Goal: Transaction & Acquisition: Obtain resource

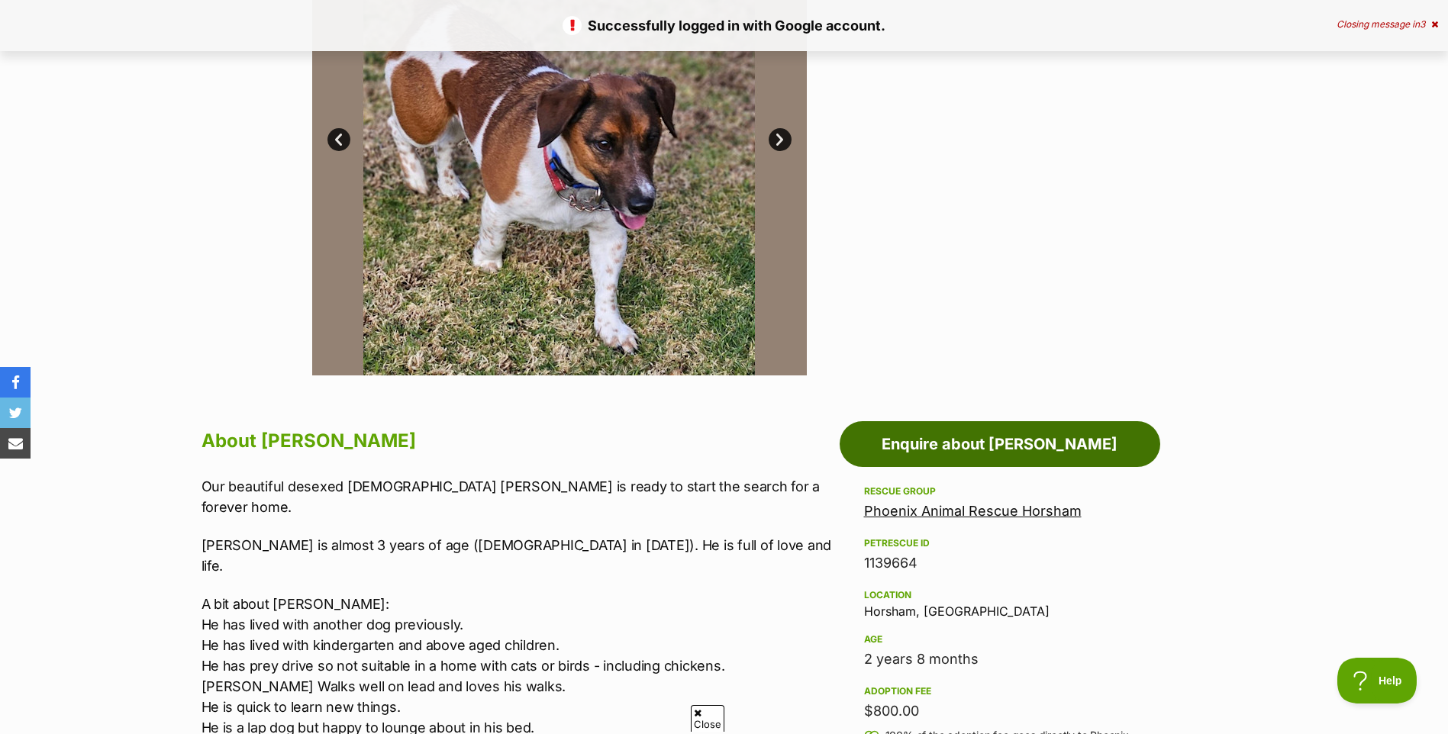
scroll to position [458, 0]
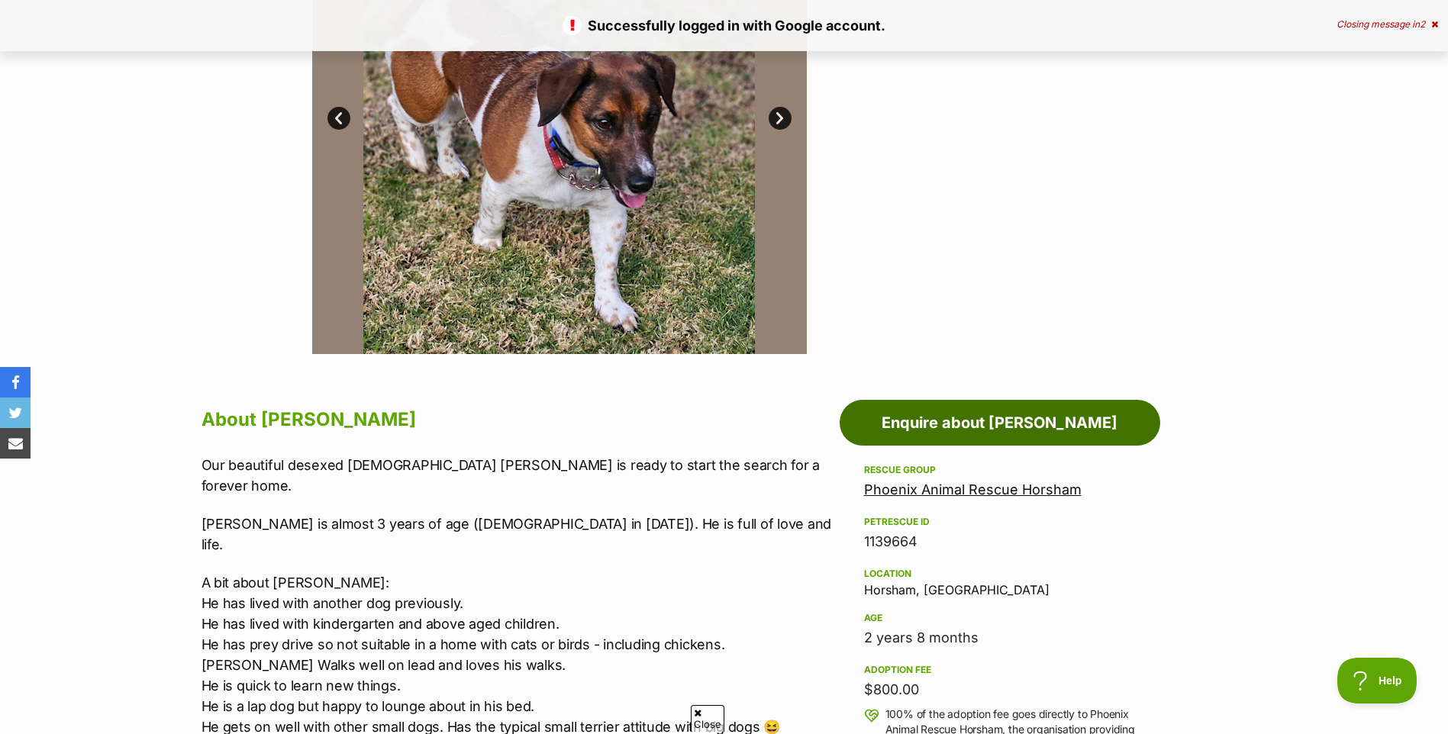
click at [973, 440] on link "Enquire about Oliver" at bounding box center [999, 423] width 320 height 46
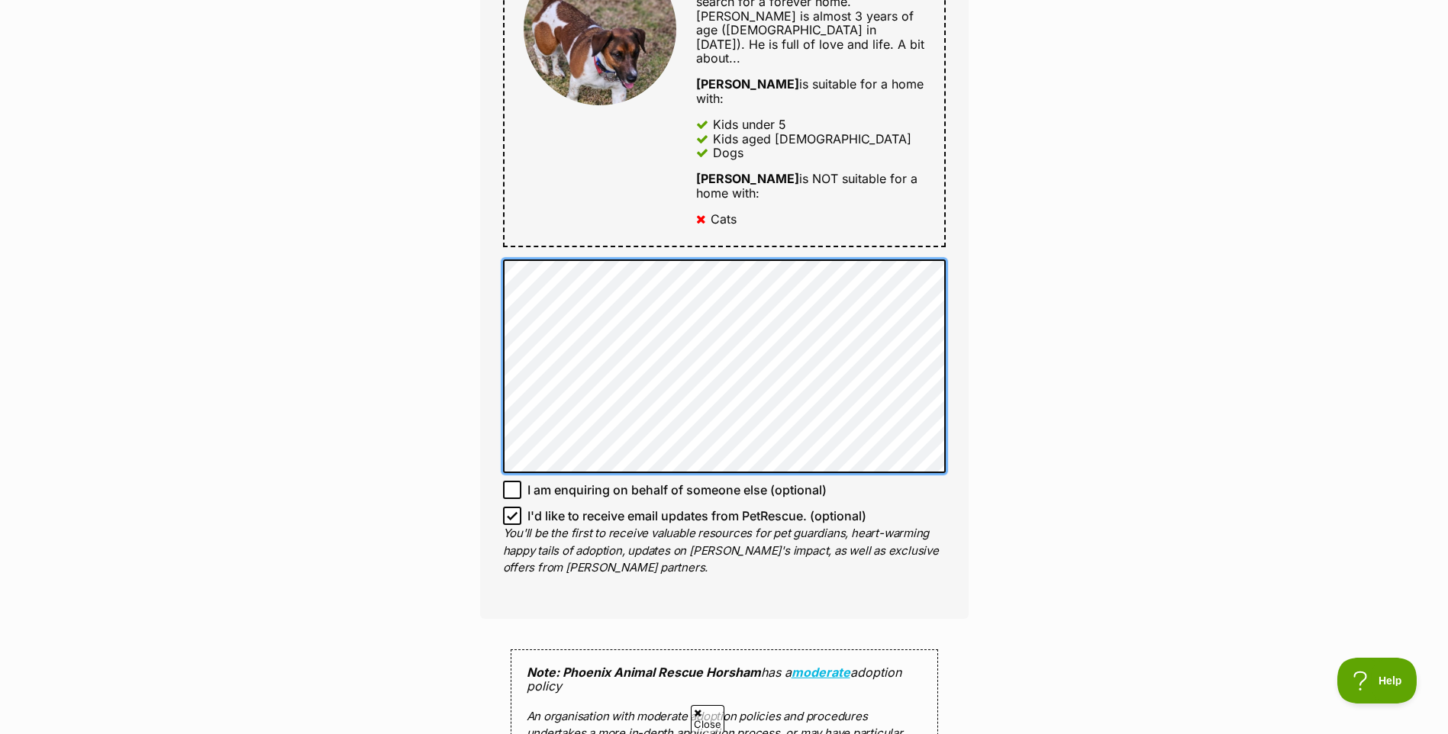
scroll to position [916, 0]
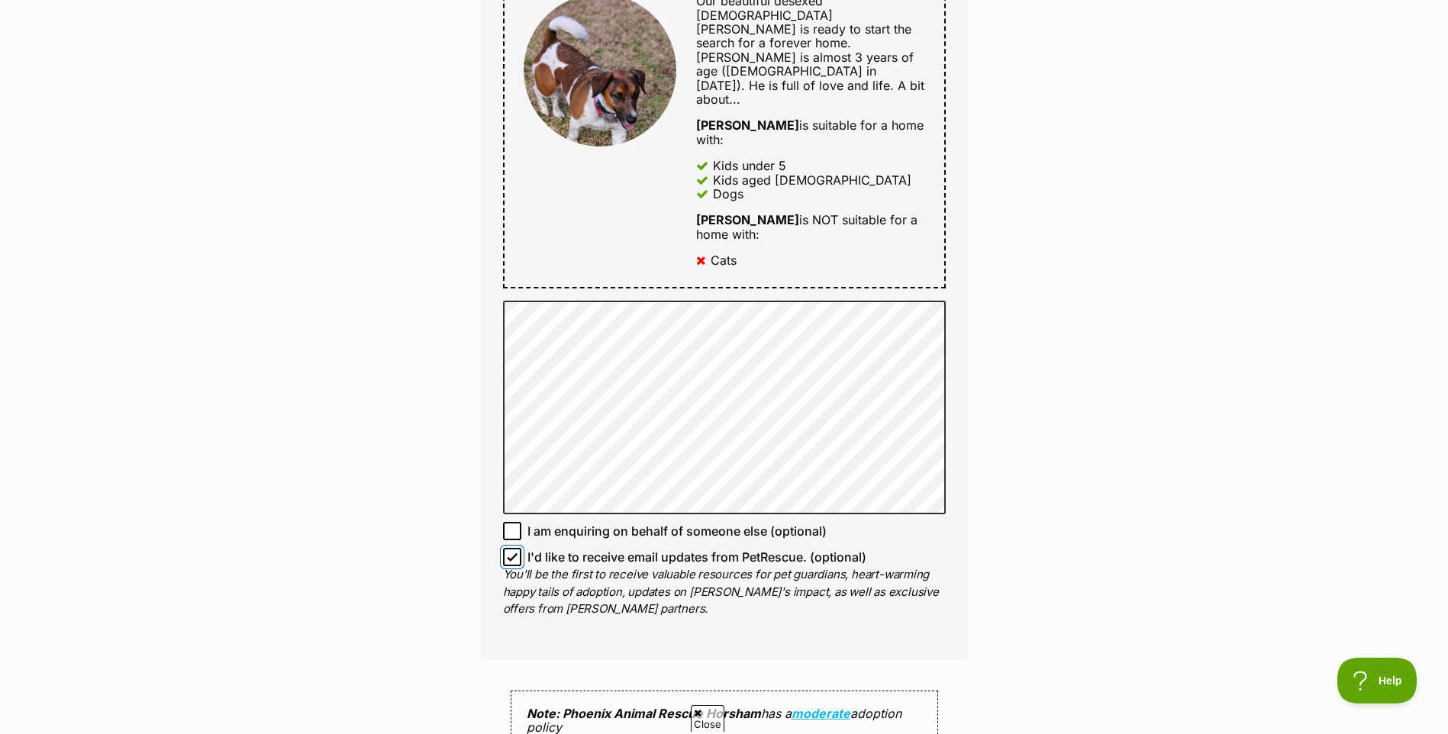
click at [515, 548] on input "I'd like to receive email updates from PetRescue. (optional)" at bounding box center [512, 557] width 18 height 18
checkbox input "false"
drag, startPoint x: 710, startPoint y: 467, endPoint x: 1057, endPoint y: 478, distance: 346.6
click at [1083, 491] on div "Enquire about Oliver 0427 221 231 Send an enquiry via the form below or phone u…" at bounding box center [724, 234] width 1448 height 2022
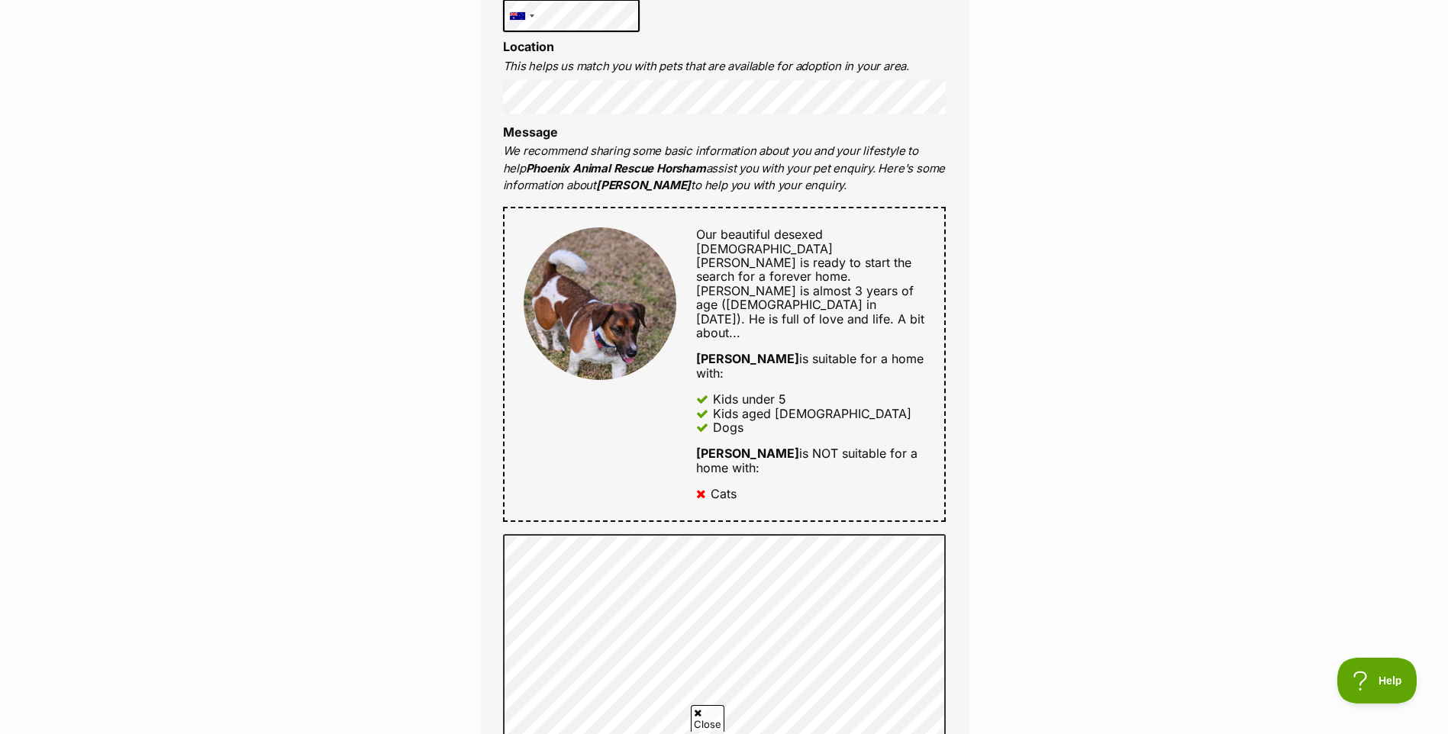
scroll to position [687, 0]
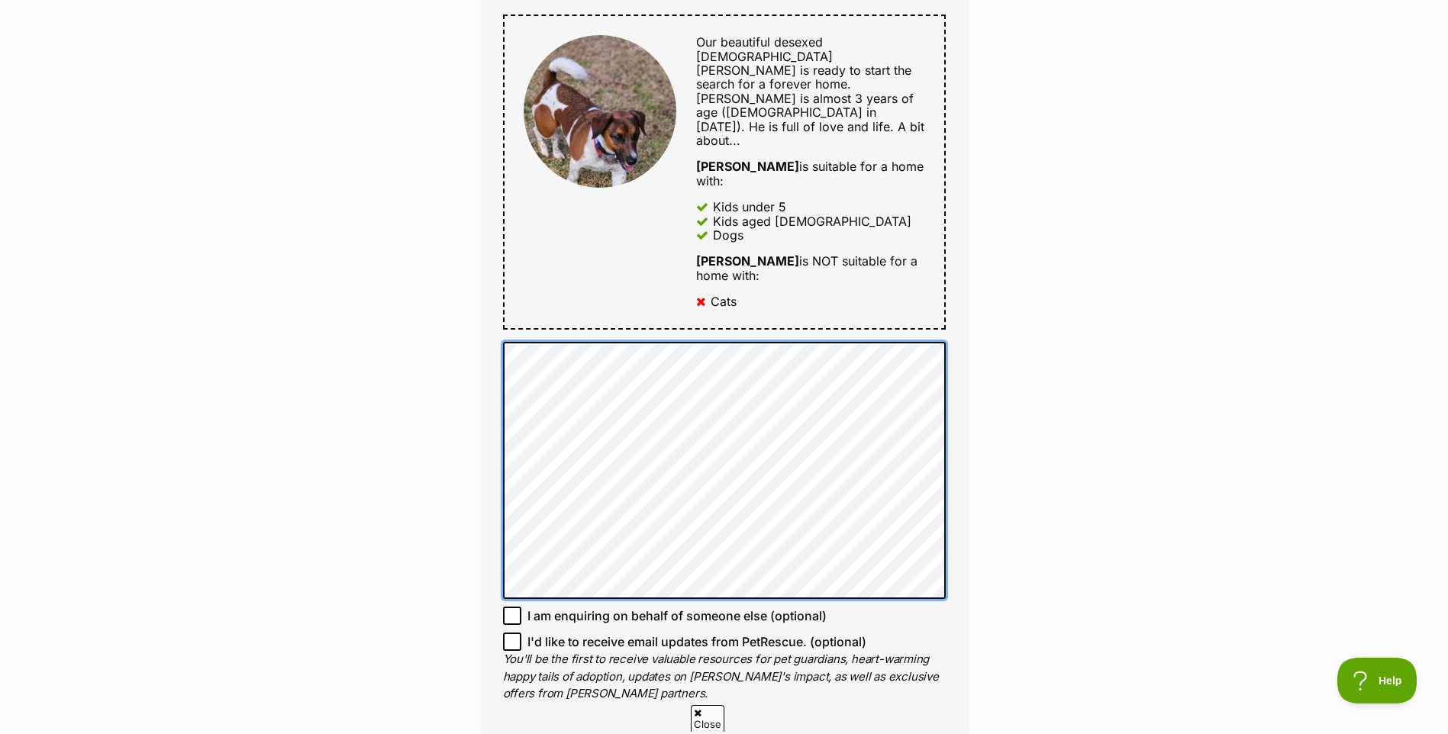
click at [664, 729] on form "Full name Tania Email We require this to be able to send you communications reg…" at bounding box center [724, 406] width 488 height 1595
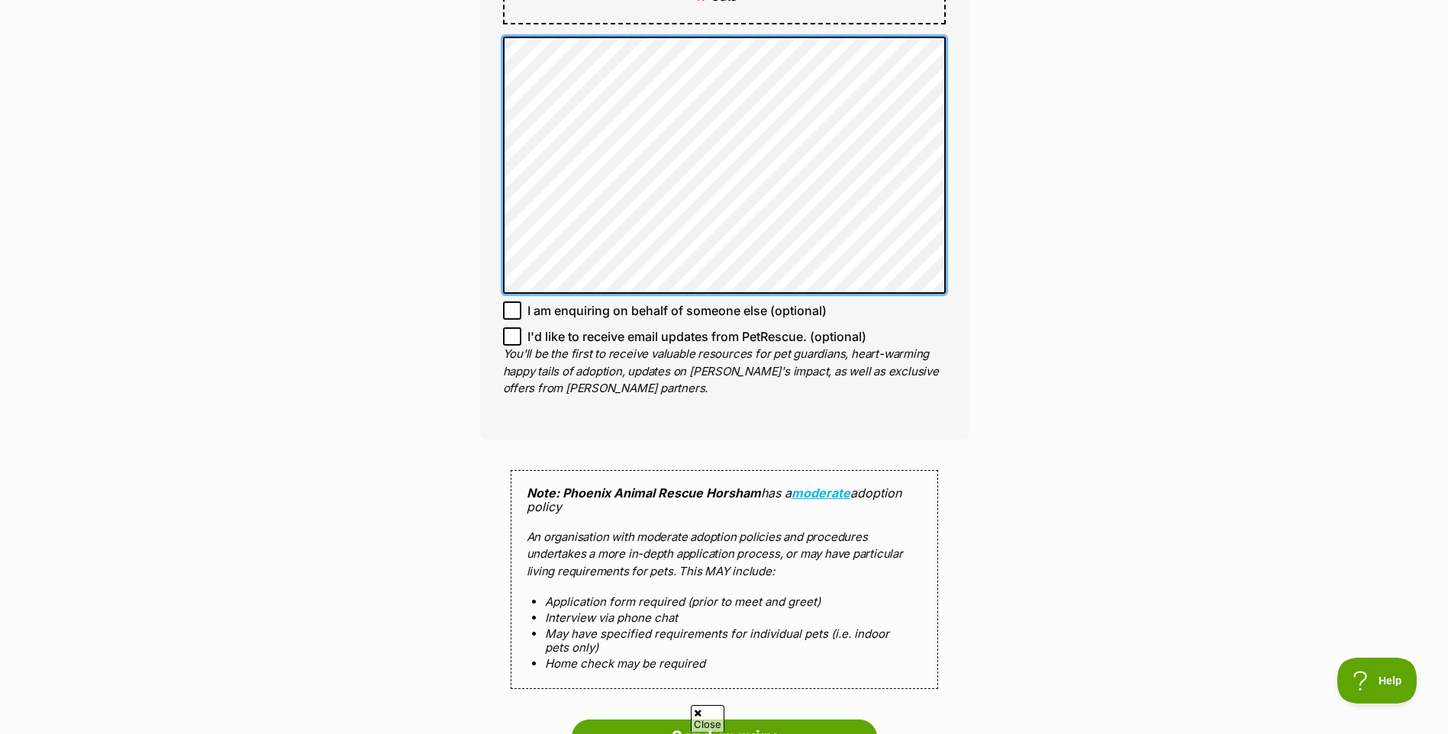
scroll to position [1297, 0]
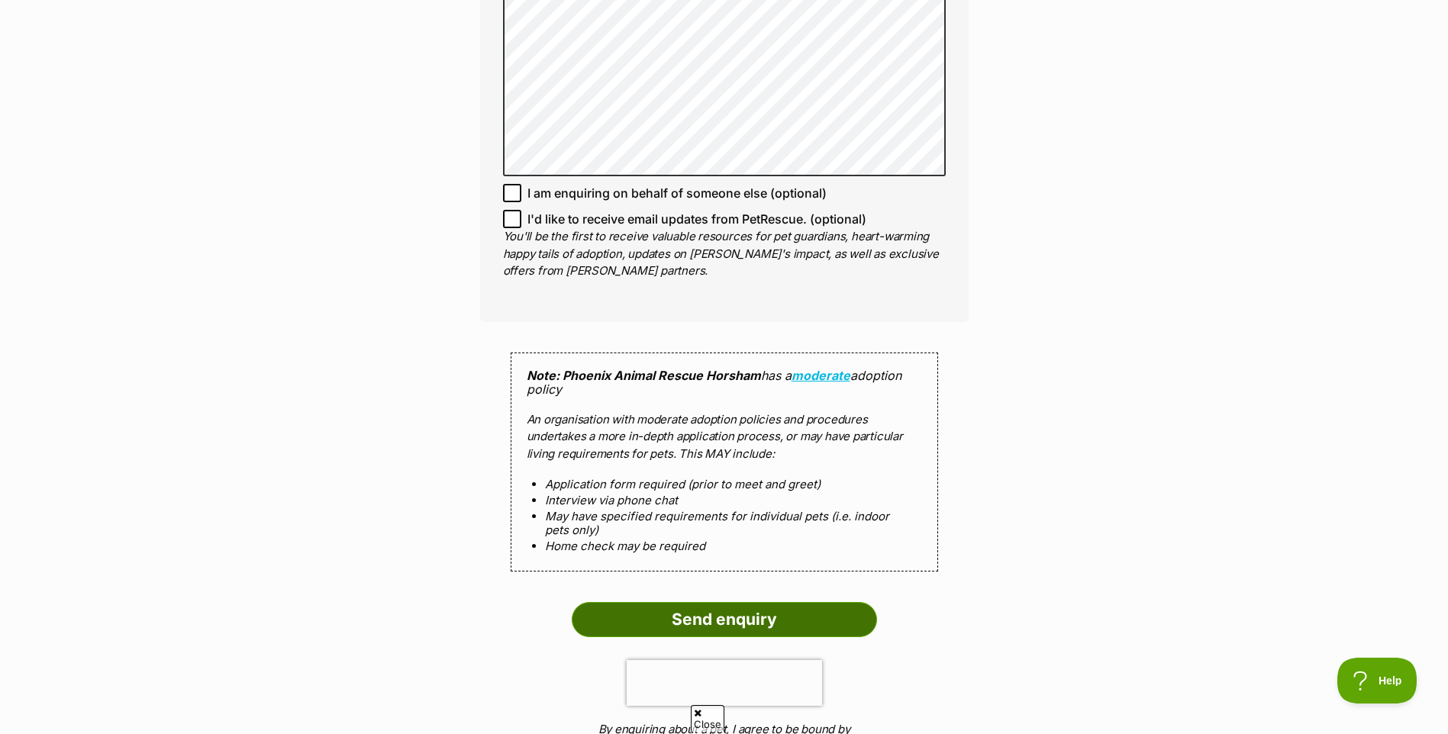
click at [719, 602] on input "Send enquiry" at bounding box center [724, 619] width 305 height 35
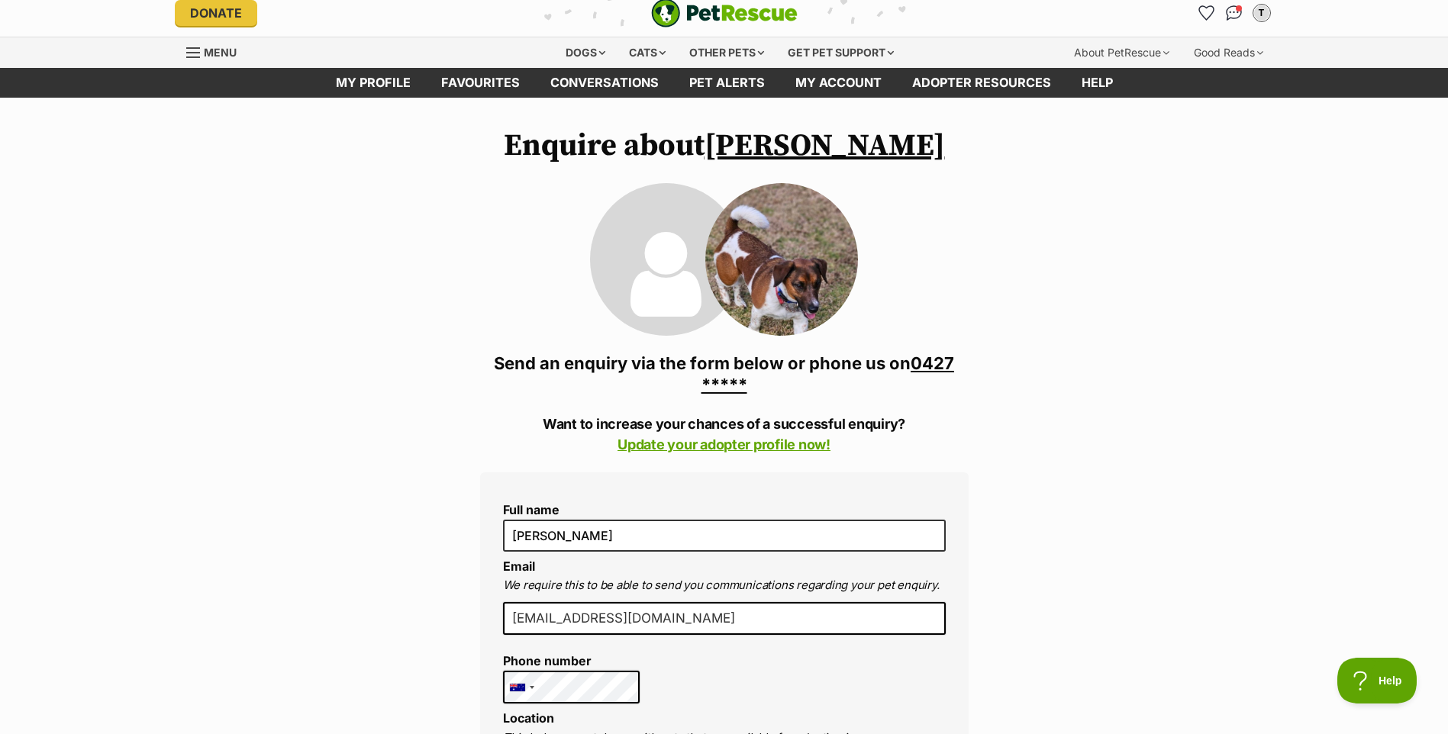
scroll to position [0, 0]
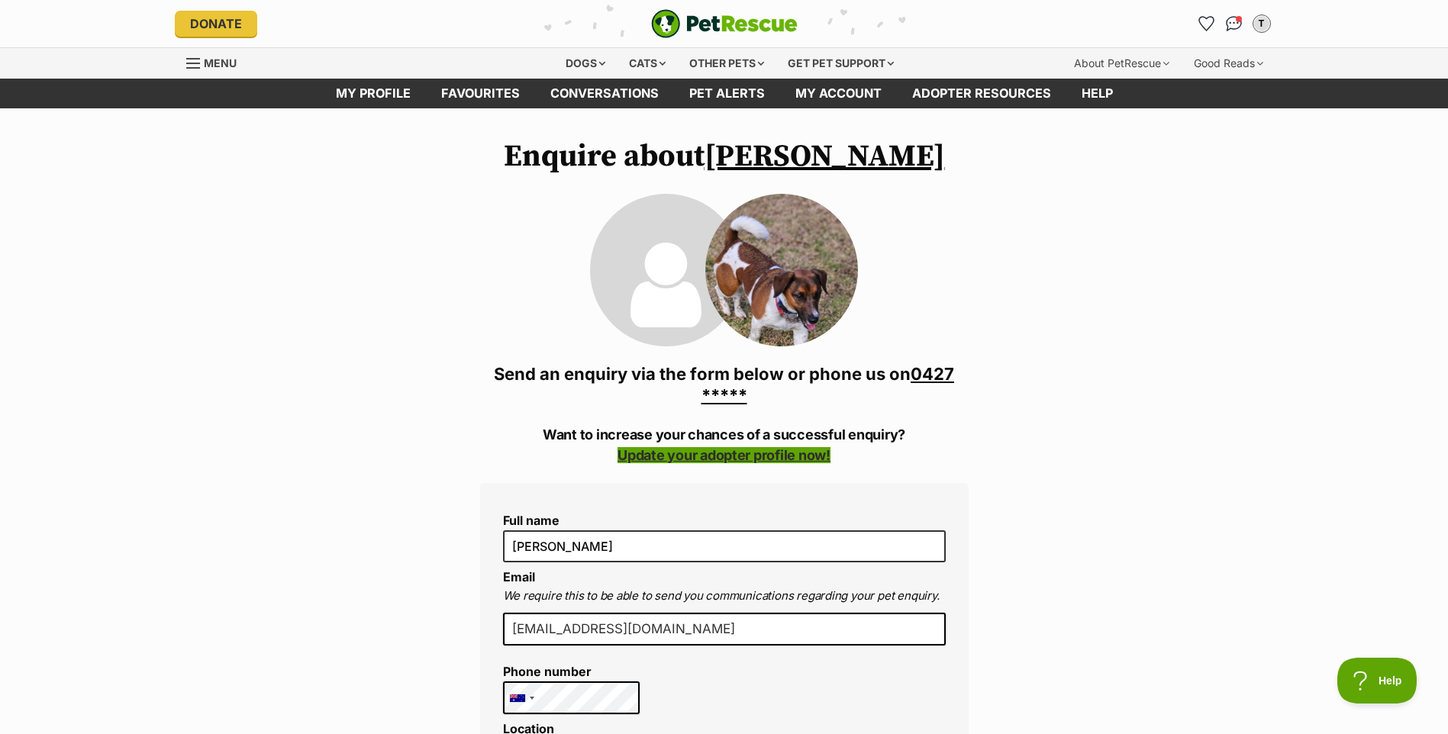
click at [708, 453] on link "Update your adopter profile now!" at bounding box center [723, 455] width 213 height 16
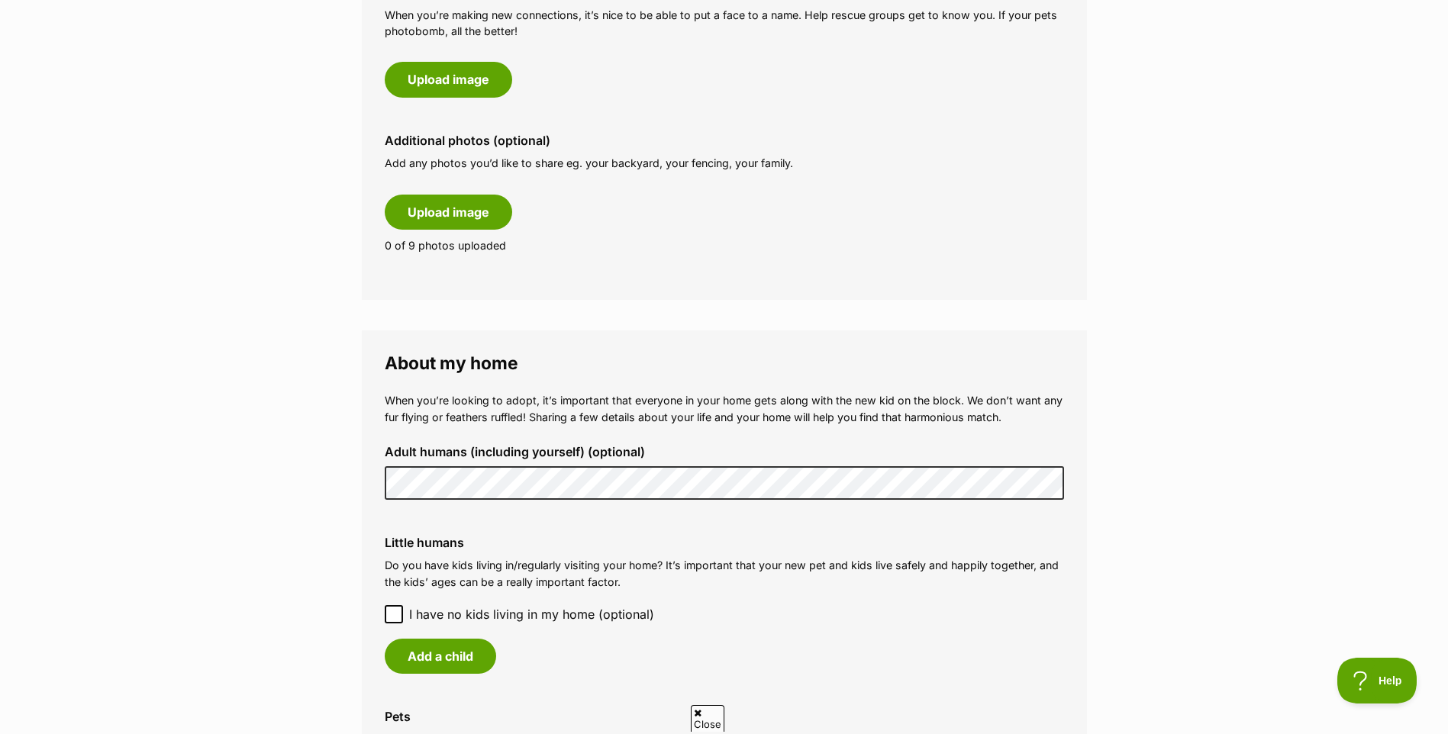
scroll to position [916, 0]
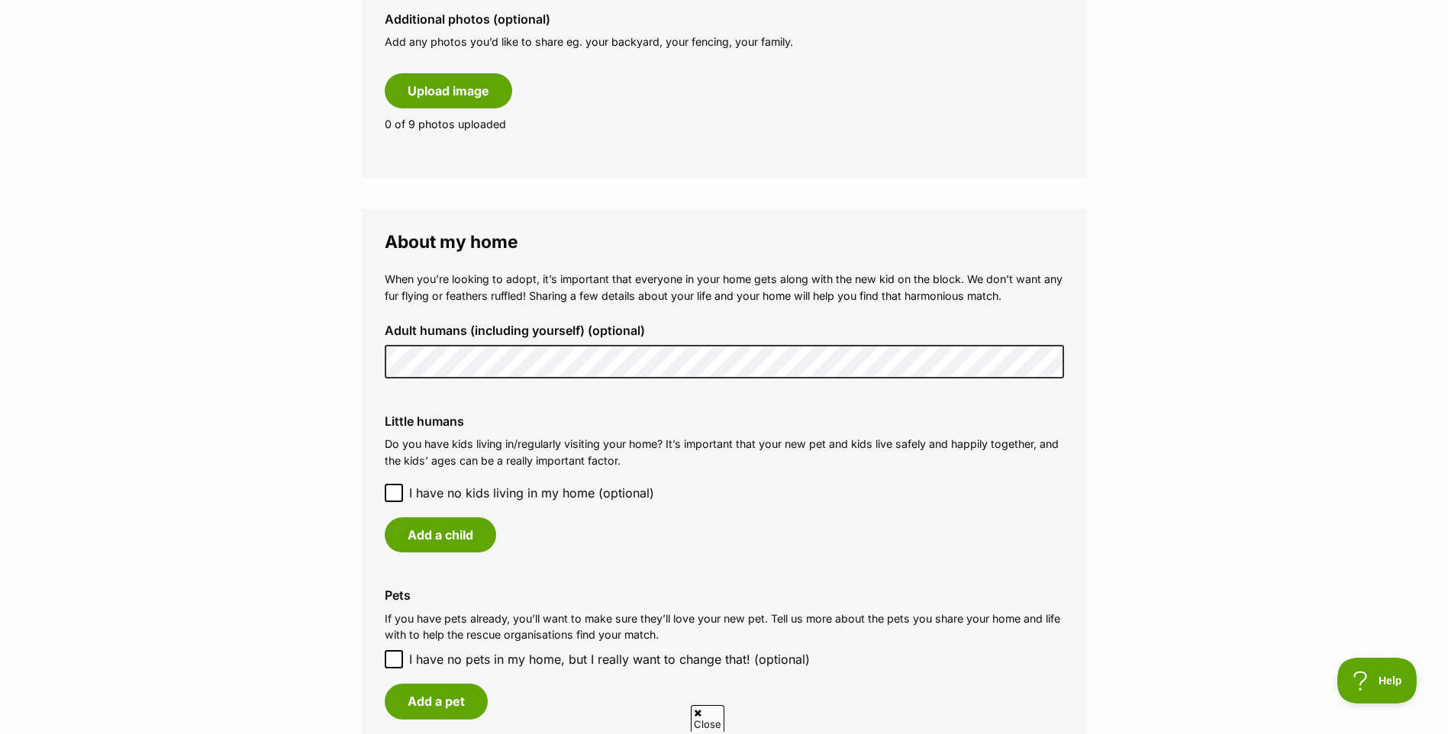
click at [375, 356] on div "Adult humans (including yourself) (optional)" at bounding box center [724, 350] width 704 height 79
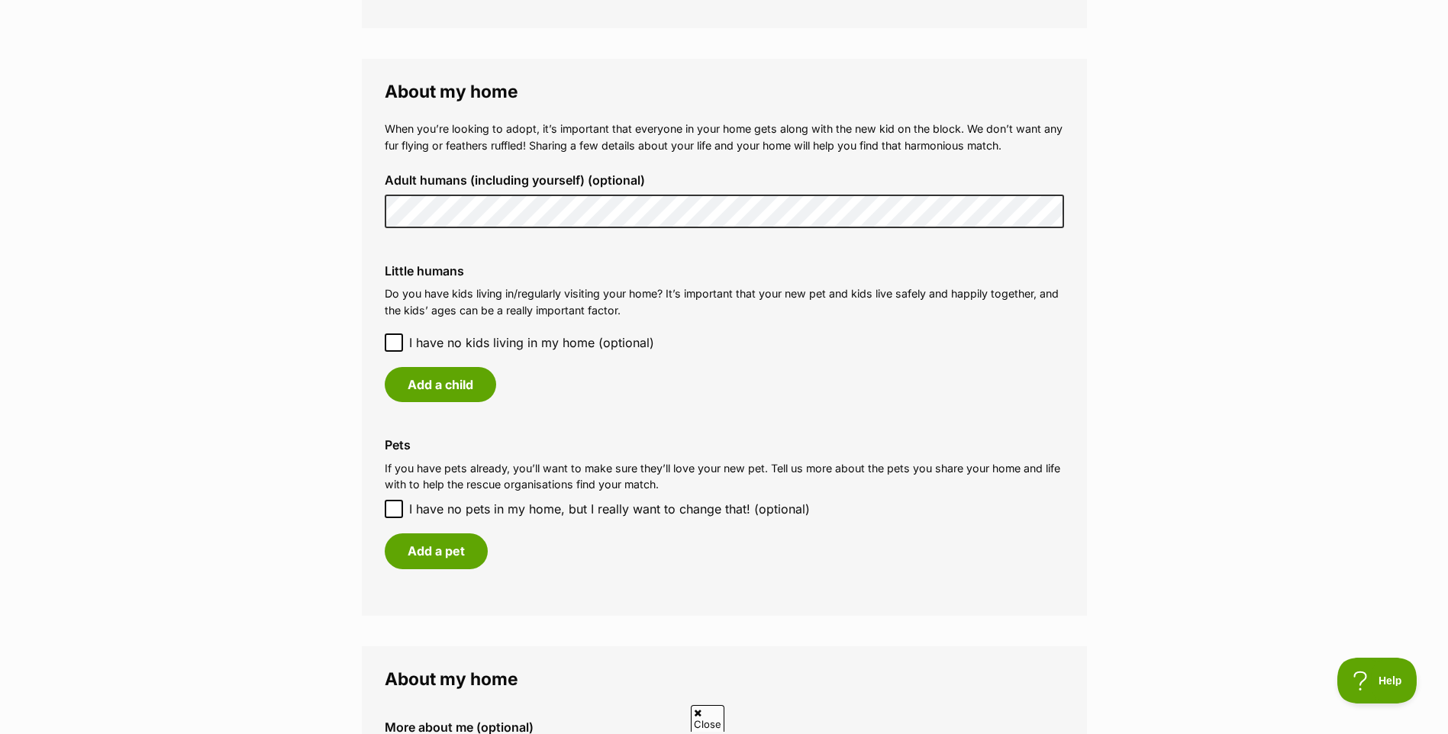
scroll to position [1068, 0]
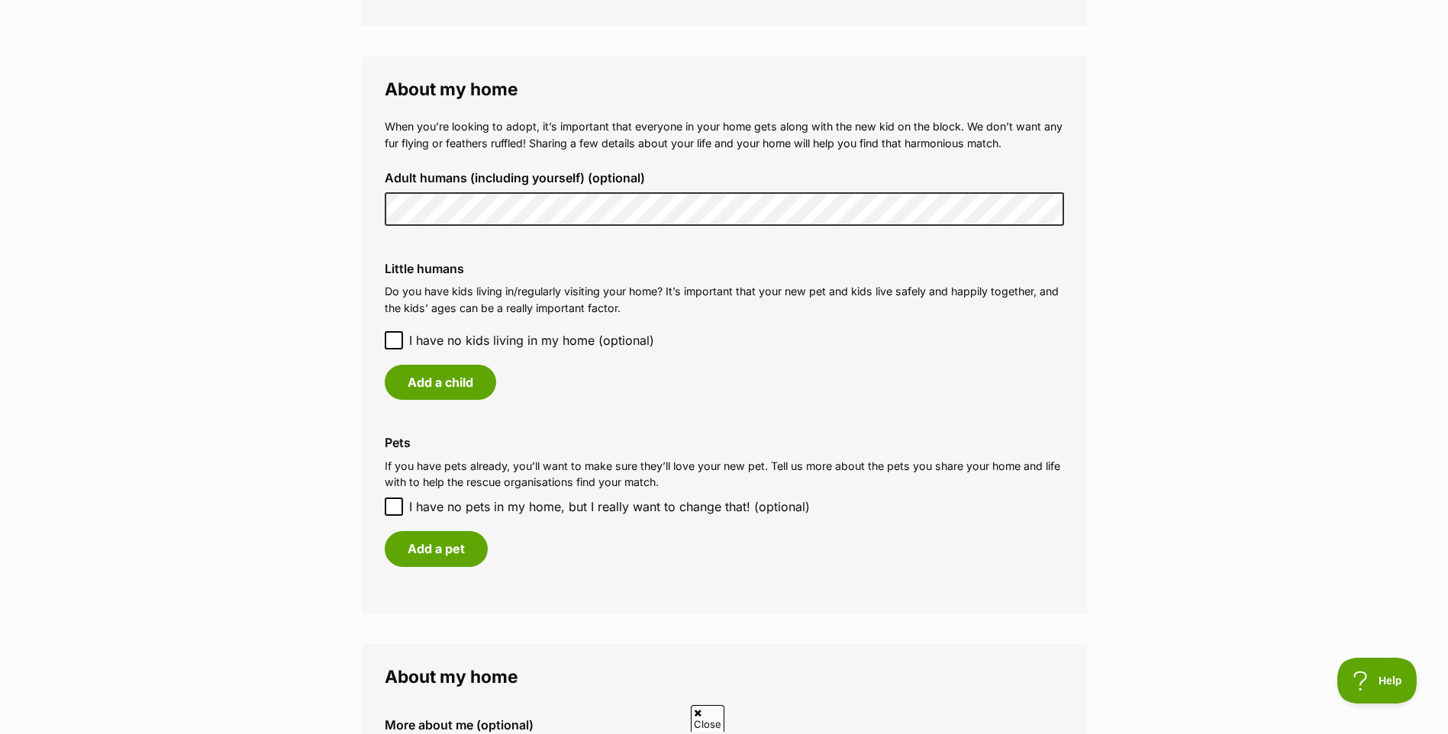
click at [391, 340] on icon at bounding box center [393, 340] width 11 height 11
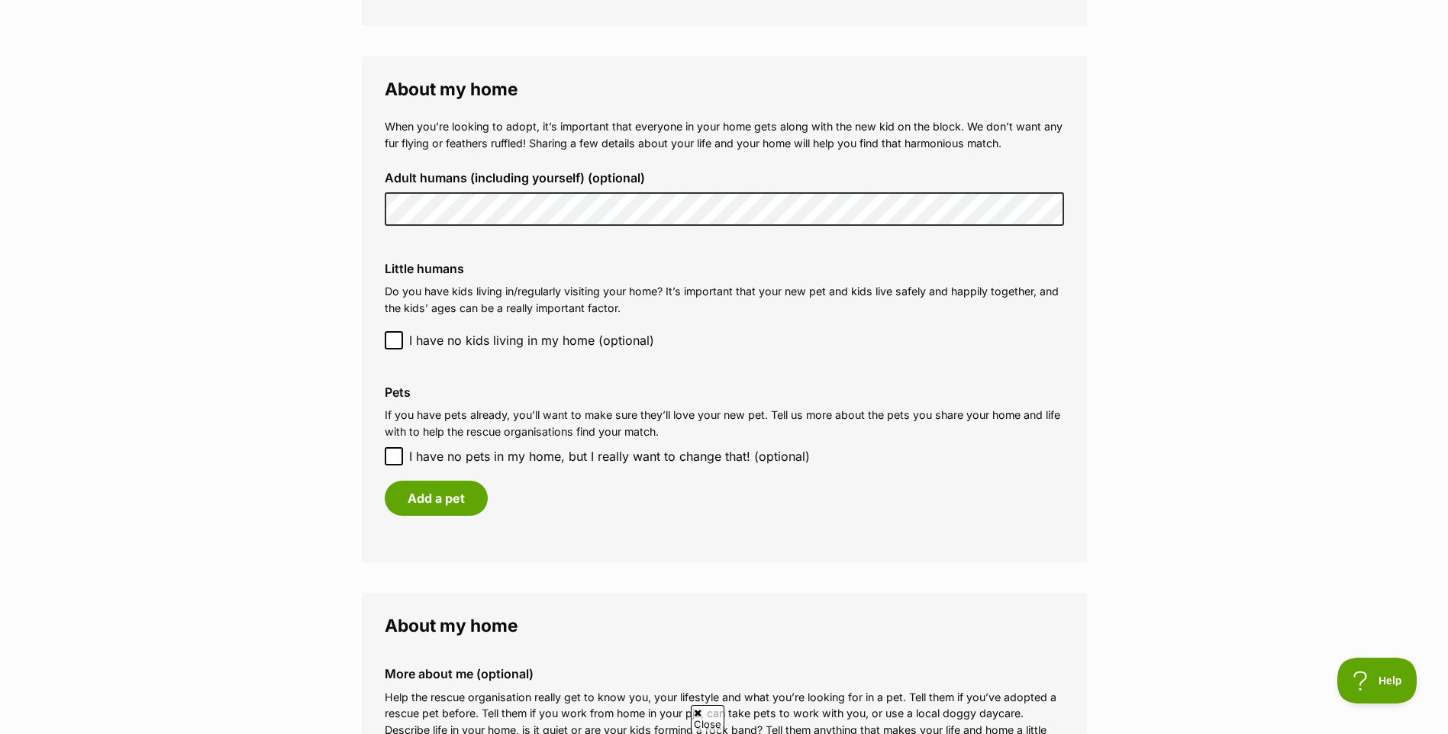
click at [392, 341] on icon at bounding box center [393, 340] width 11 height 11
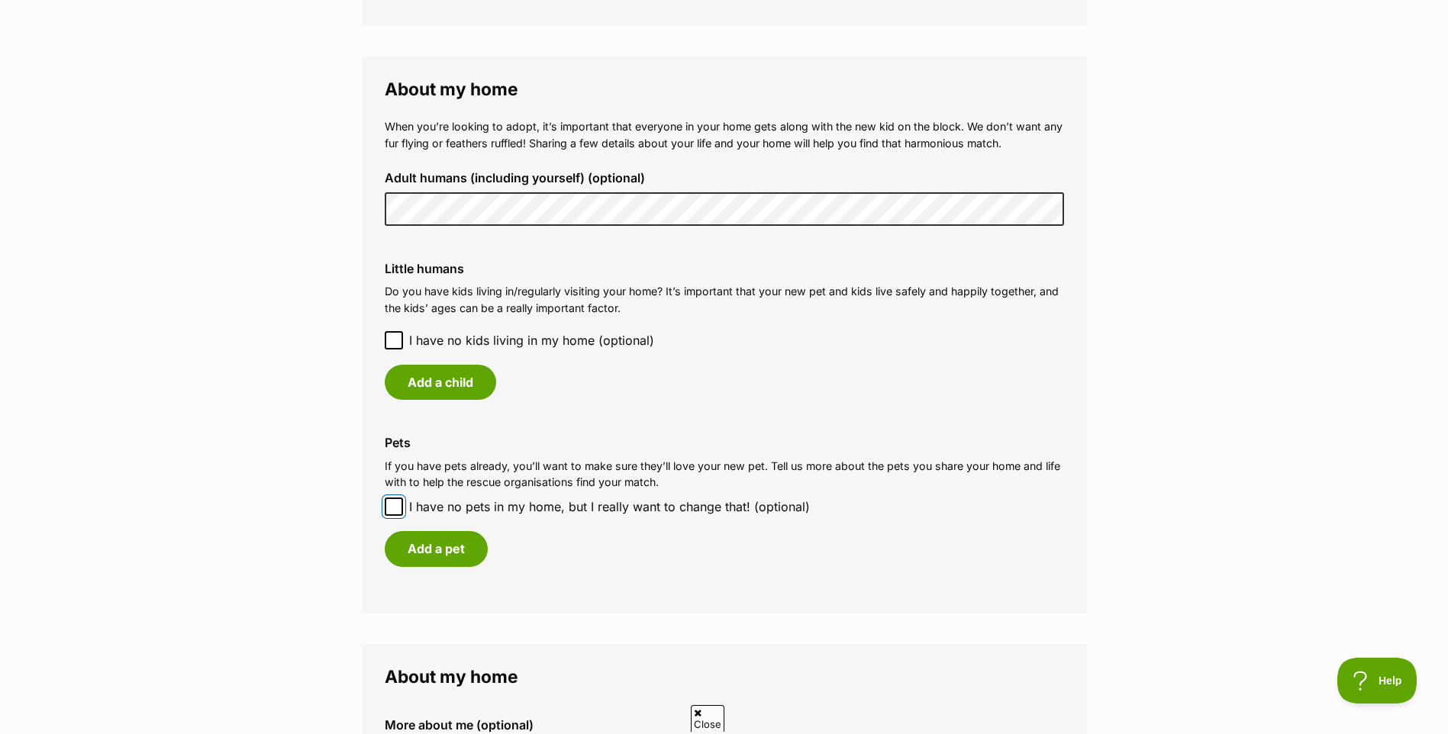
click at [400, 503] on input "I have no pets in my home, but I really want to change that! (optional)" at bounding box center [394, 507] width 18 height 18
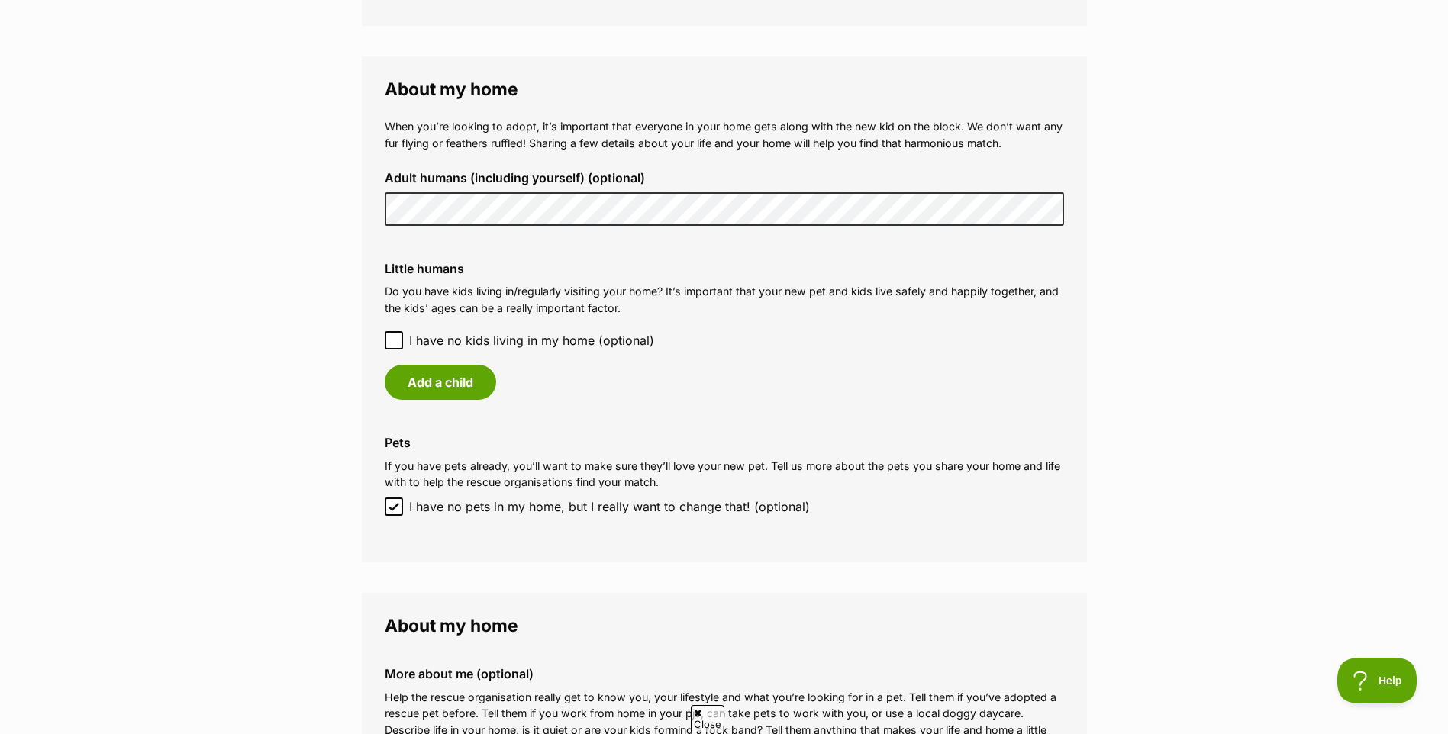
click at [398, 508] on icon at bounding box center [393, 506] width 11 height 11
click at [398, 508] on input "I have no pets in my home, but I really want to change that! (optional)" at bounding box center [394, 507] width 18 height 18
checkbox input "false"
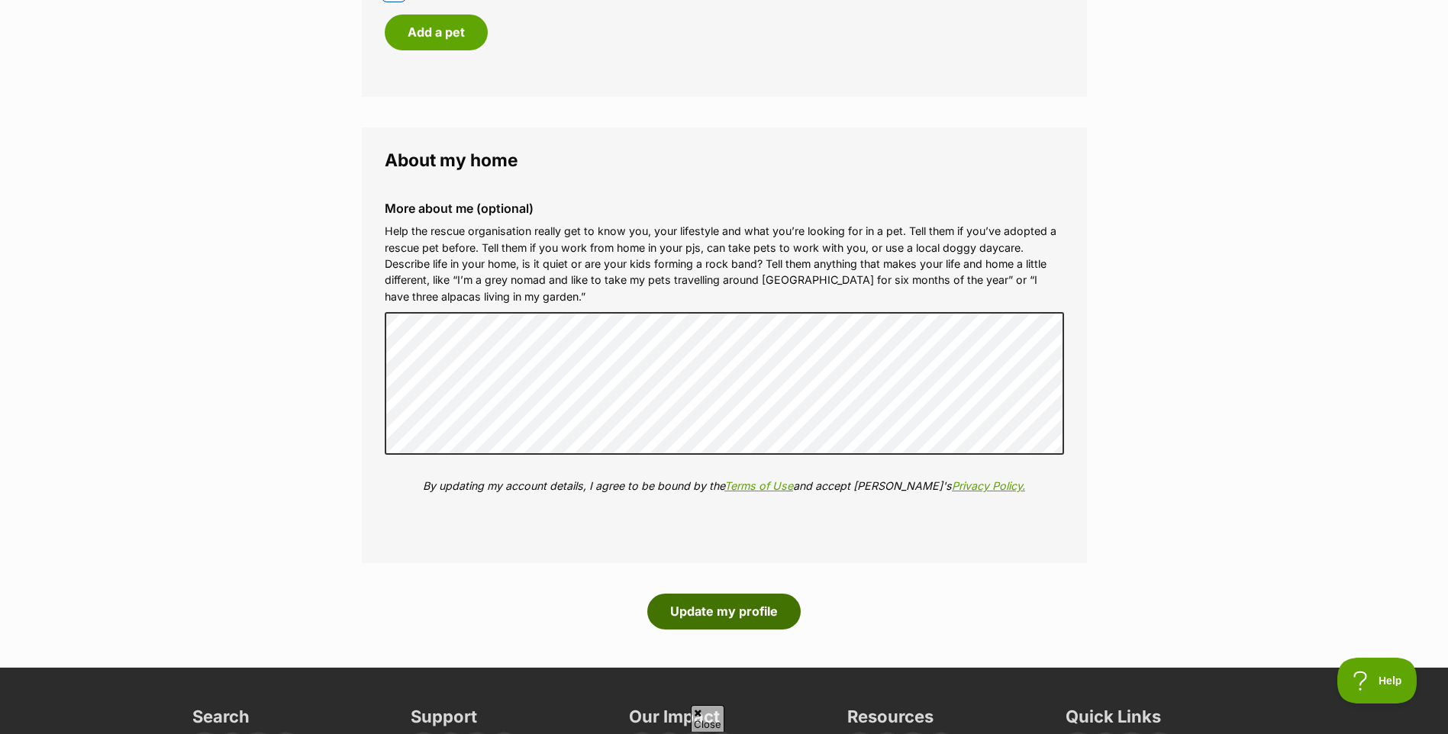
scroll to position [1602, 0]
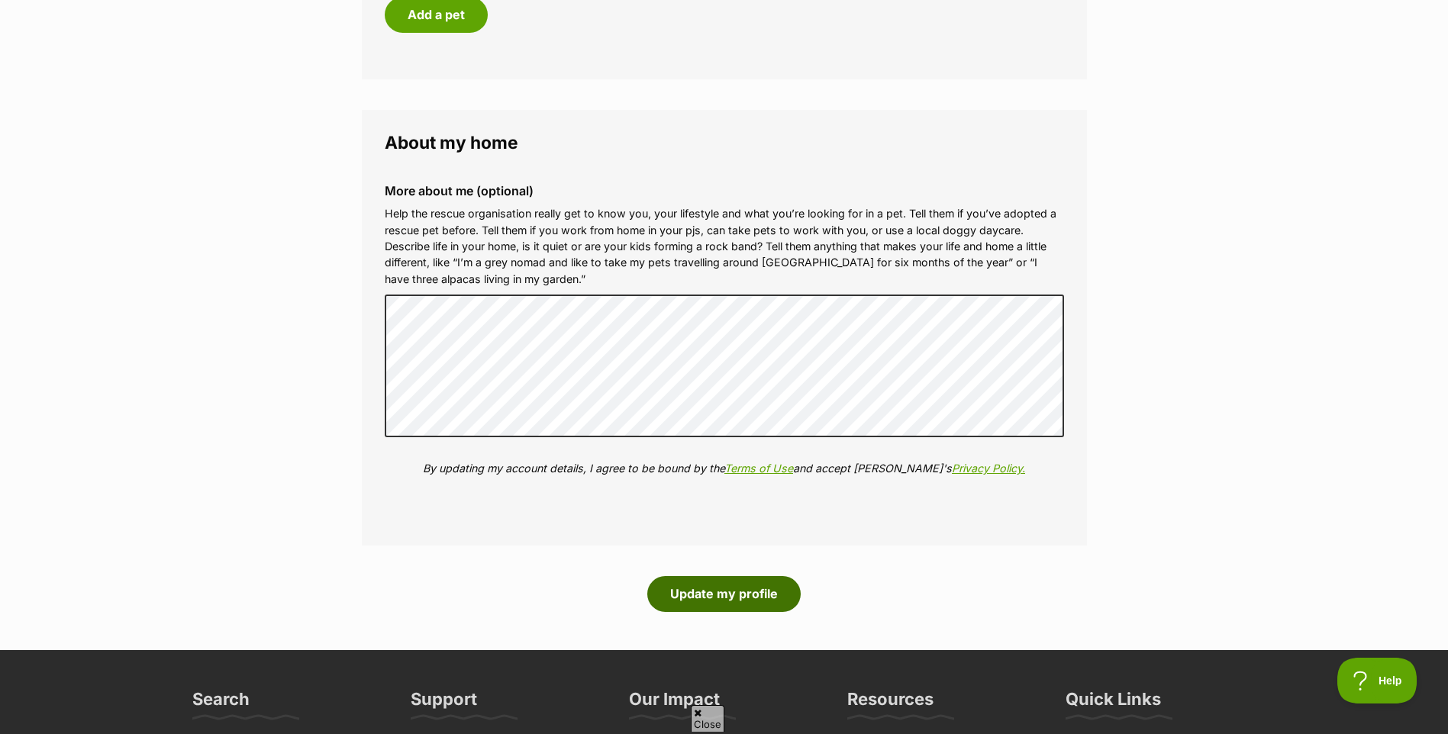
click at [749, 600] on button "Update my profile" at bounding box center [723, 593] width 153 height 35
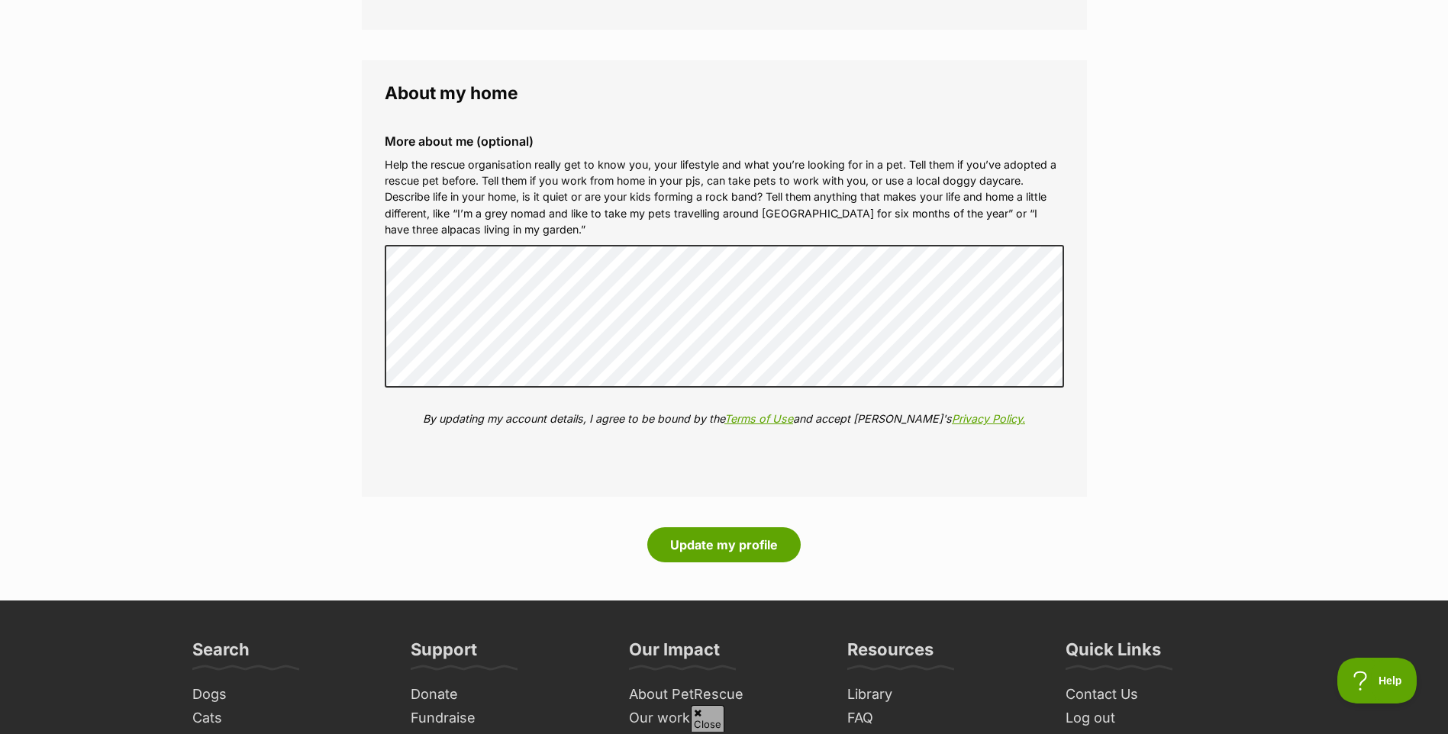
scroll to position [1679, 0]
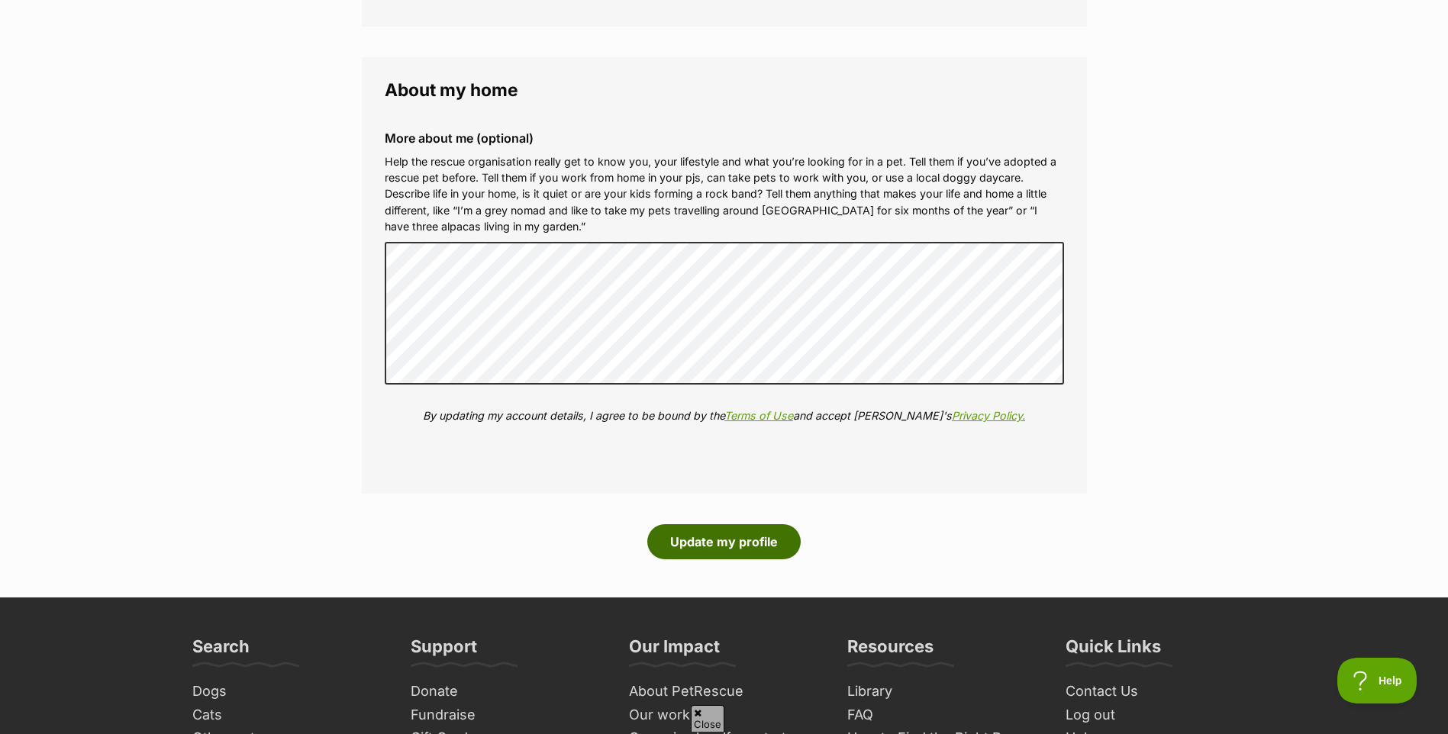
click at [729, 554] on button "Update my profile" at bounding box center [723, 541] width 153 height 35
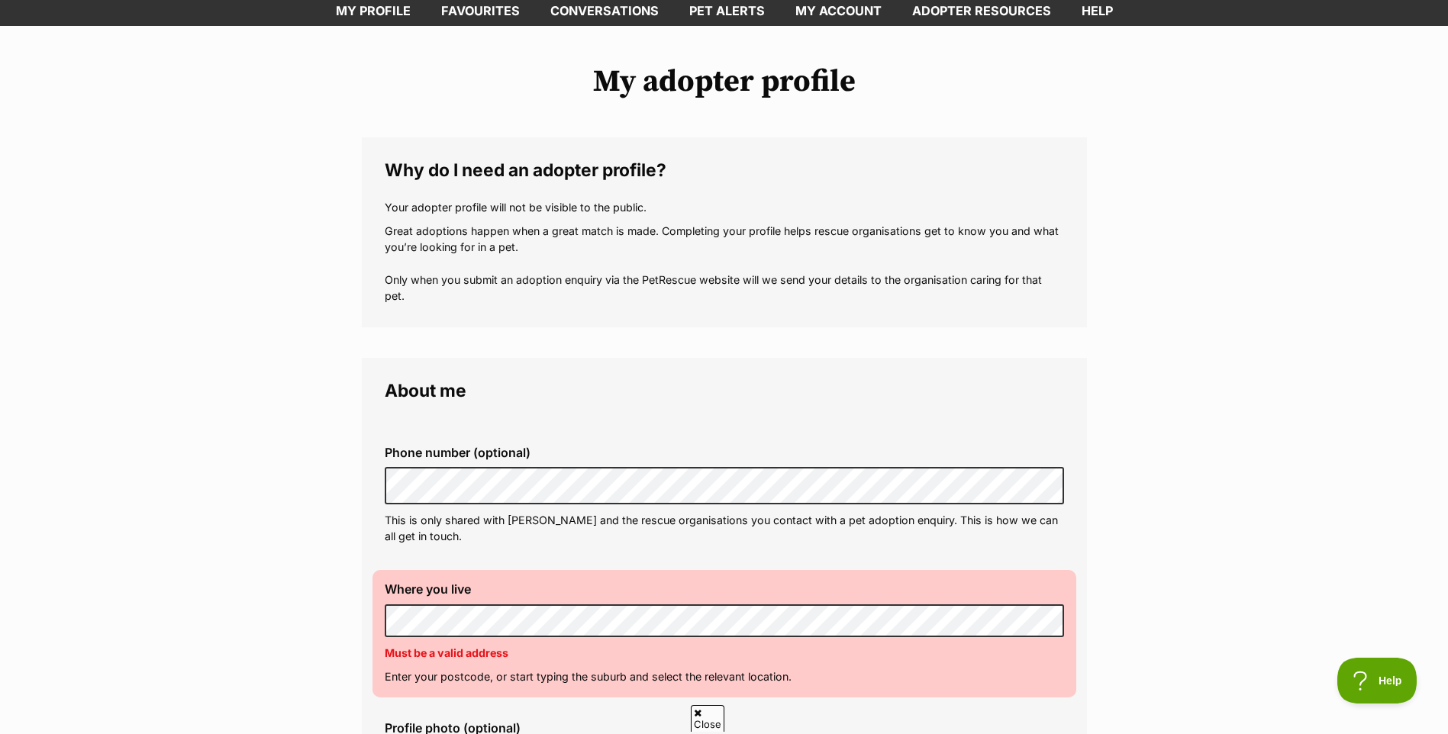
scroll to position [305, 0]
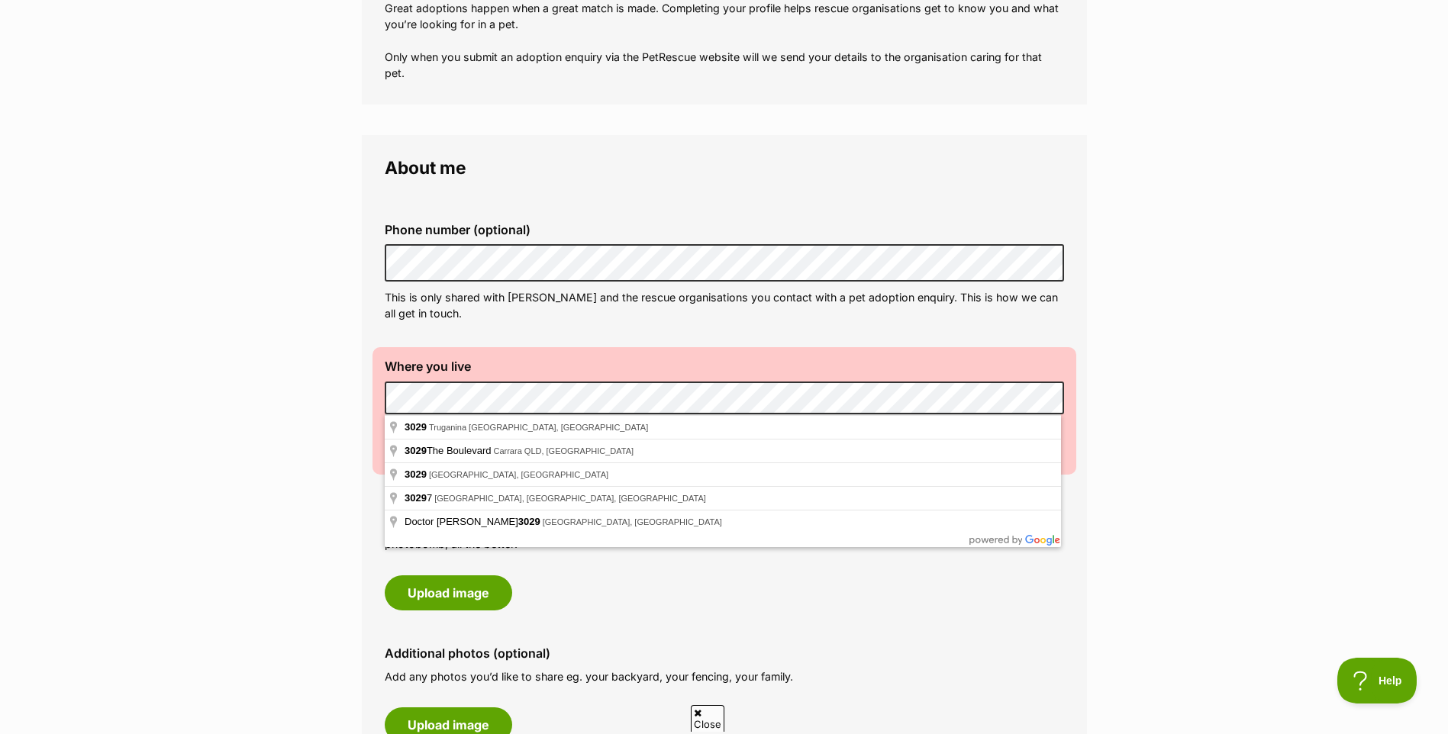
drag, startPoint x: 453, startPoint y: 417, endPoint x: 475, endPoint y: 420, distance: 21.6
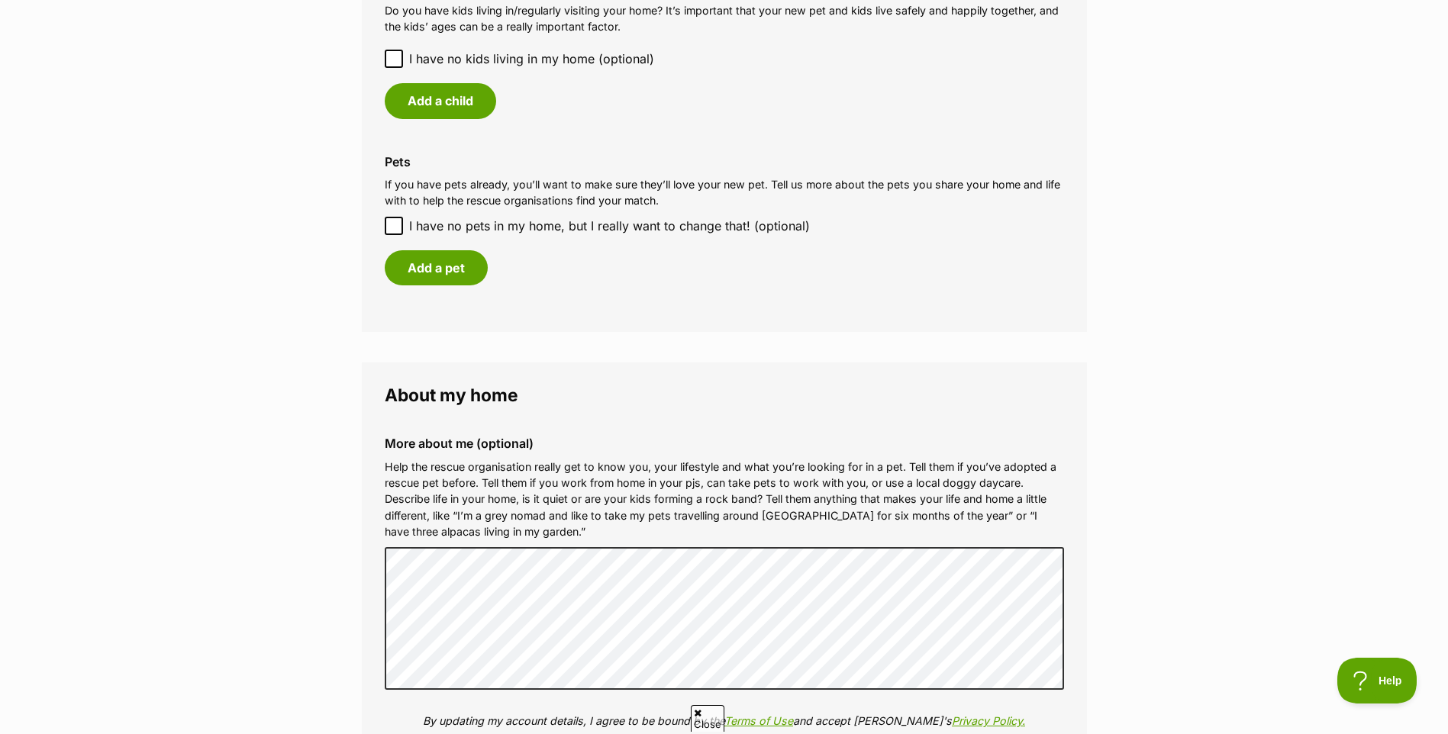
scroll to position [1602, 0]
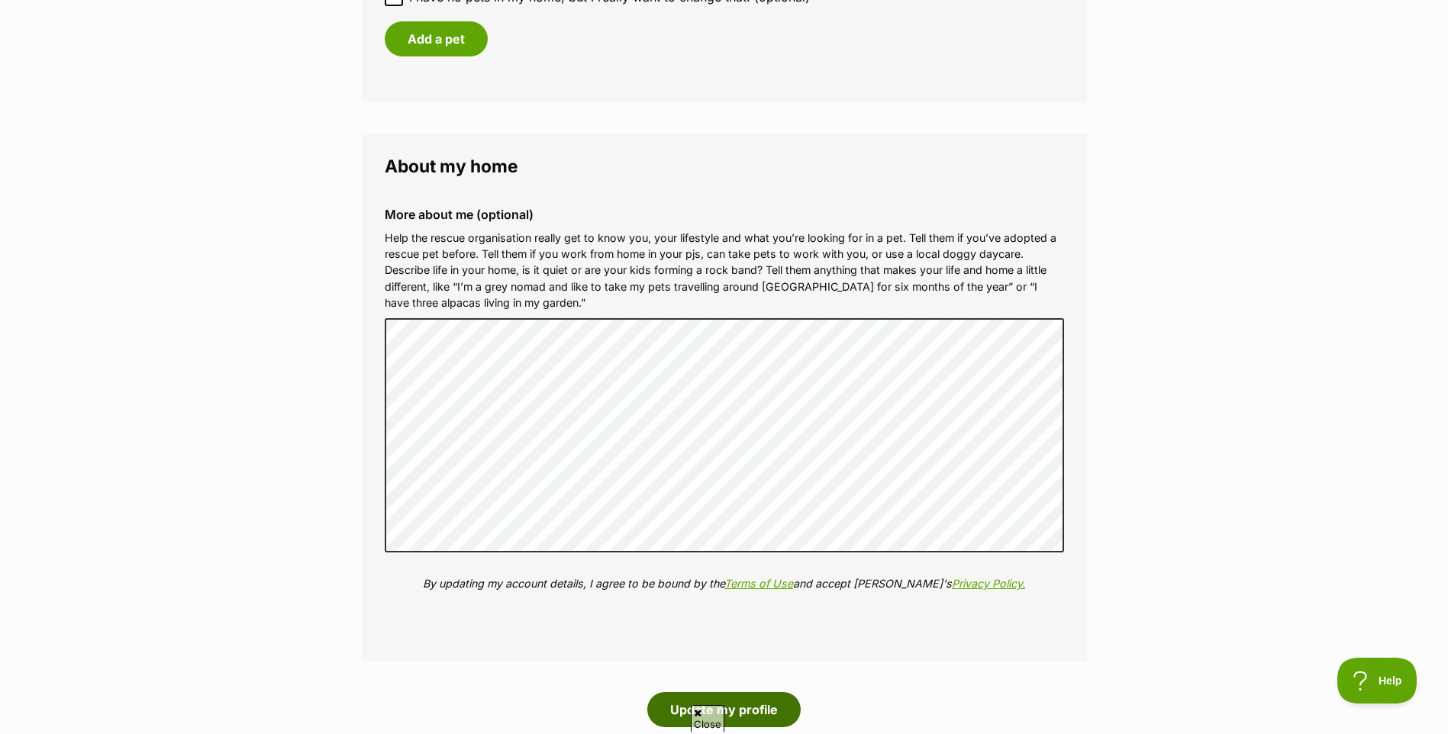
click at [758, 707] on button "Update my profile" at bounding box center [723, 709] width 153 height 35
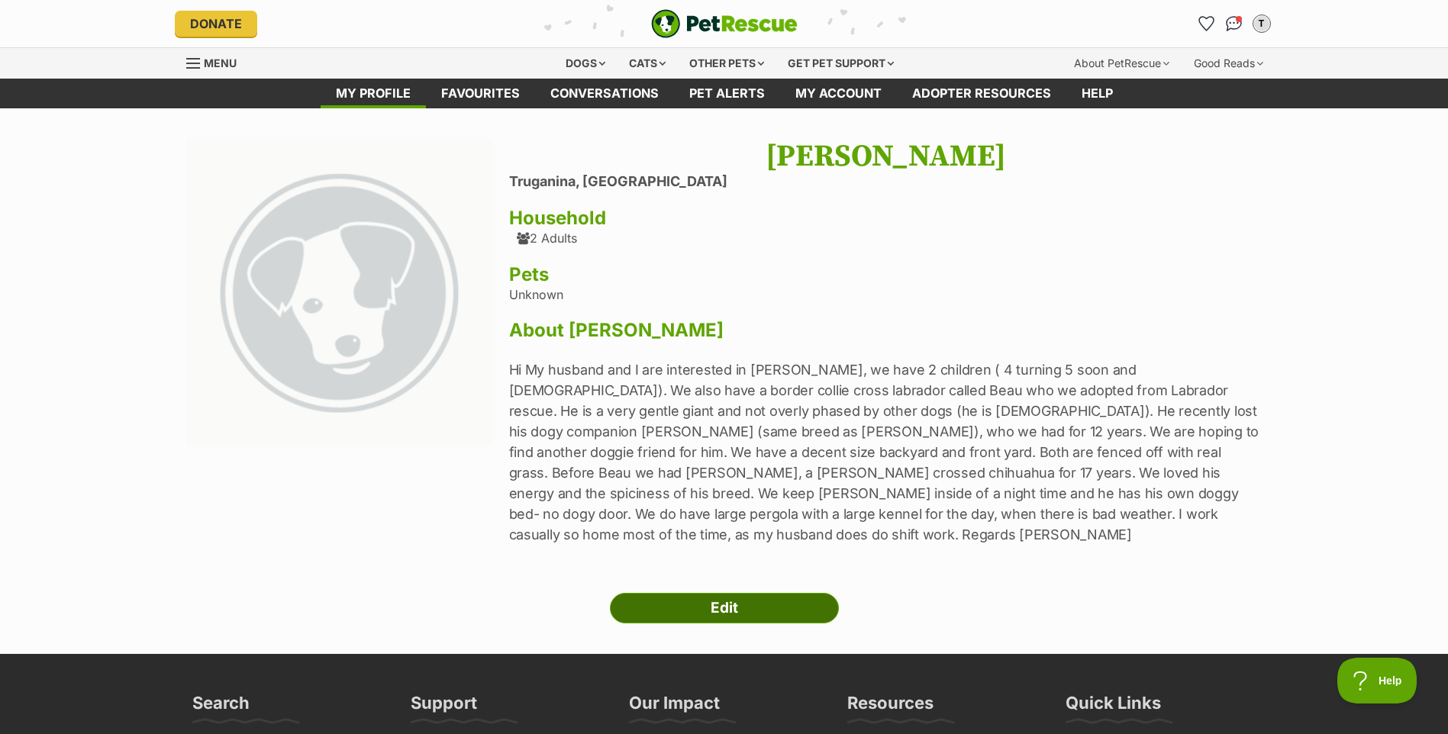
click at [728, 593] on link "Edit" at bounding box center [724, 608] width 229 height 31
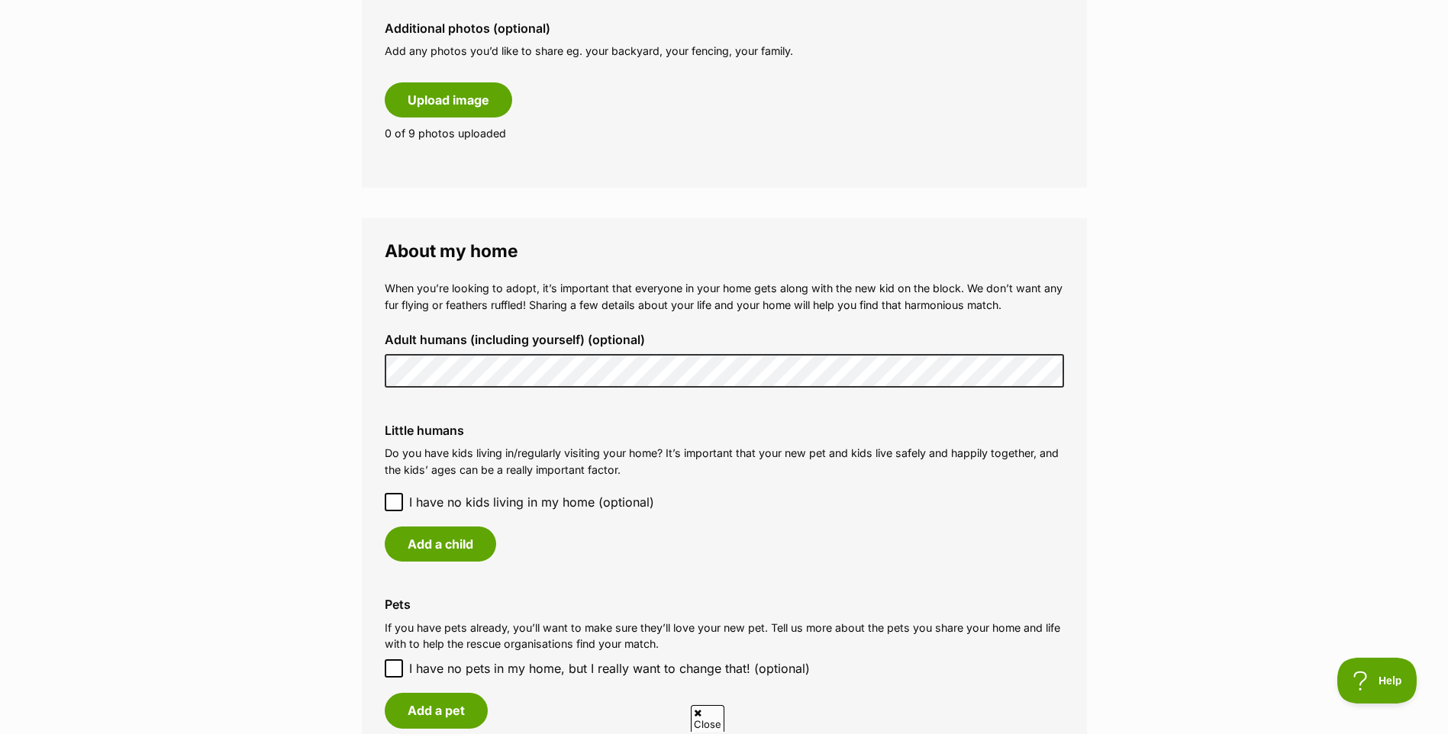
scroll to position [916, 0]
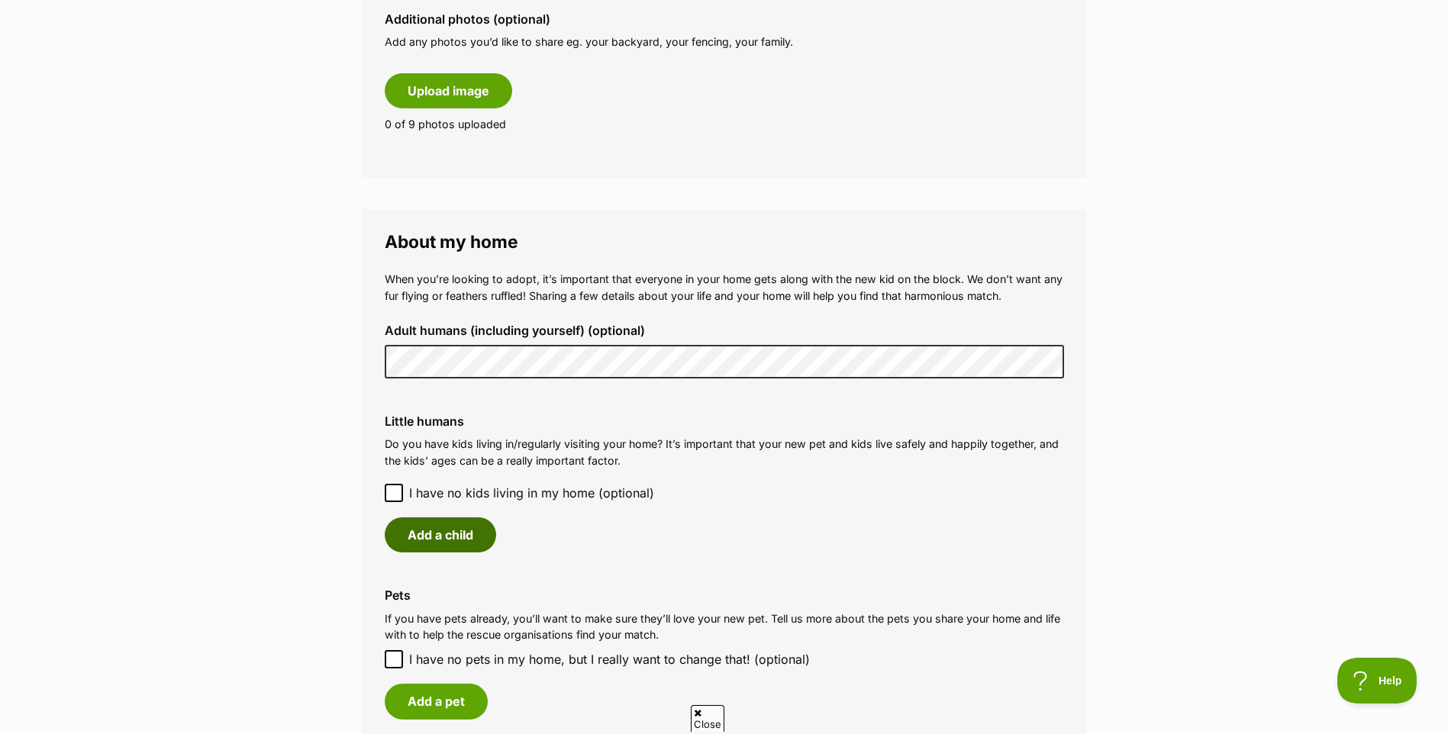
click at [436, 544] on button "Add a child" at bounding box center [440, 534] width 111 height 35
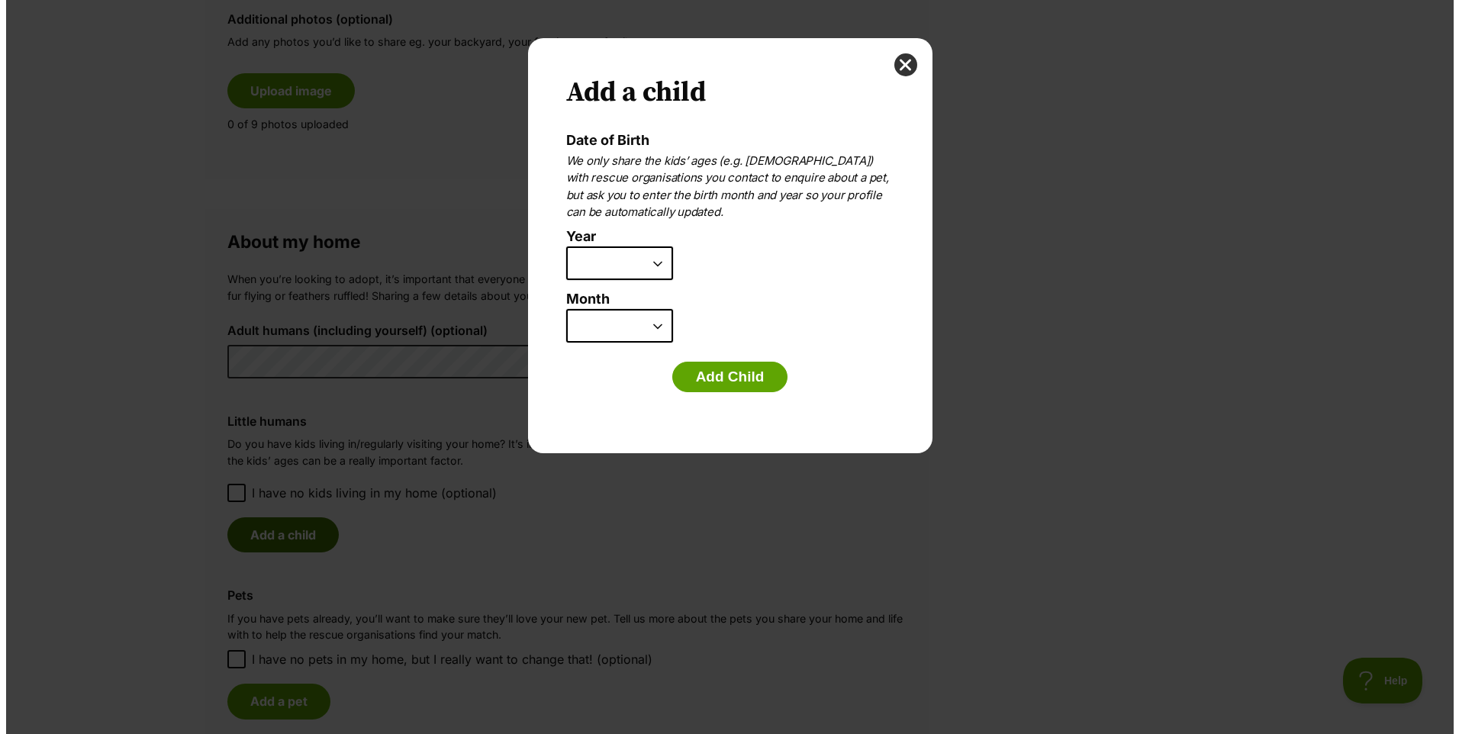
scroll to position [0, 0]
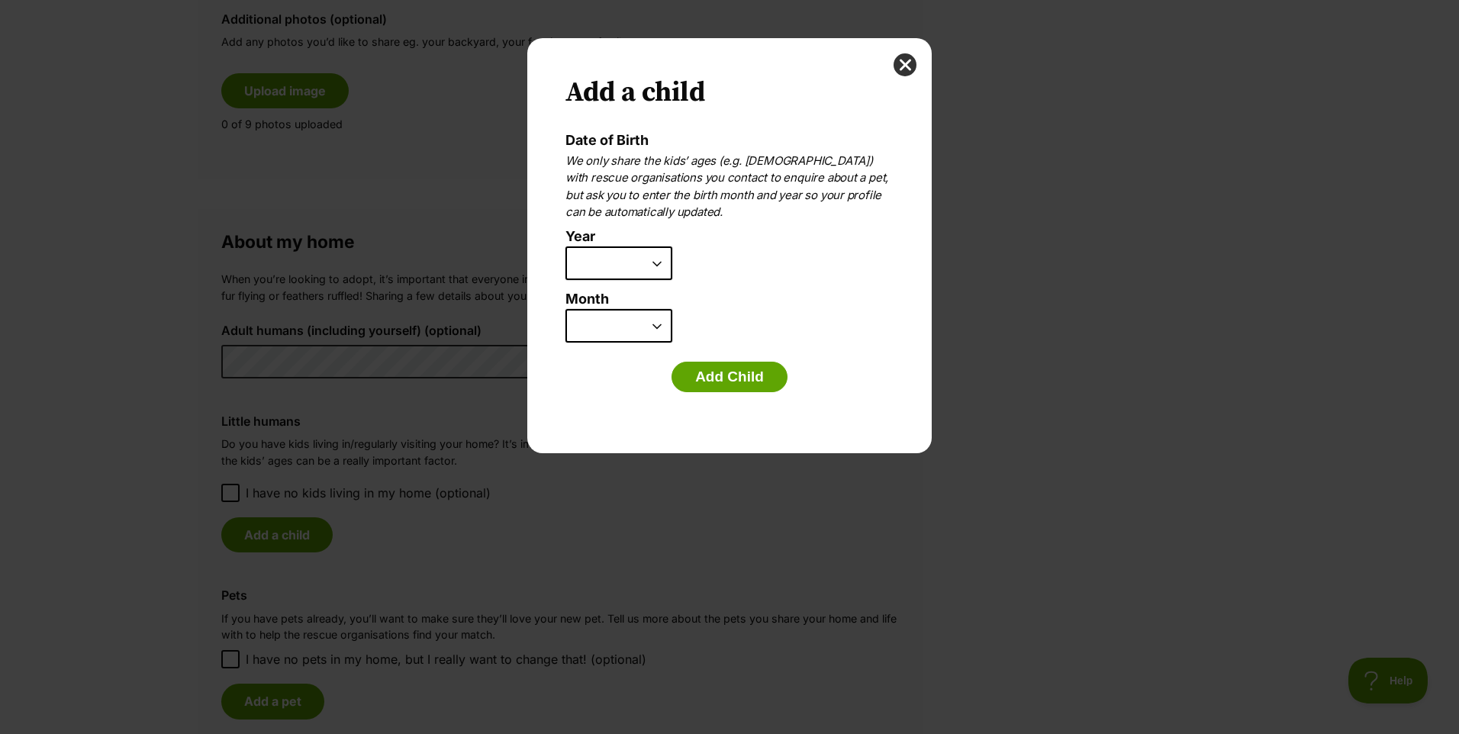
click at [626, 261] on select "2025 2024 2023 2022 2021 2020 2019 2018 2017 2016 2015 2014 2013 2012 2011 2010…" at bounding box center [618, 263] width 107 height 34
click at [752, 262] on li "Year 2025 2024 2023 2022 2021 2020 2019 2018 2017 2016 2015 2014 2013 2012 2011…" at bounding box center [725, 260] width 320 height 63
click at [662, 261] on select "2025 2024 2023 2022 2021 2020 2019 2018 2017 2016 2015 2014 2013 2012 2011 2010…" at bounding box center [618, 263] width 107 height 34
click at [911, 69] on button "close" at bounding box center [905, 64] width 23 height 23
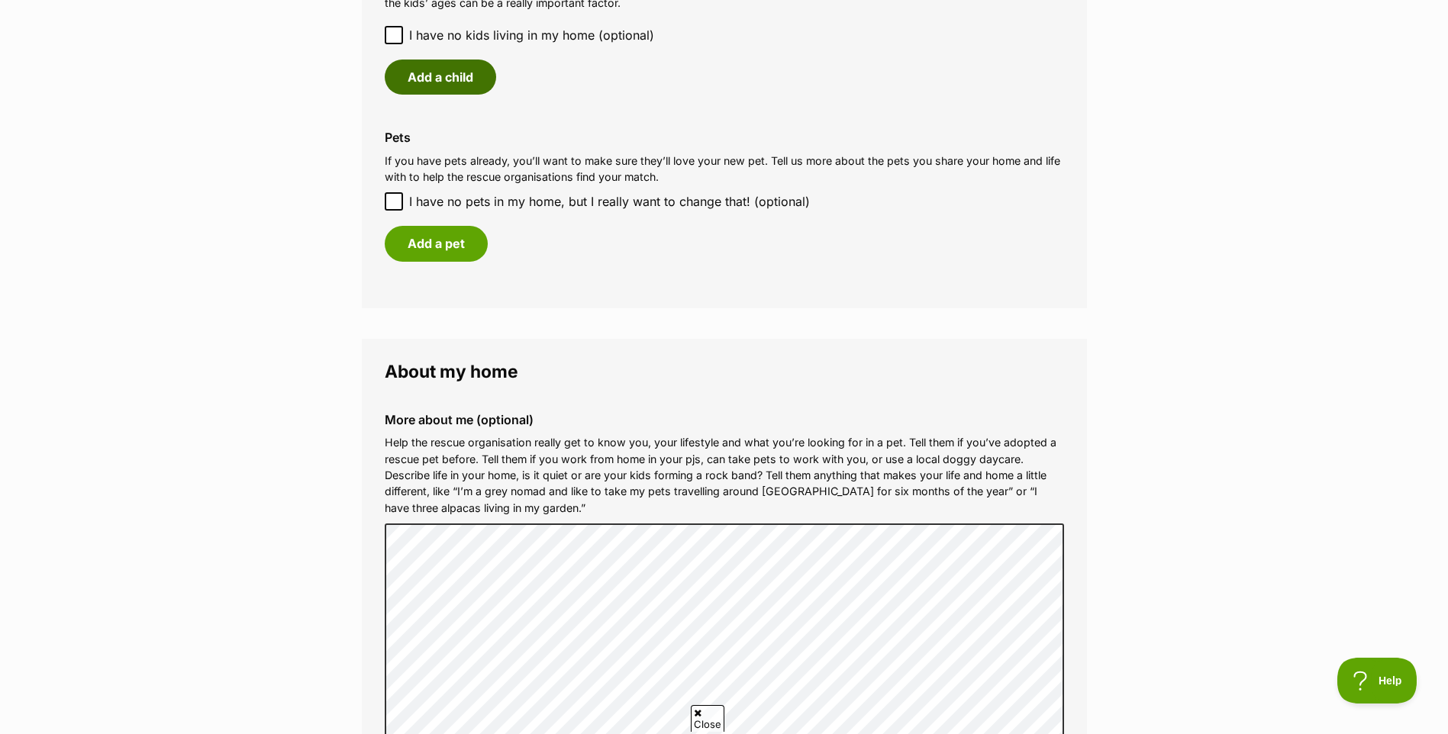
scroll to position [1602, 0]
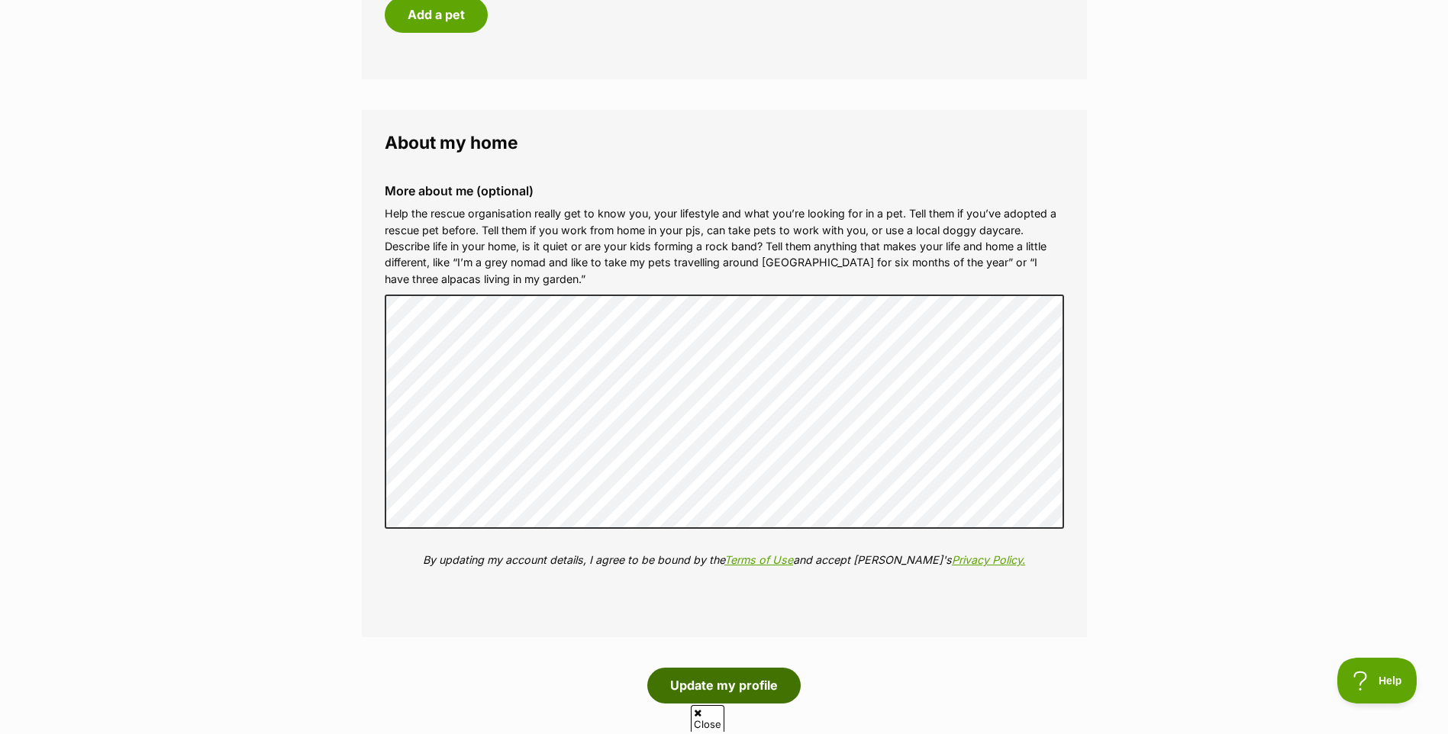
click at [722, 682] on button "Update my profile" at bounding box center [723, 685] width 153 height 35
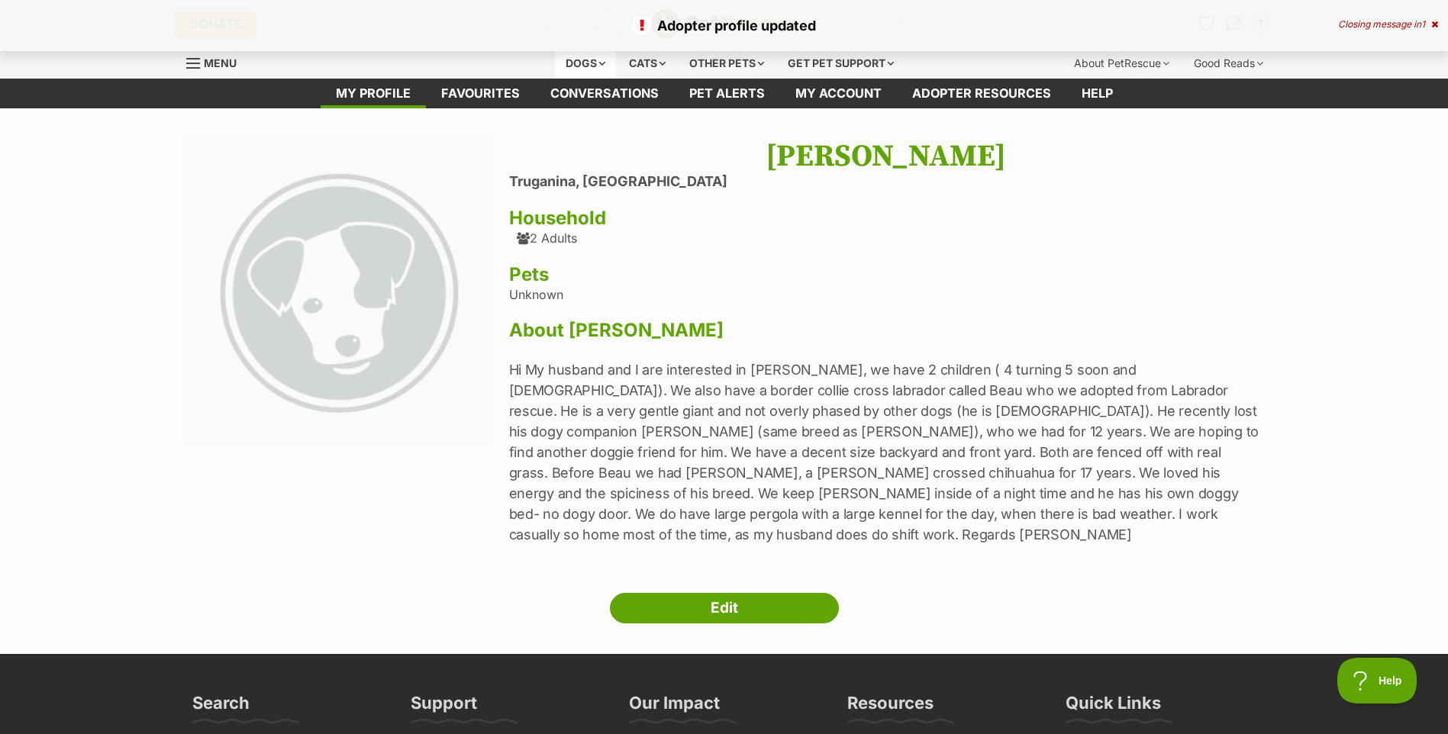
click at [581, 69] on div "Dogs" at bounding box center [585, 63] width 61 height 31
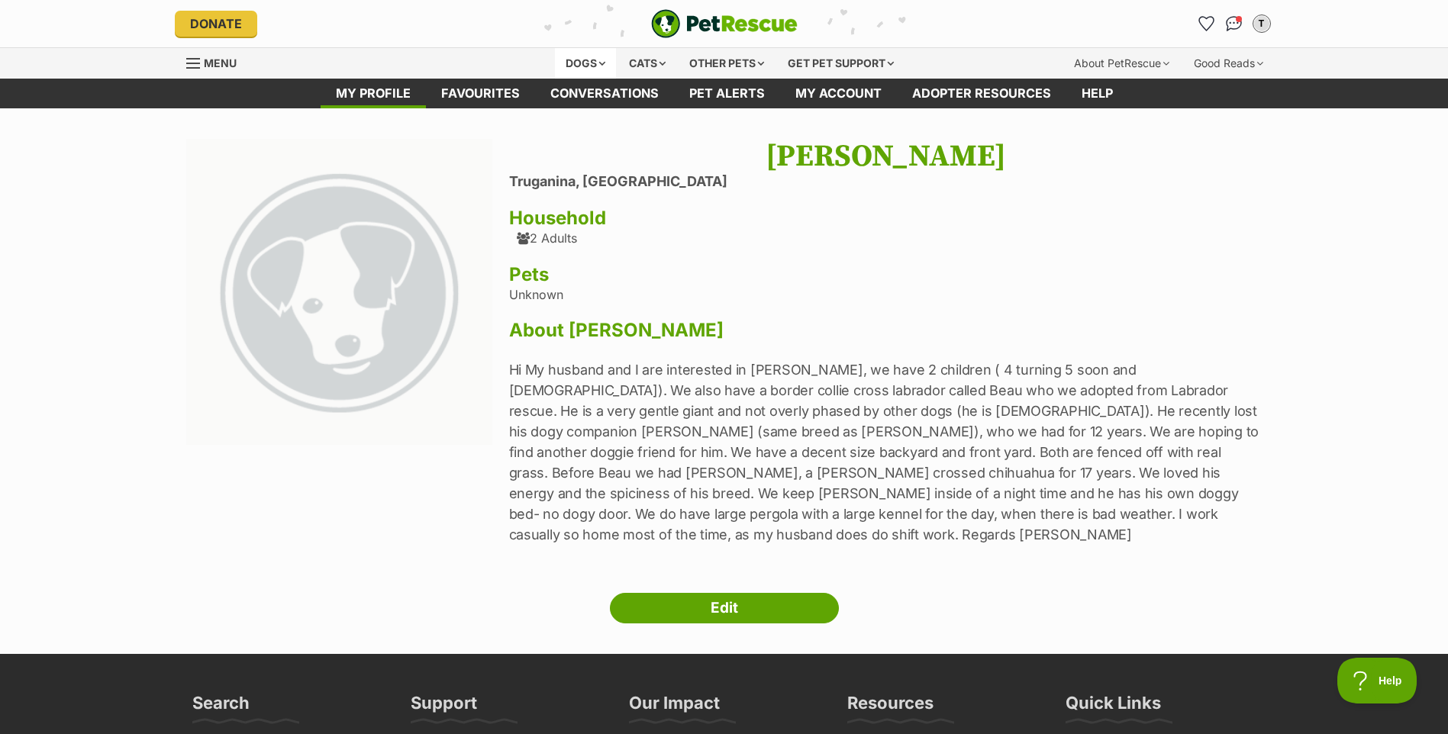
click at [572, 63] on div "Dogs" at bounding box center [585, 63] width 61 height 31
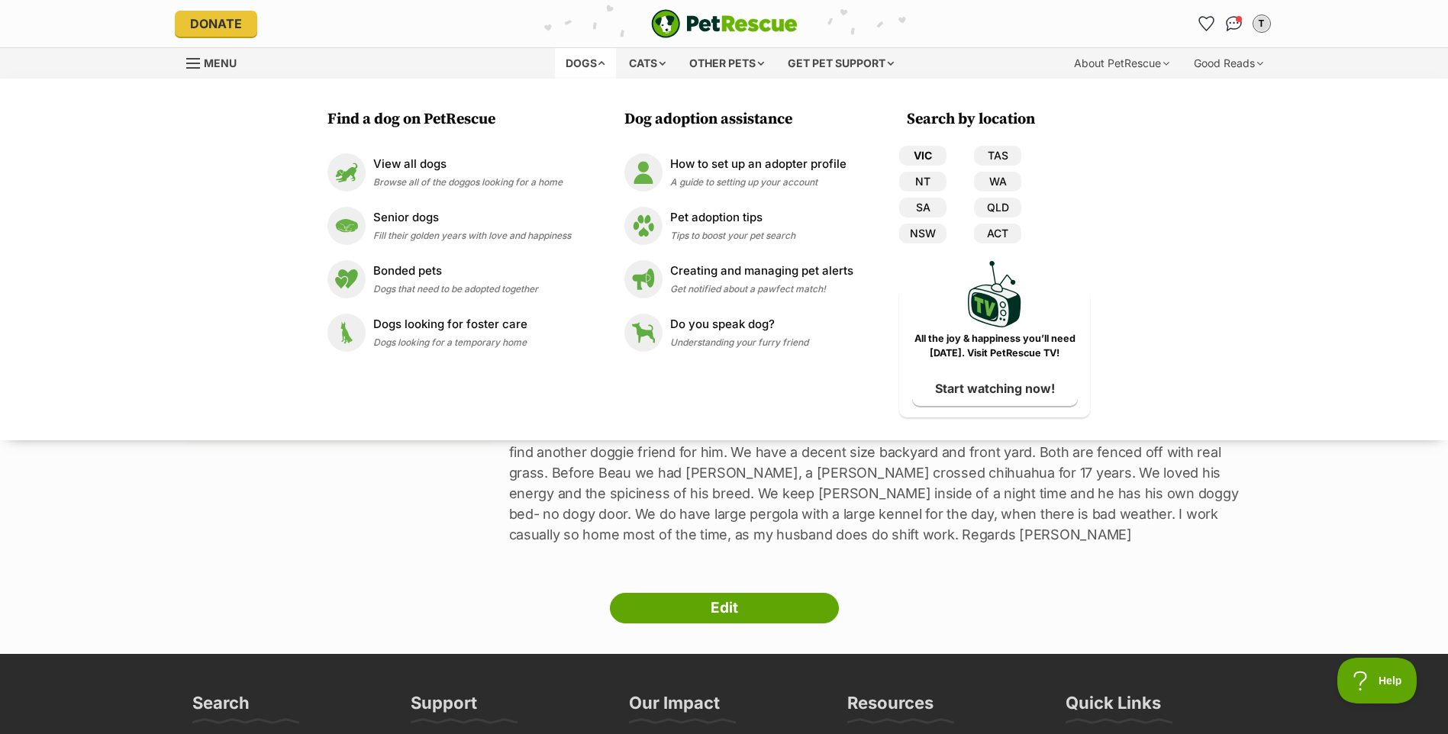
click at [919, 148] on link "VIC" at bounding box center [922, 156] width 47 height 20
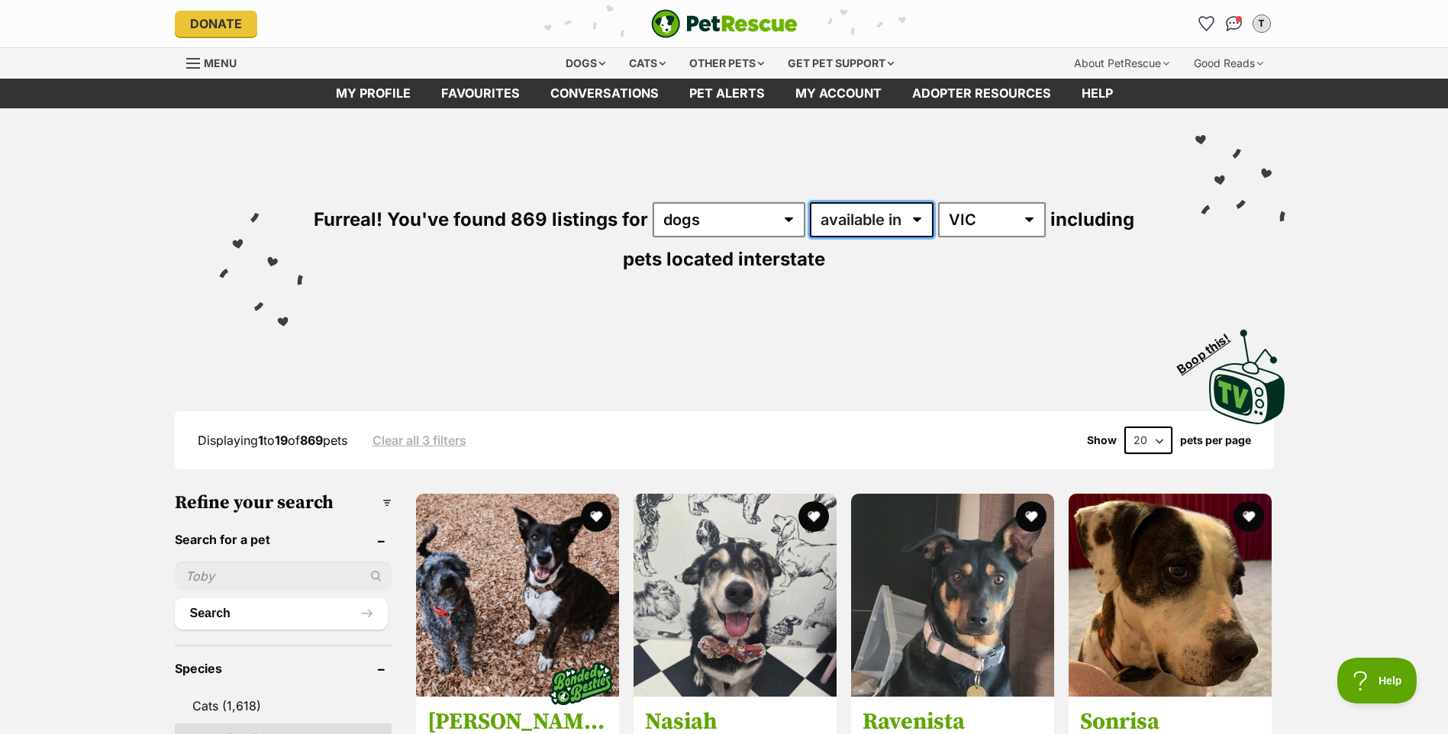
drag, startPoint x: 889, startPoint y: 211, endPoint x: 897, endPoint y: 218, distance: 10.3
click at [891, 213] on select "available in located in" at bounding box center [872, 219] width 124 height 35
select select "disabled"
click at [810, 202] on select "available in located in" at bounding box center [872, 219] width 124 height 35
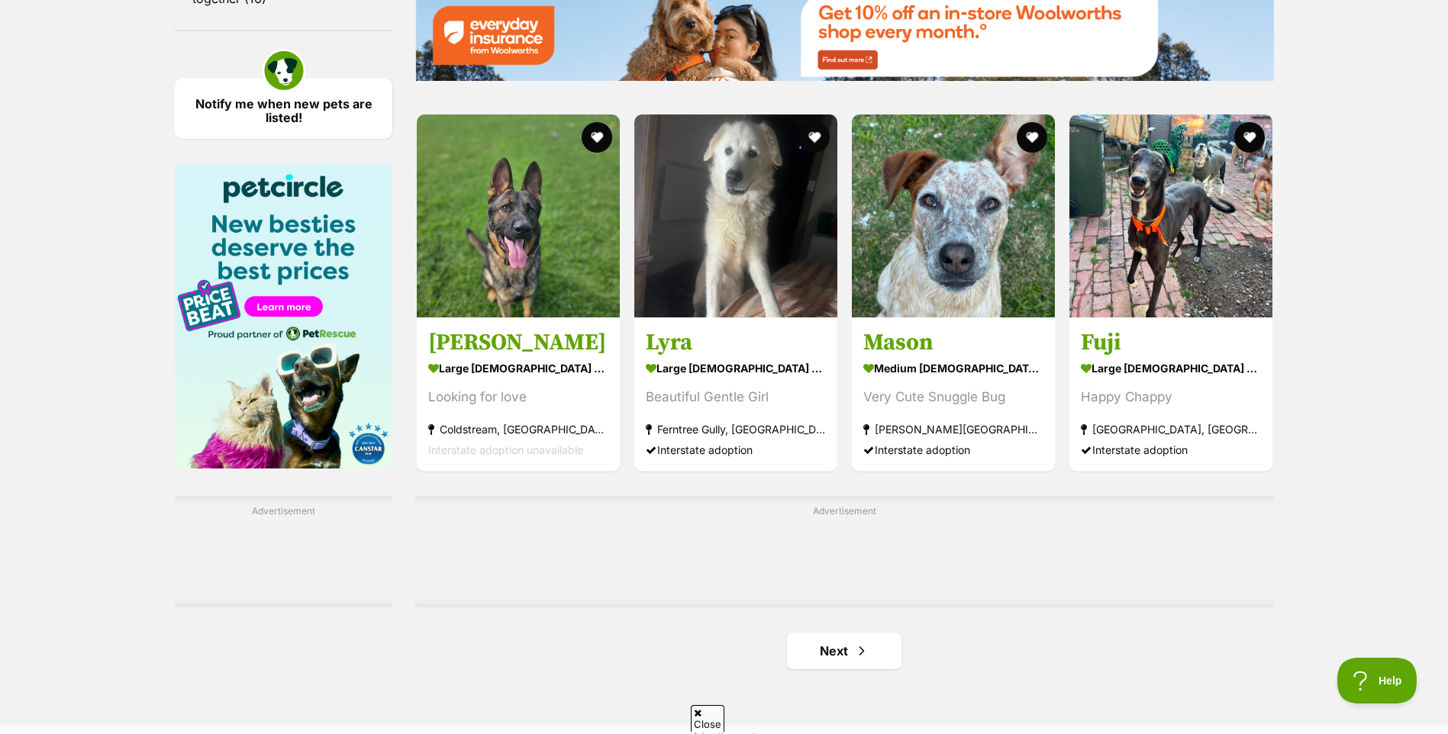
scroll to position [2442, 0]
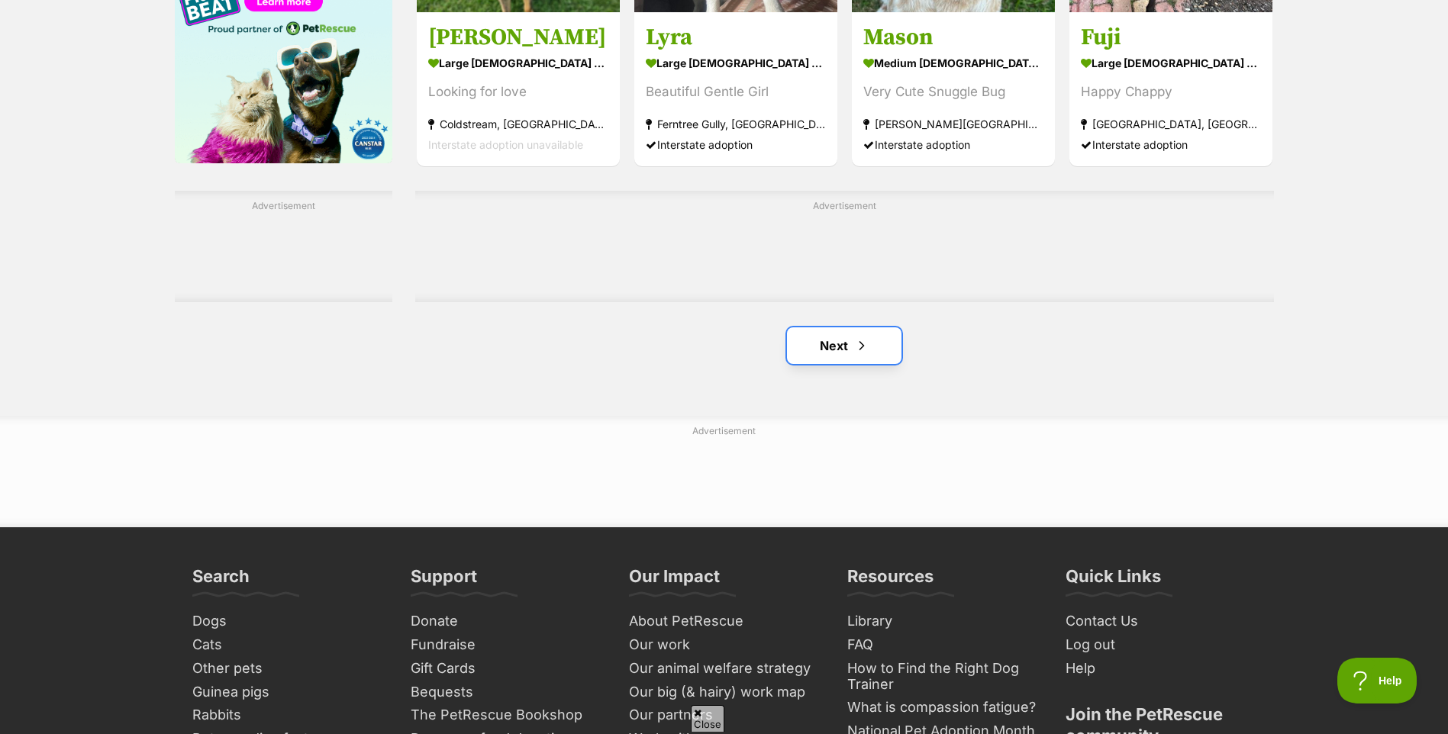
click at [818, 349] on link "Next" at bounding box center [844, 345] width 114 height 37
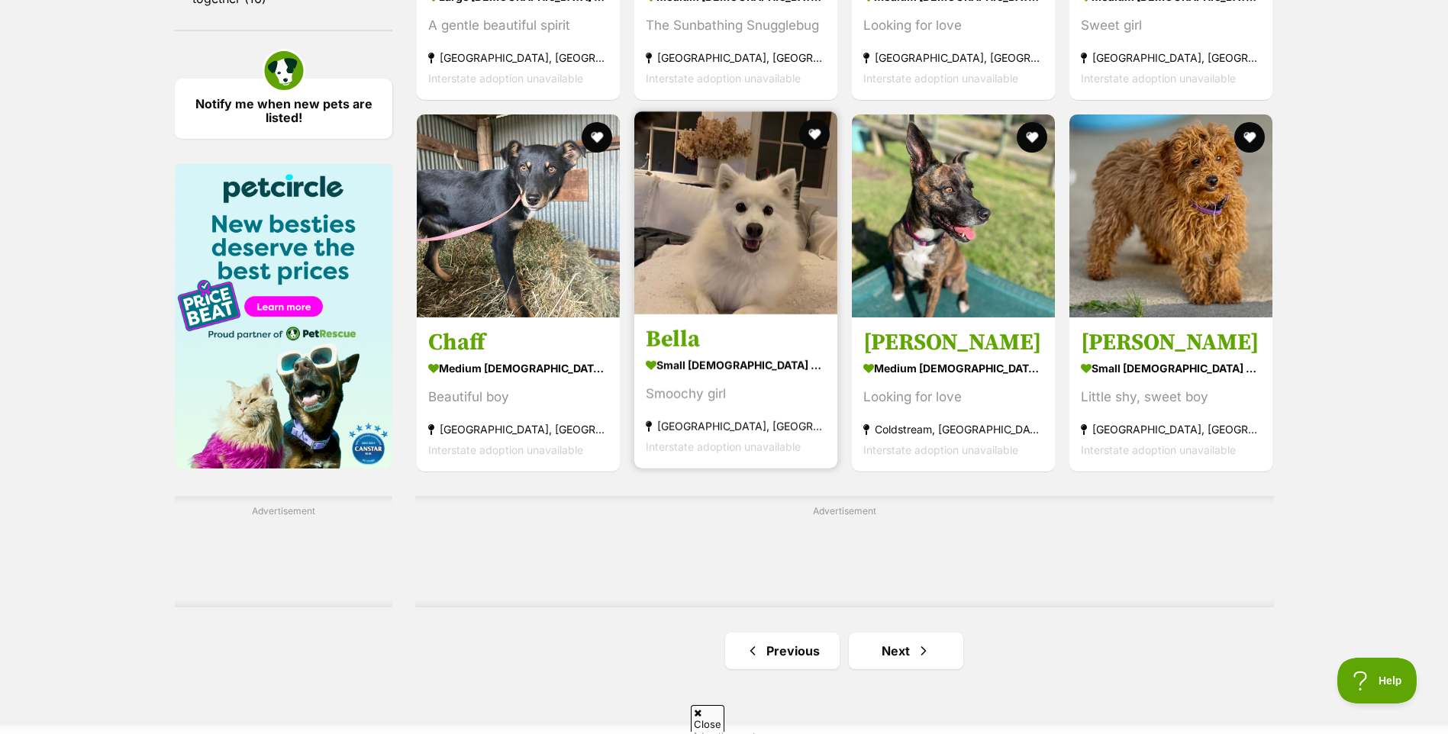
scroll to position [2442, 0]
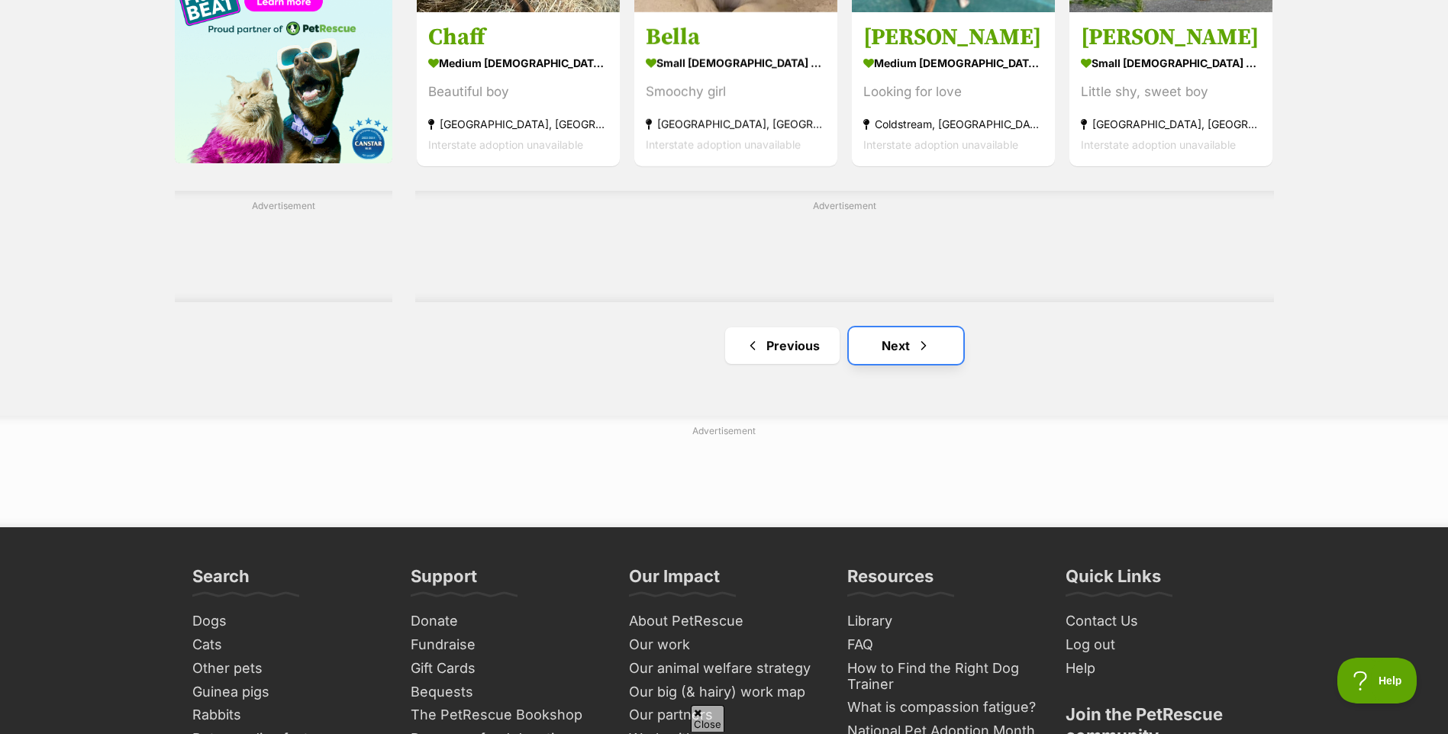
click at [894, 353] on link "Next" at bounding box center [906, 345] width 114 height 37
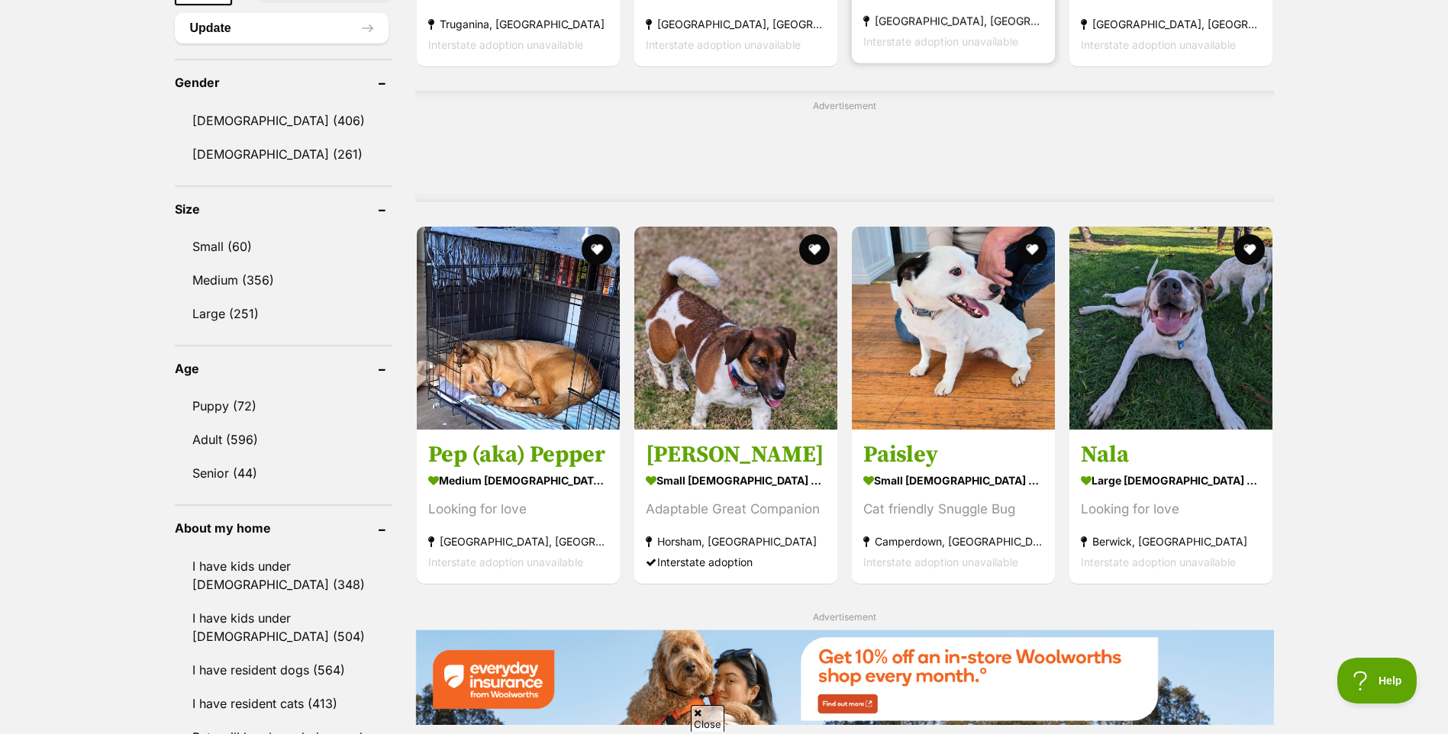
scroll to position [1221, 0]
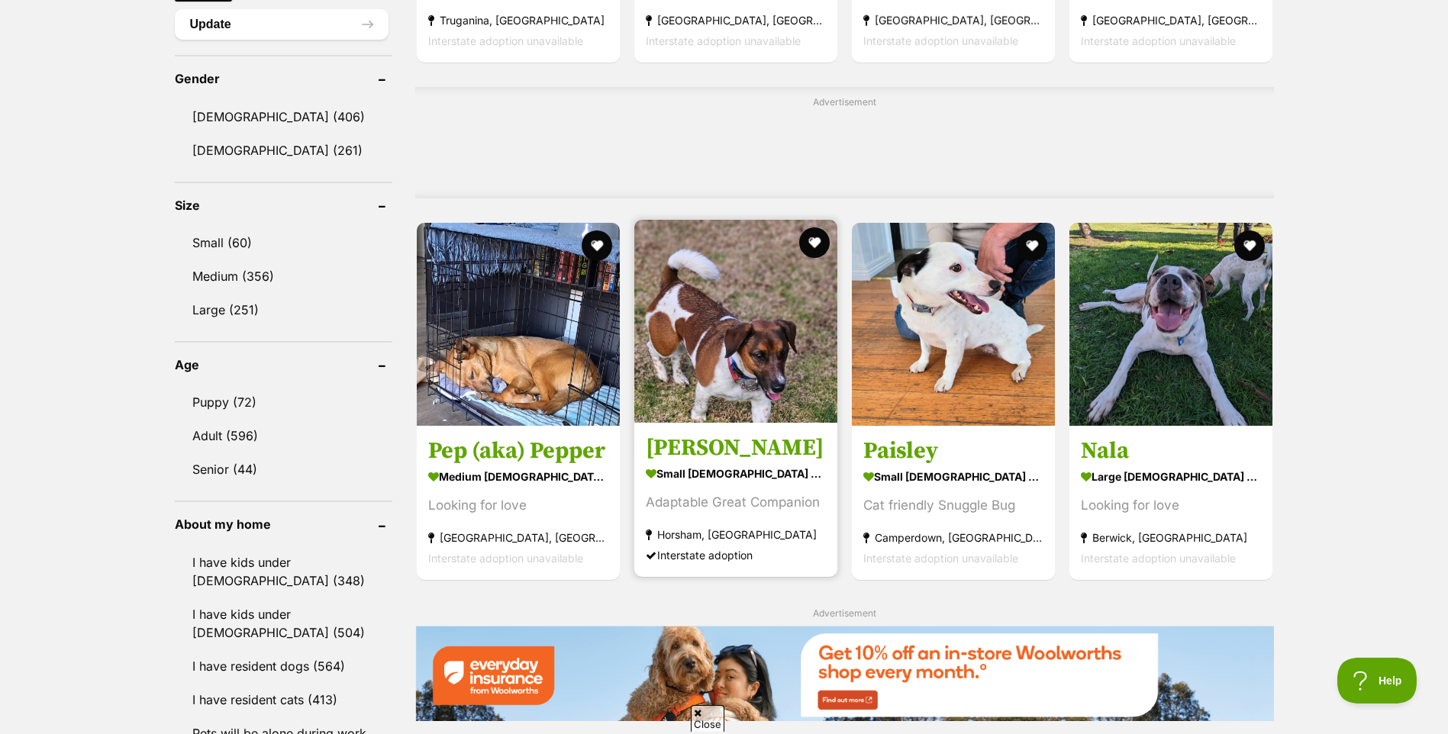
click at [797, 359] on img at bounding box center [735, 321] width 203 height 203
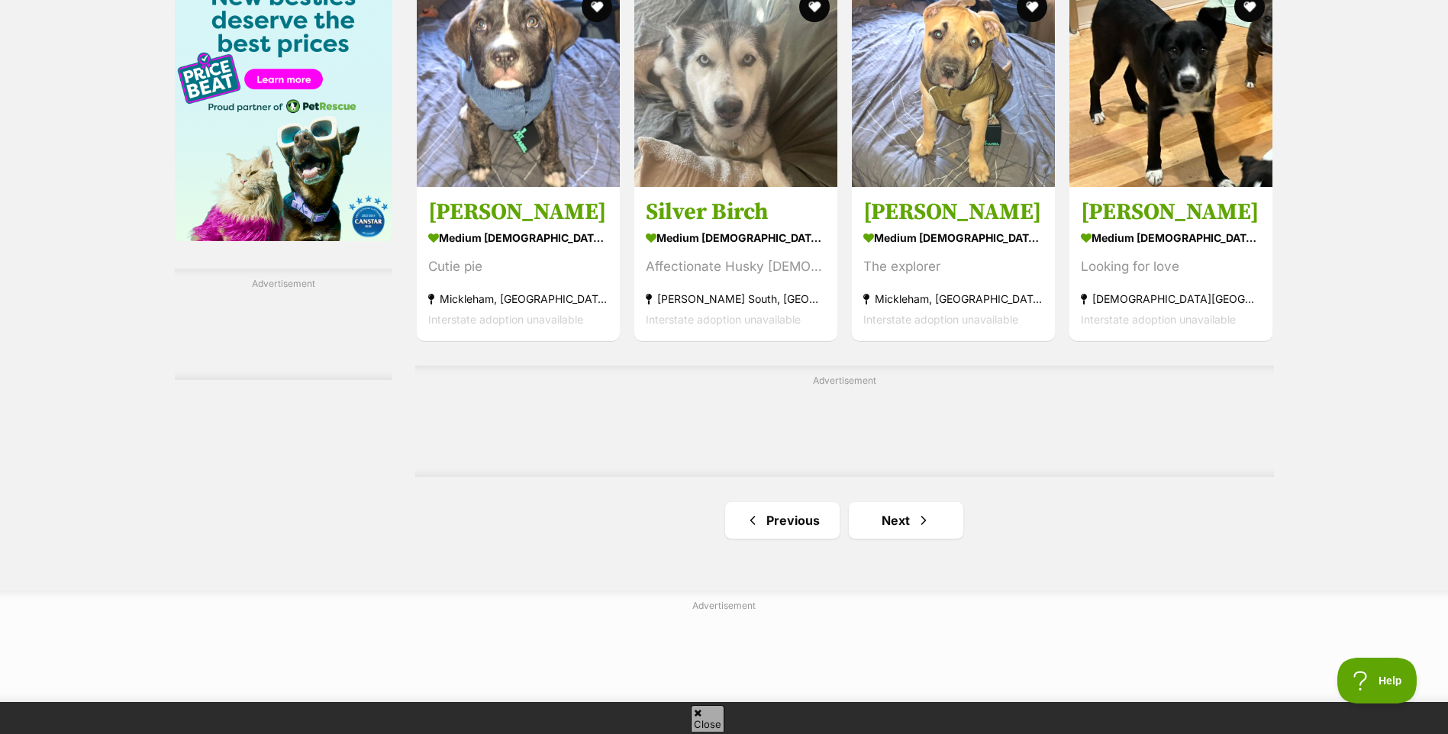
scroll to position [2366, 0]
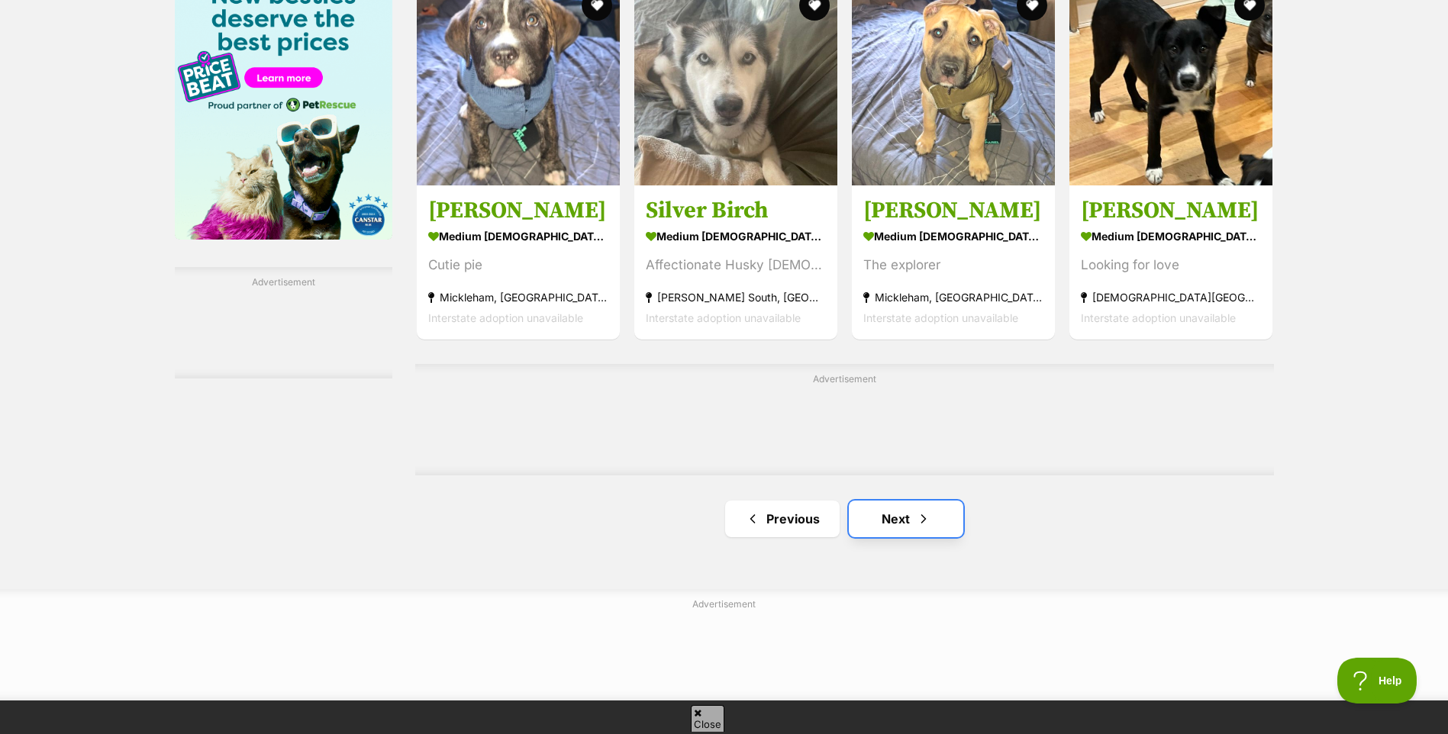
click at [901, 533] on link "Next" at bounding box center [906, 519] width 114 height 37
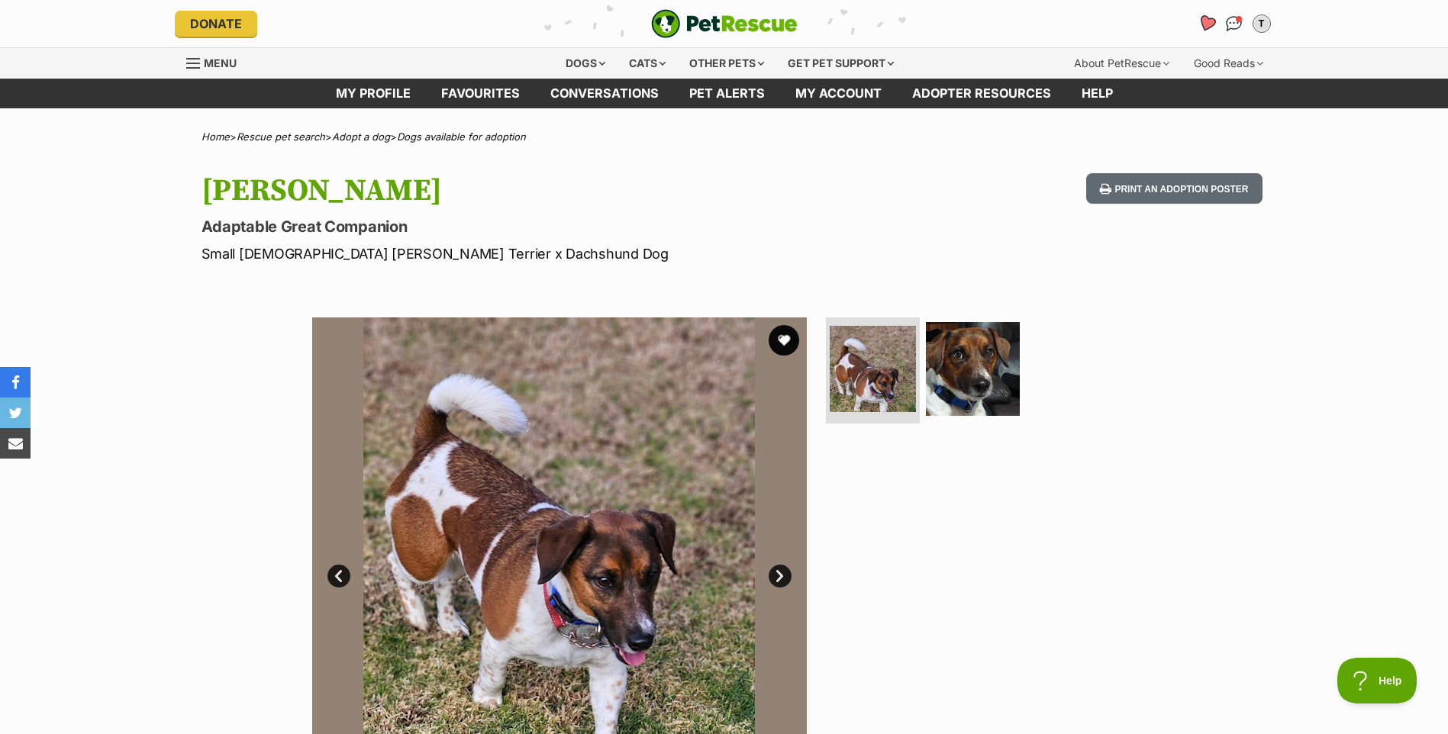
click at [1203, 26] on icon "Favourites" at bounding box center [1206, 23] width 18 height 18
click at [953, 364] on img at bounding box center [972, 368] width 98 height 98
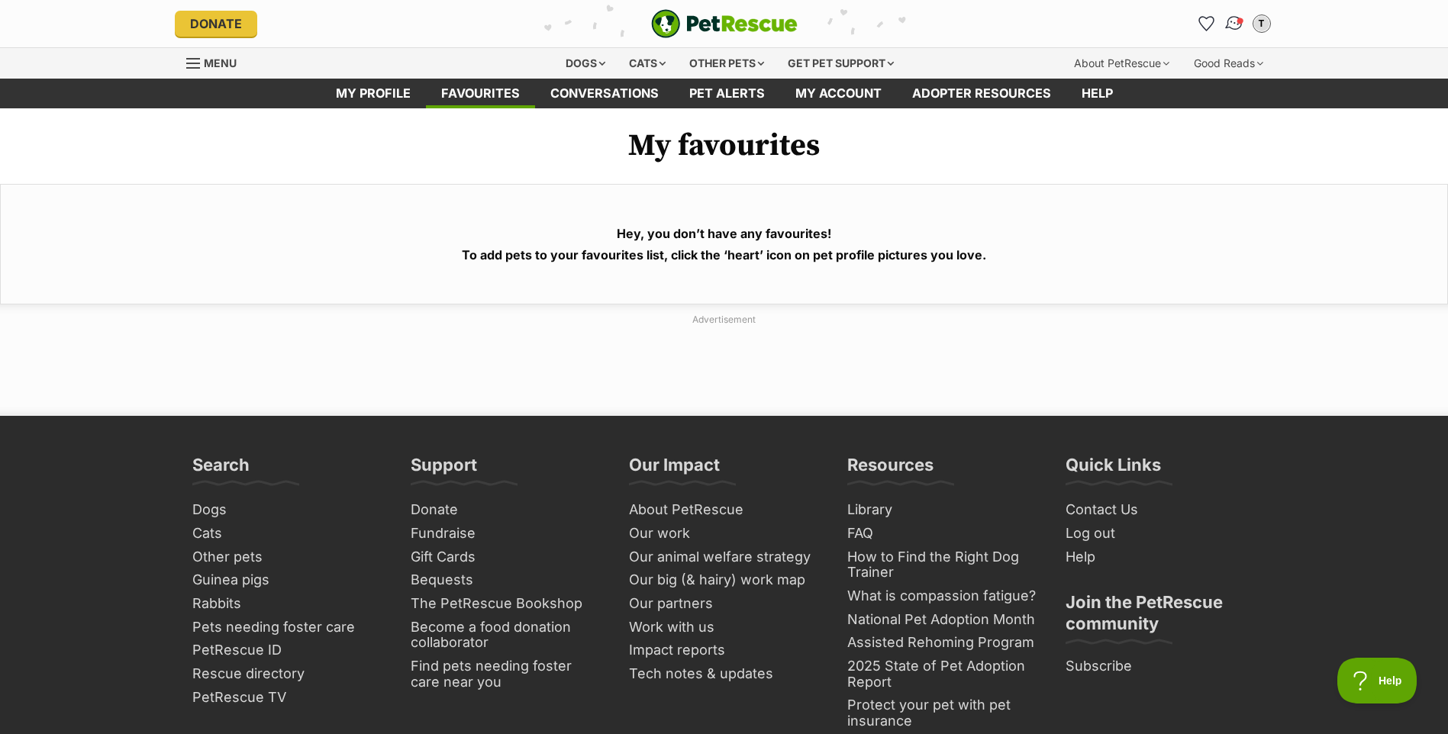
click at [1234, 27] on img "Conversations" at bounding box center [1233, 24] width 21 height 20
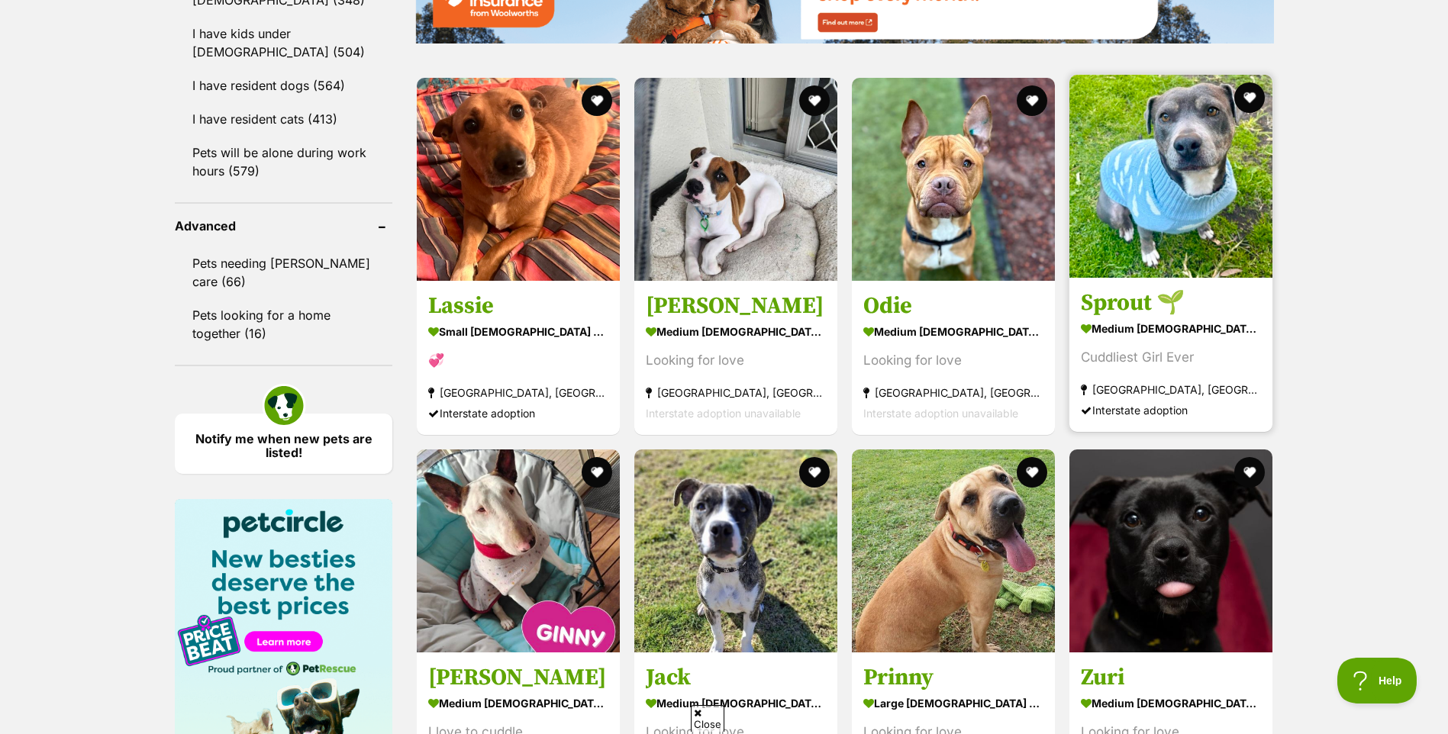
scroll to position [1831, 0]
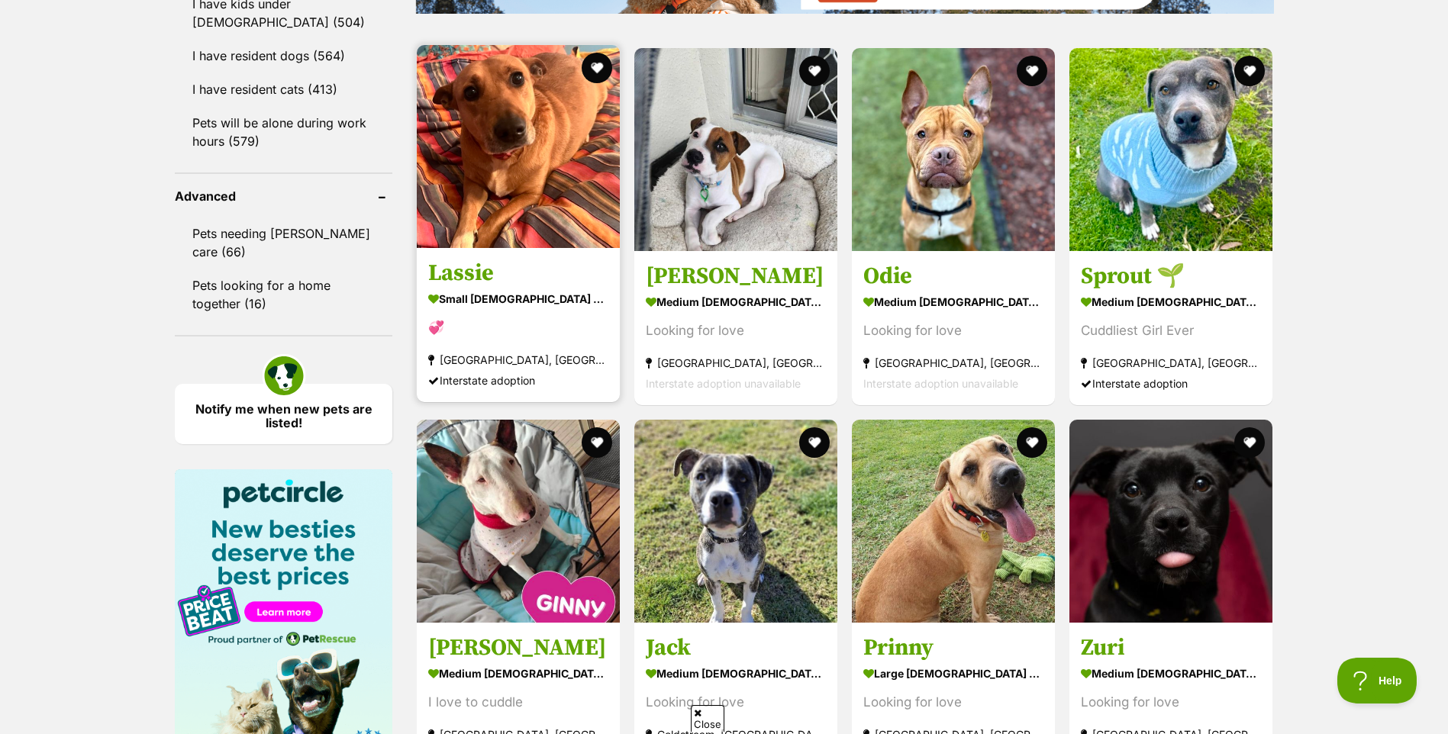
click at [542, 238] on img at bounding box center [518, 146] width 203 height 203
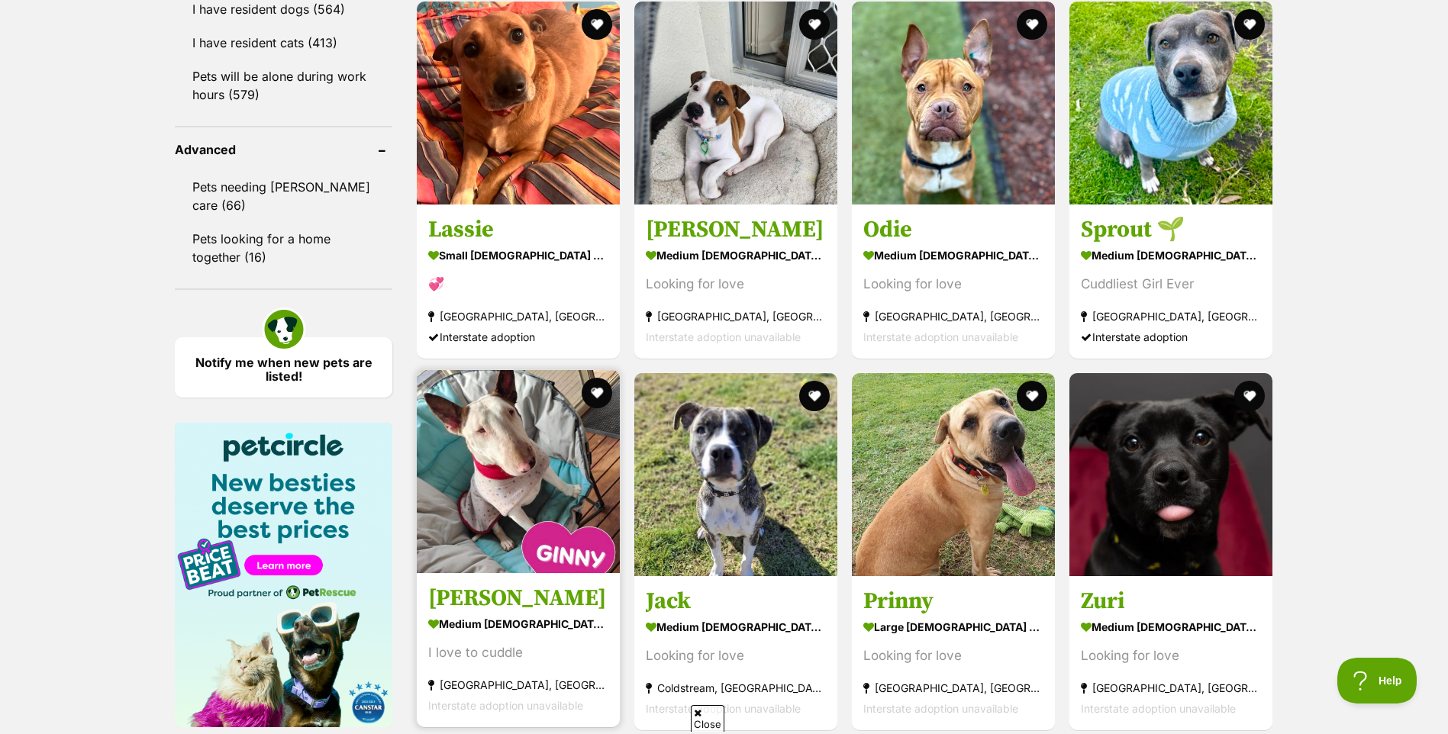
scroll to position [1984, 0]
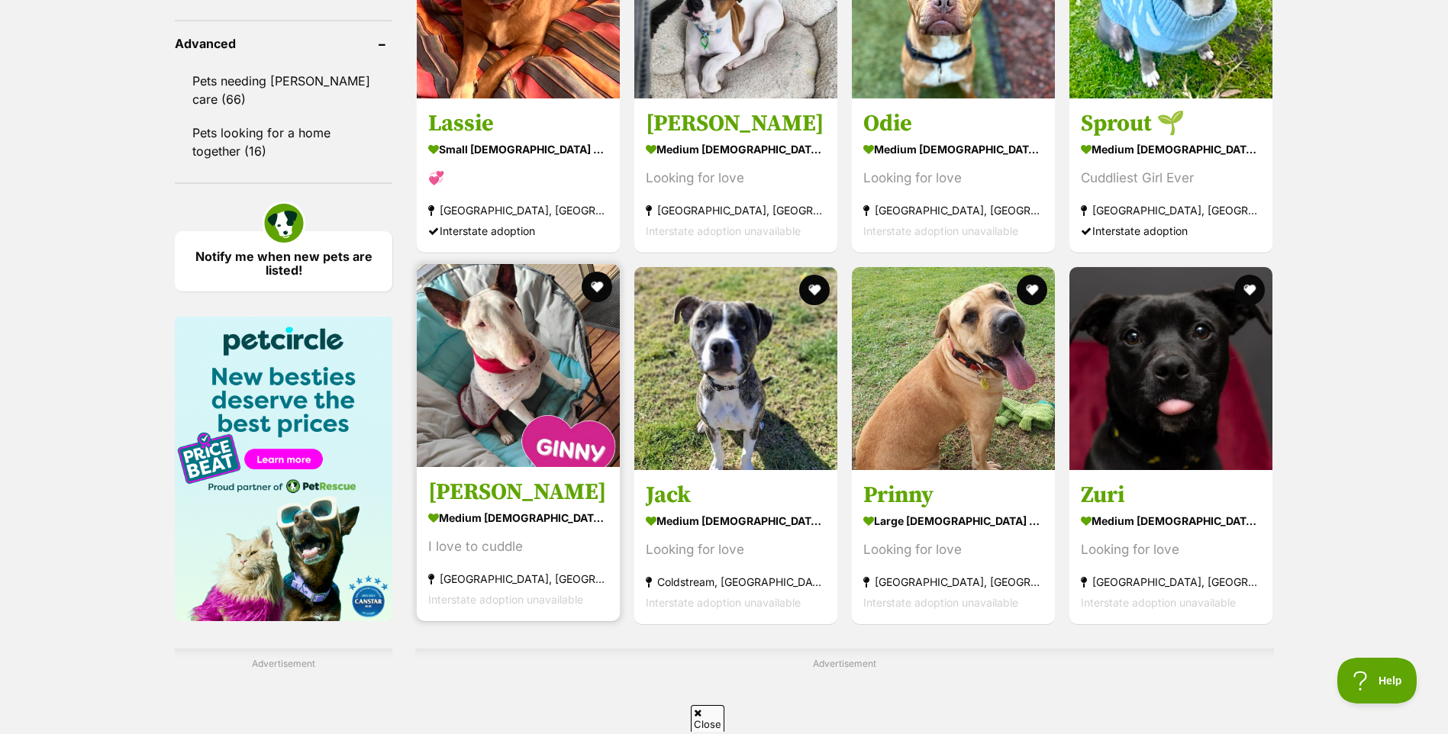
click at [489, 427] on img at bounding box center [518, 365] width 203 height 203
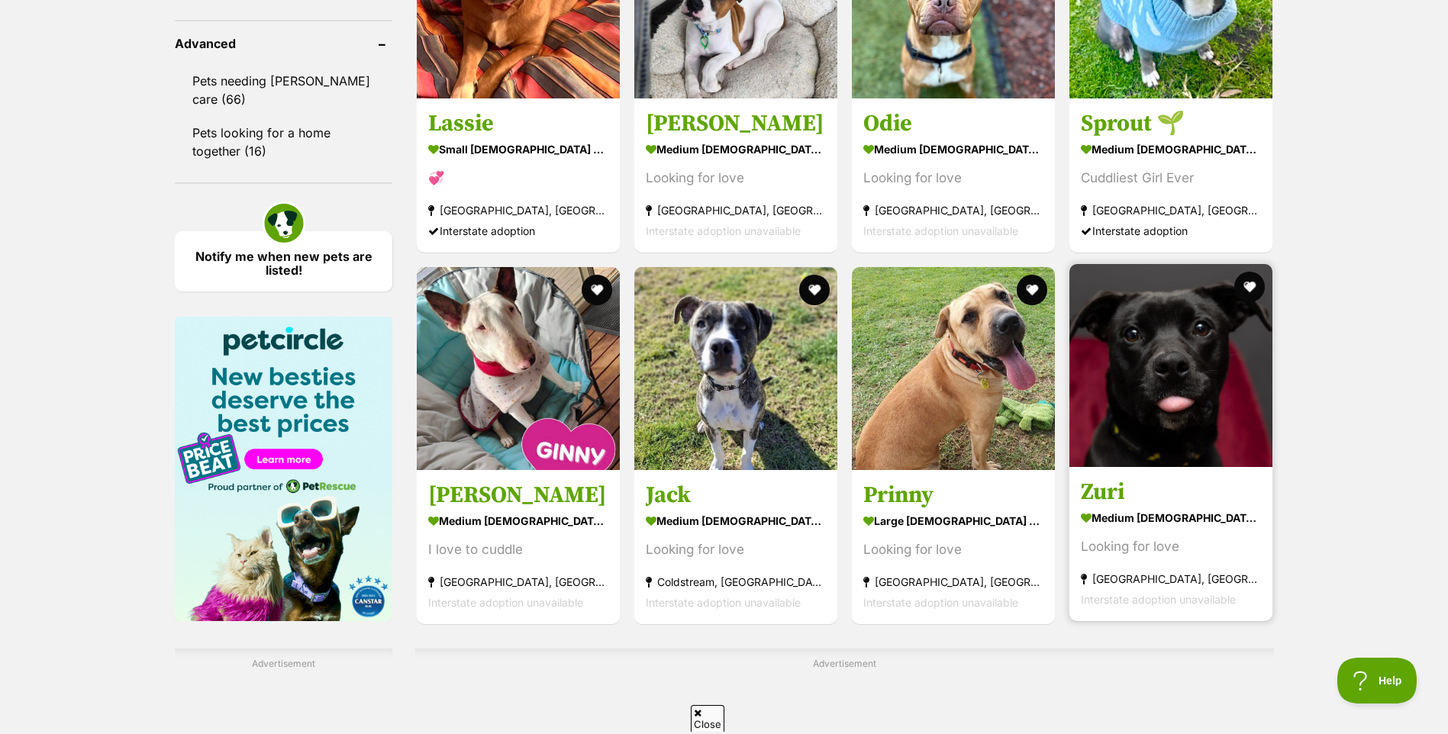
click at [1128, 440] on img at bounding box center [1170, 365] width 203 height 203
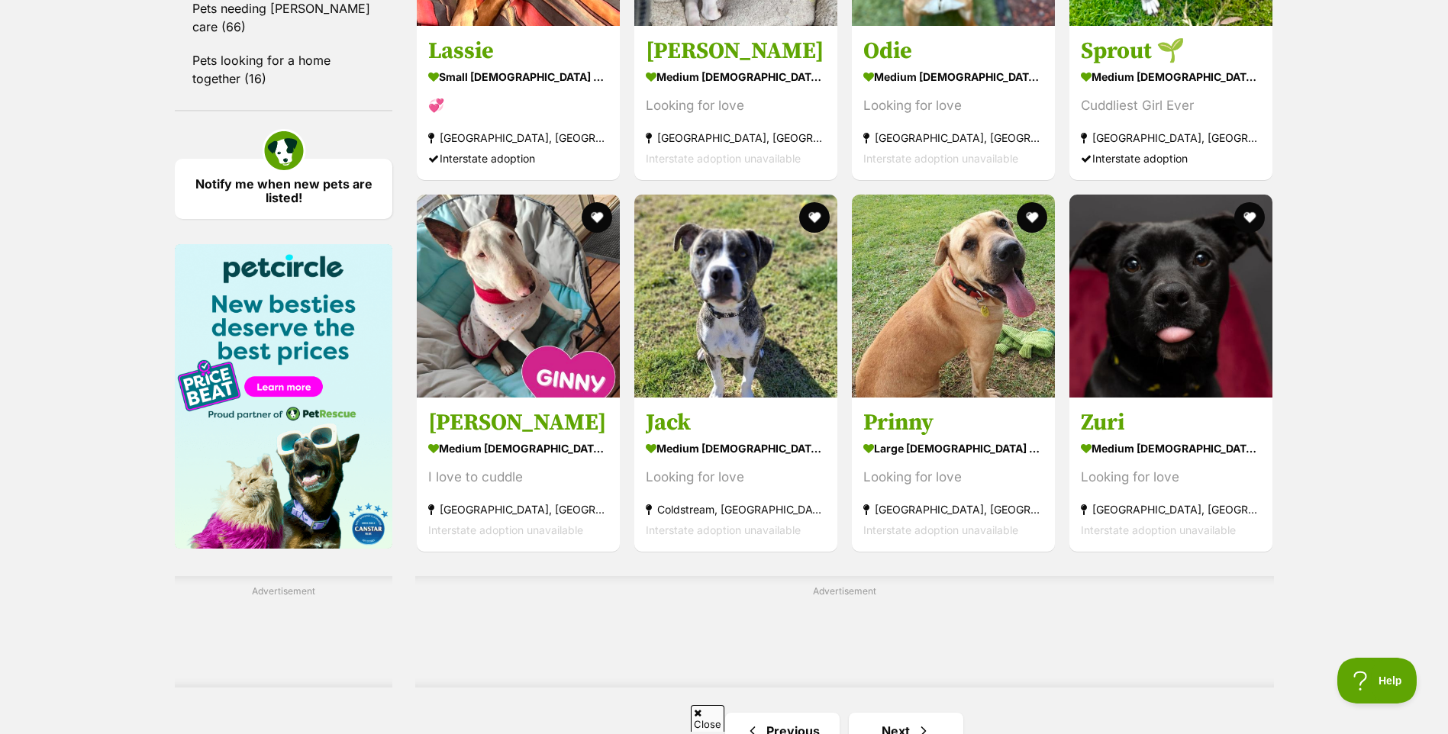
scroll to position [2213, 0]
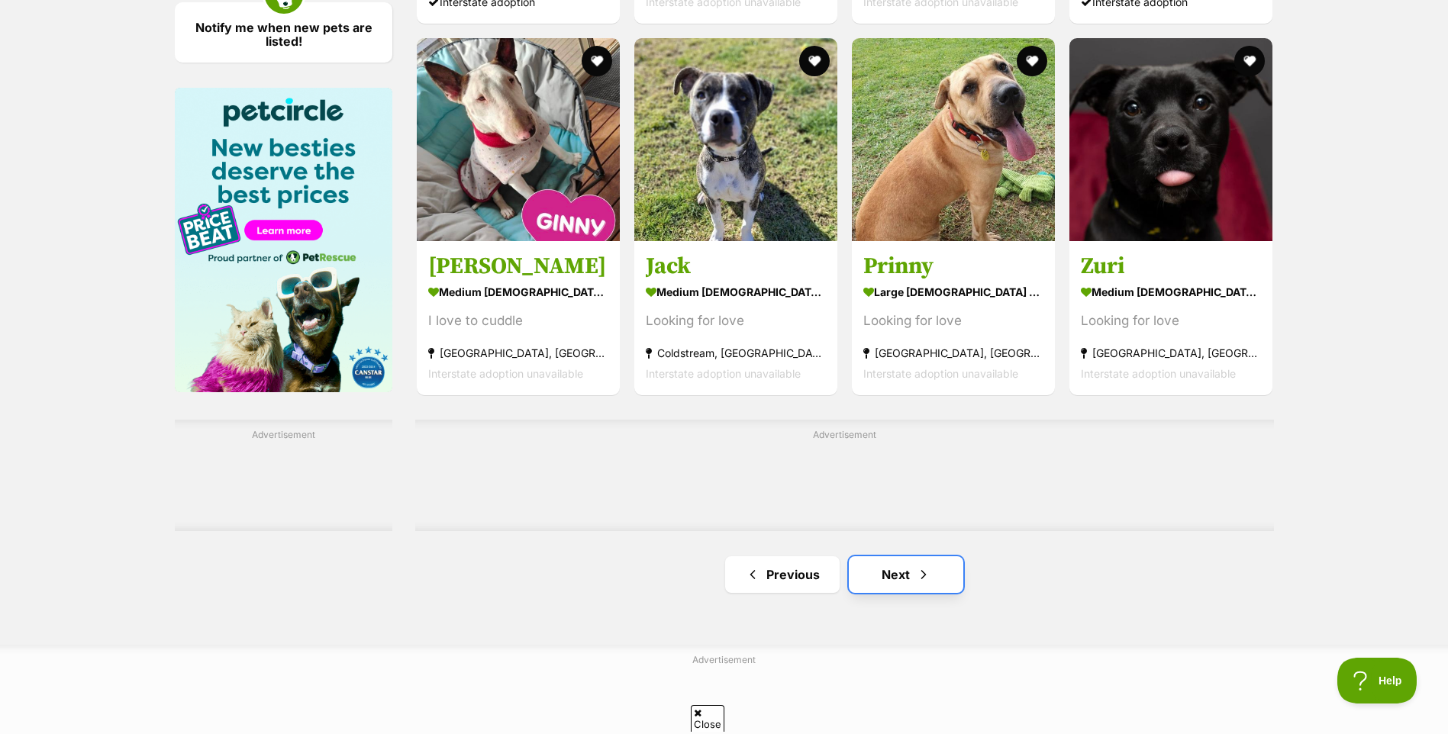
click at [928, 584] on span "Next page" at bounding box center [923, 574] width 15 height 18
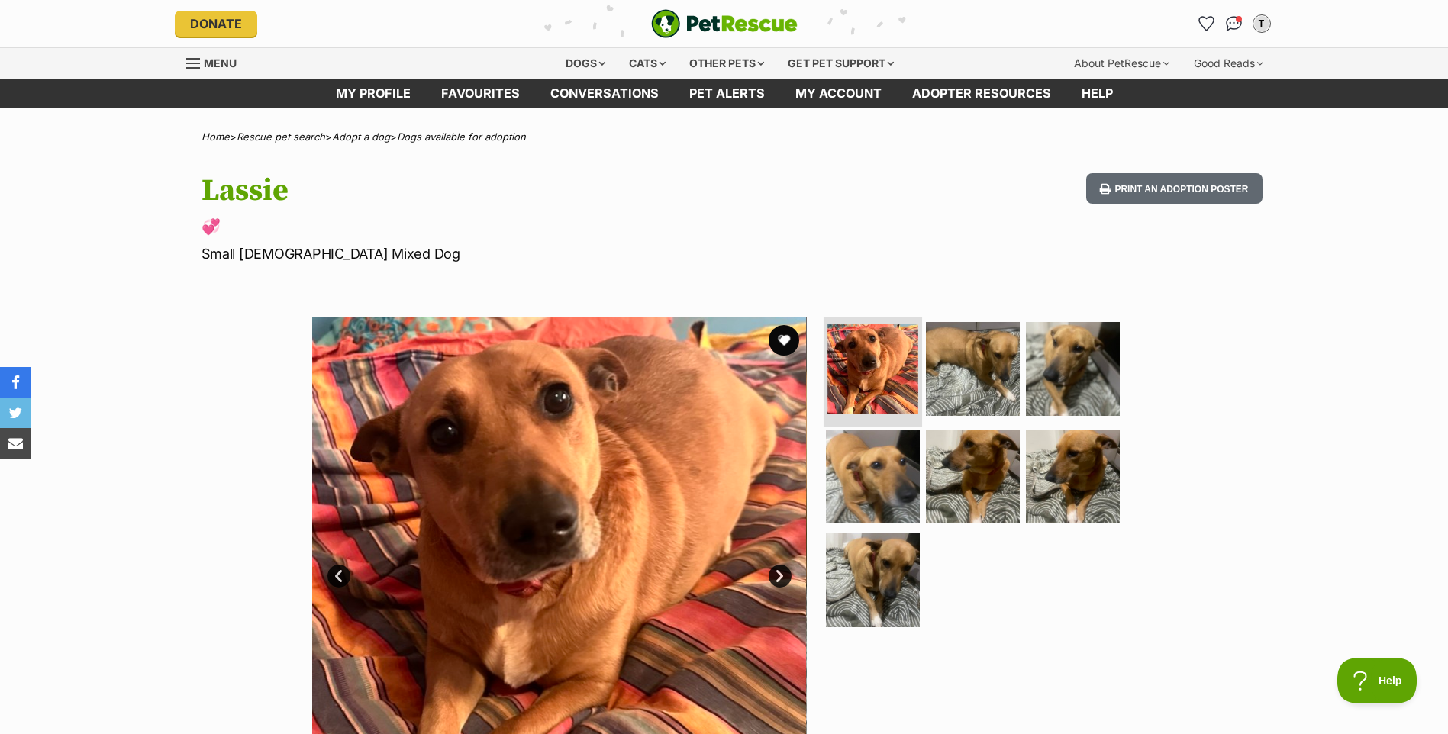
click at [883, 392] on img at bounding box center [872, 369] width 91 height 91
click at [964, 391] on img at bounding box center [972, 368] width 98 height 98
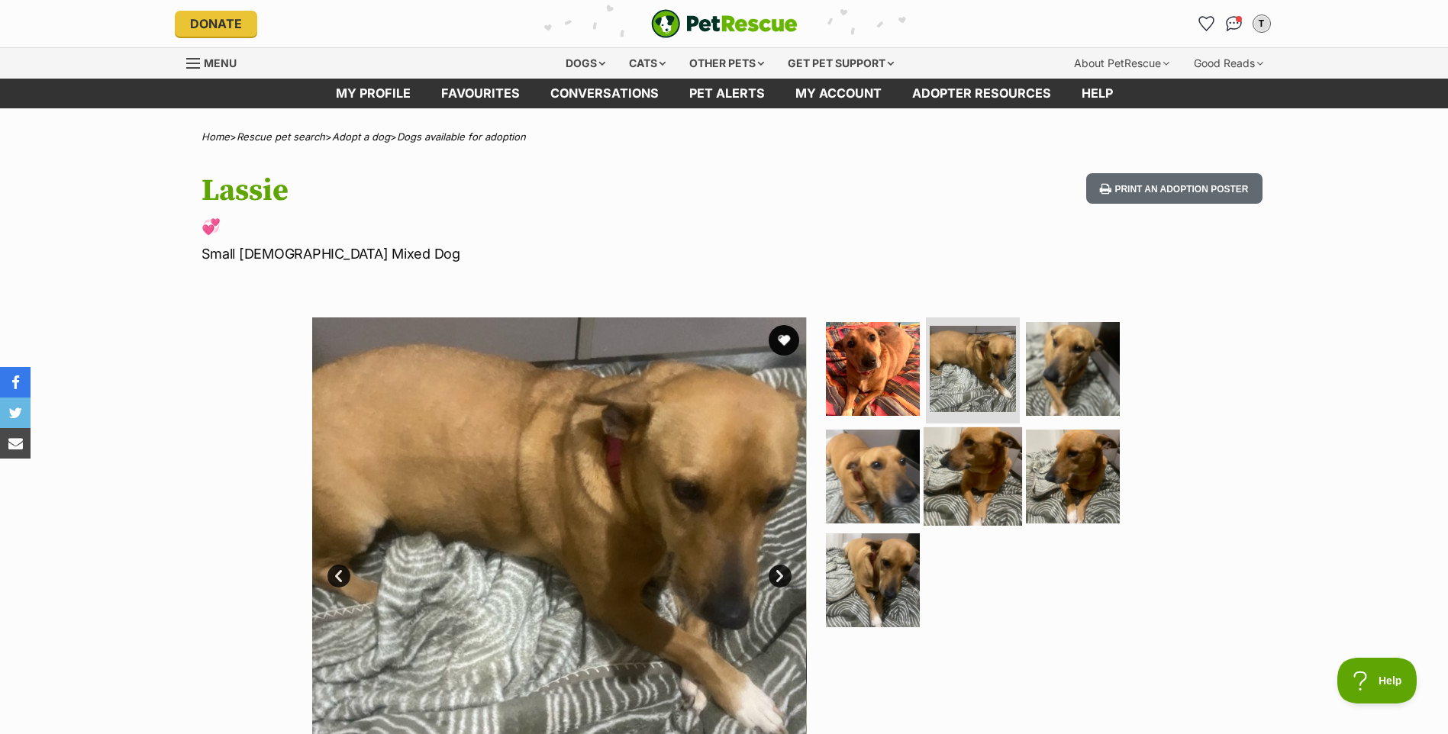
click at [997, 465] on img at bounding box center [972, 476] width 98 height 98
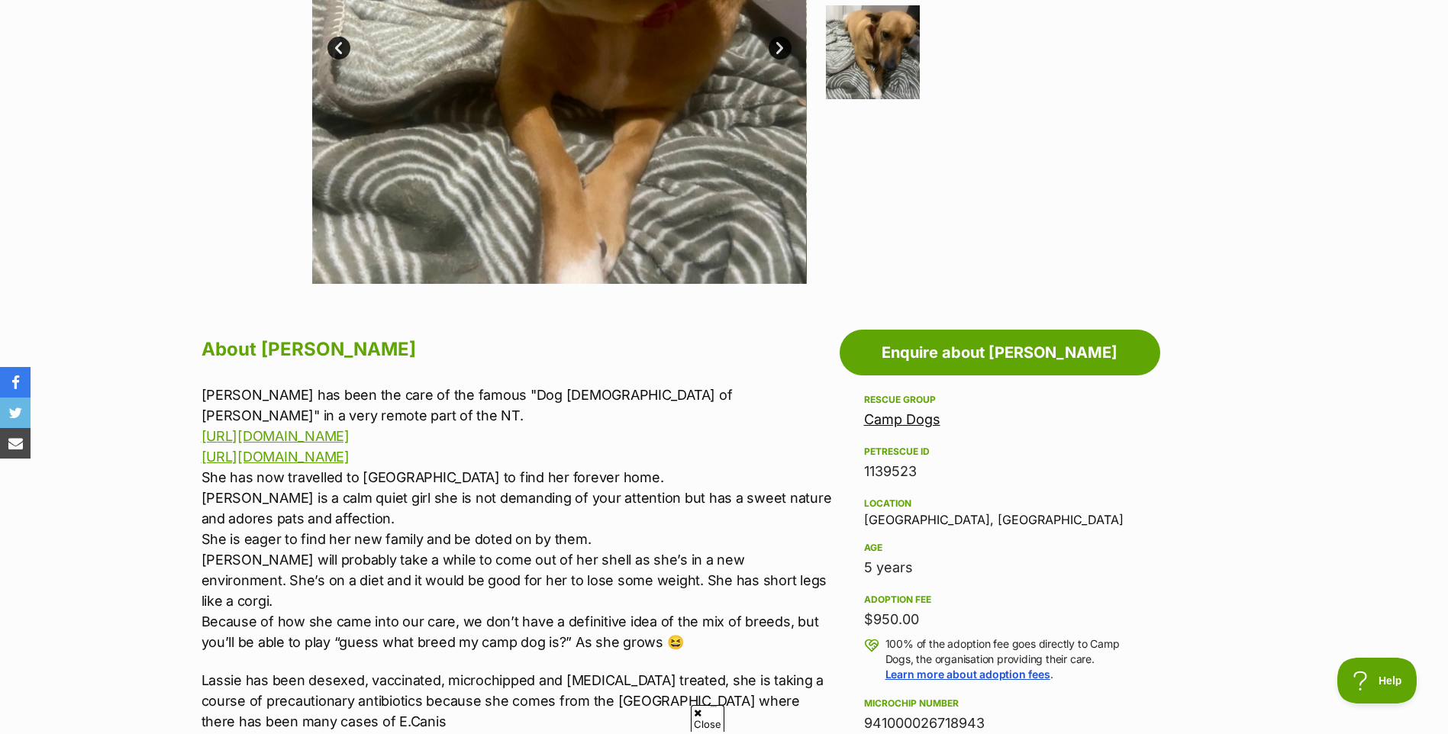
scroll to position [458, 0]
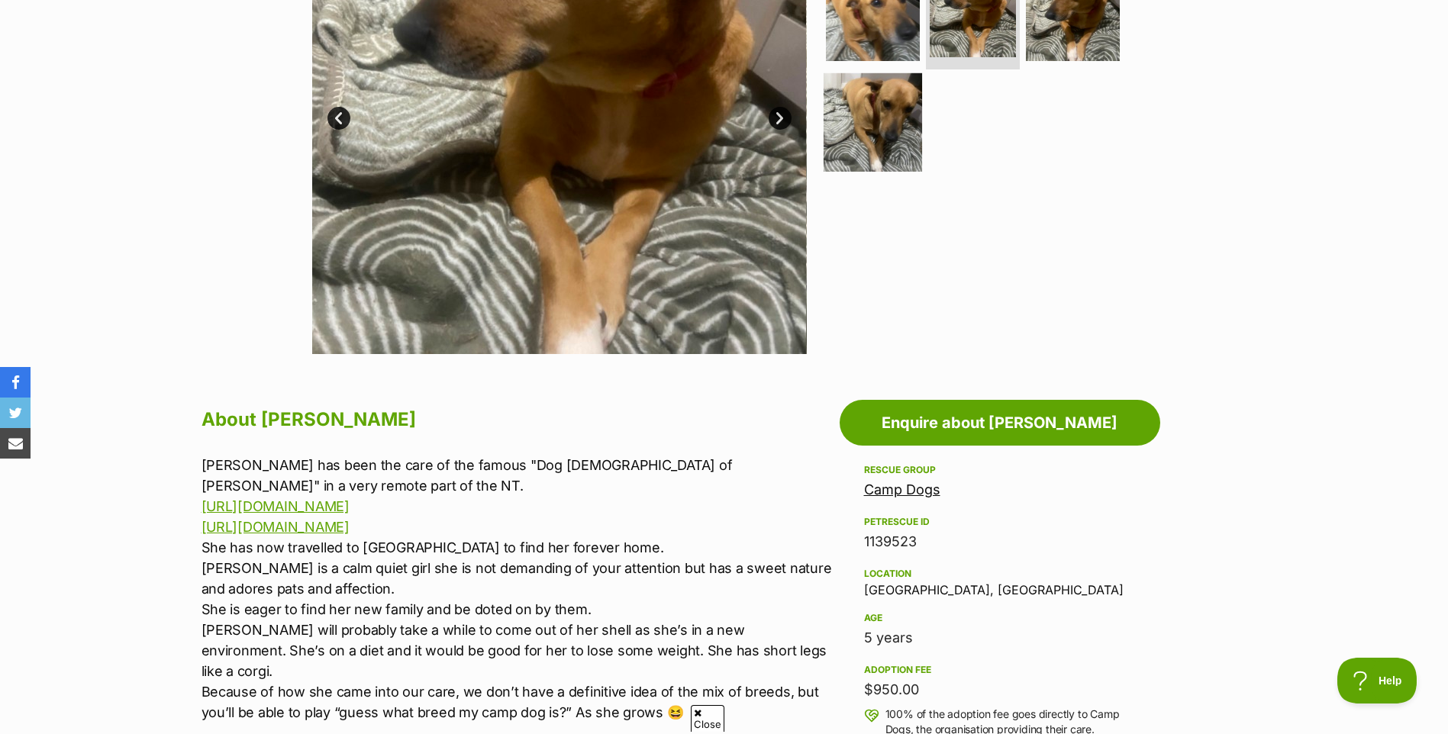
click at [860, 142] on img at bounding box center [872, 122] width 98 height 98
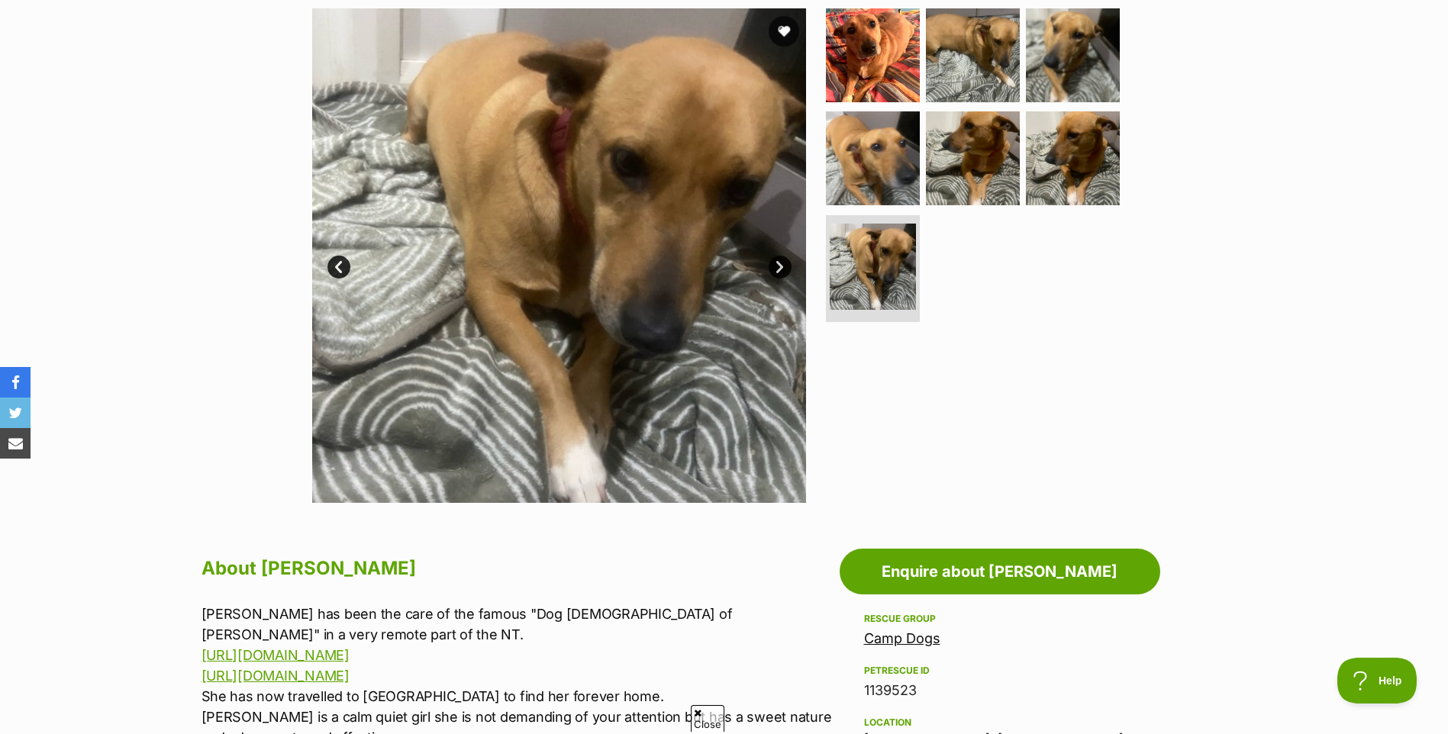
scroll to position [305, 0]
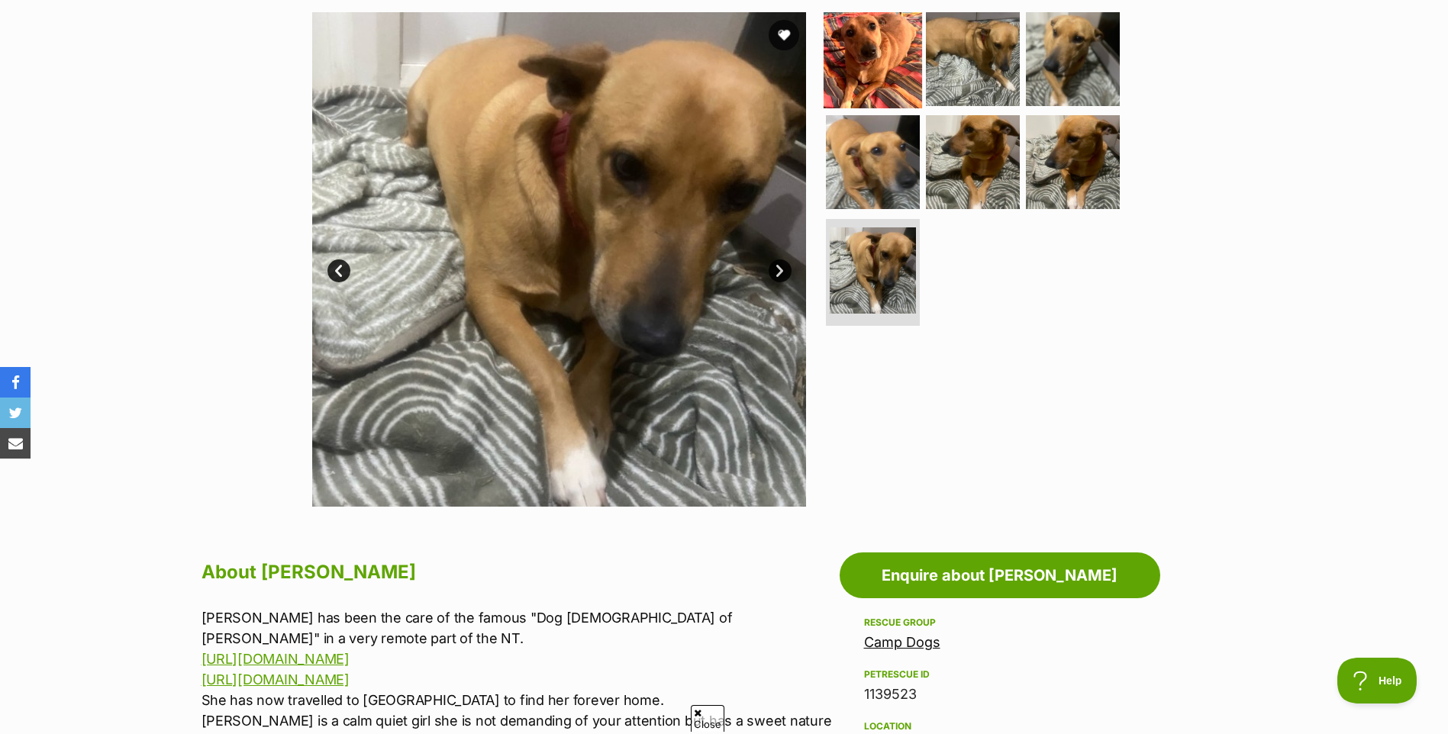
click at [860, 62] on img at bounding box center [872, 58] width 98 height 98
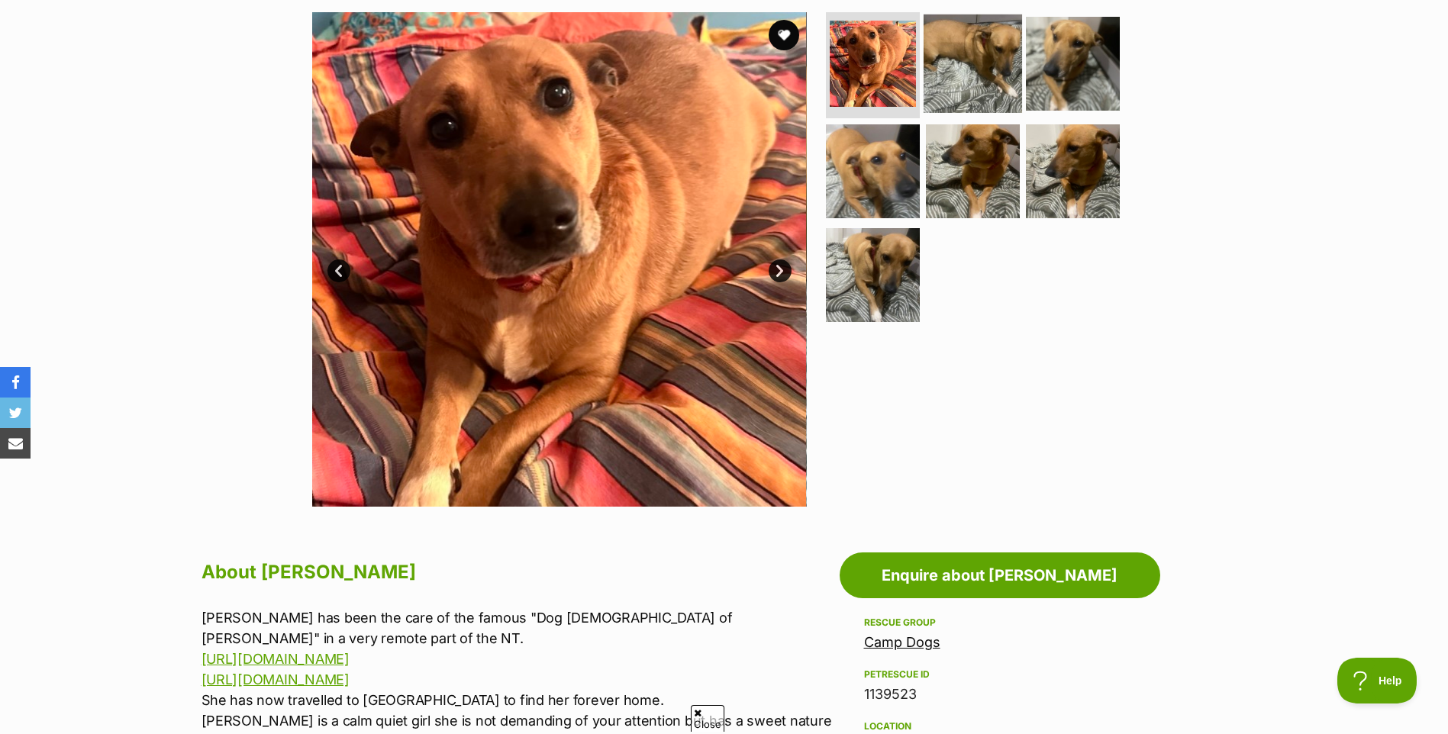
click at [987, 78] on img at bounding box center [972, 63] width 98 height 98
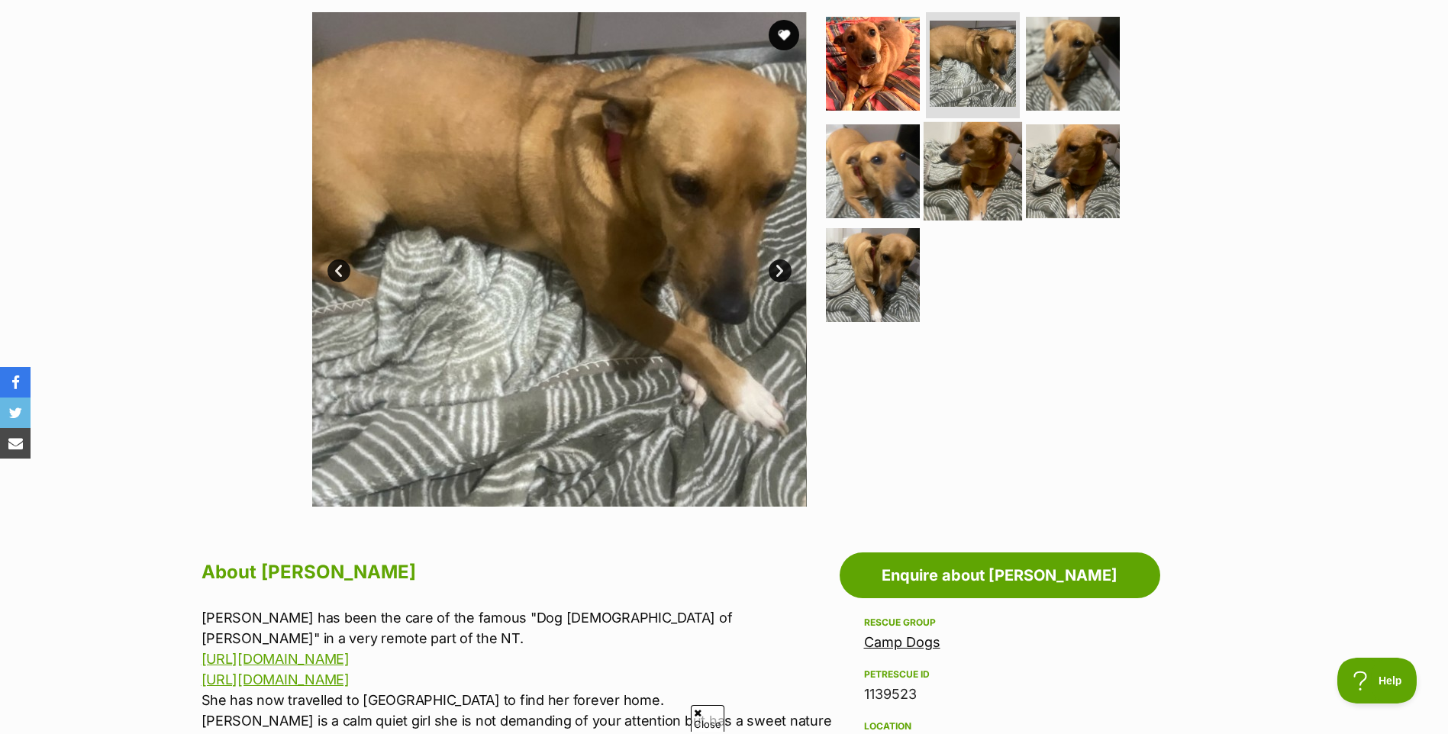
click at [989, 159] on img at bounding box center [972, 171] width 98 height 98
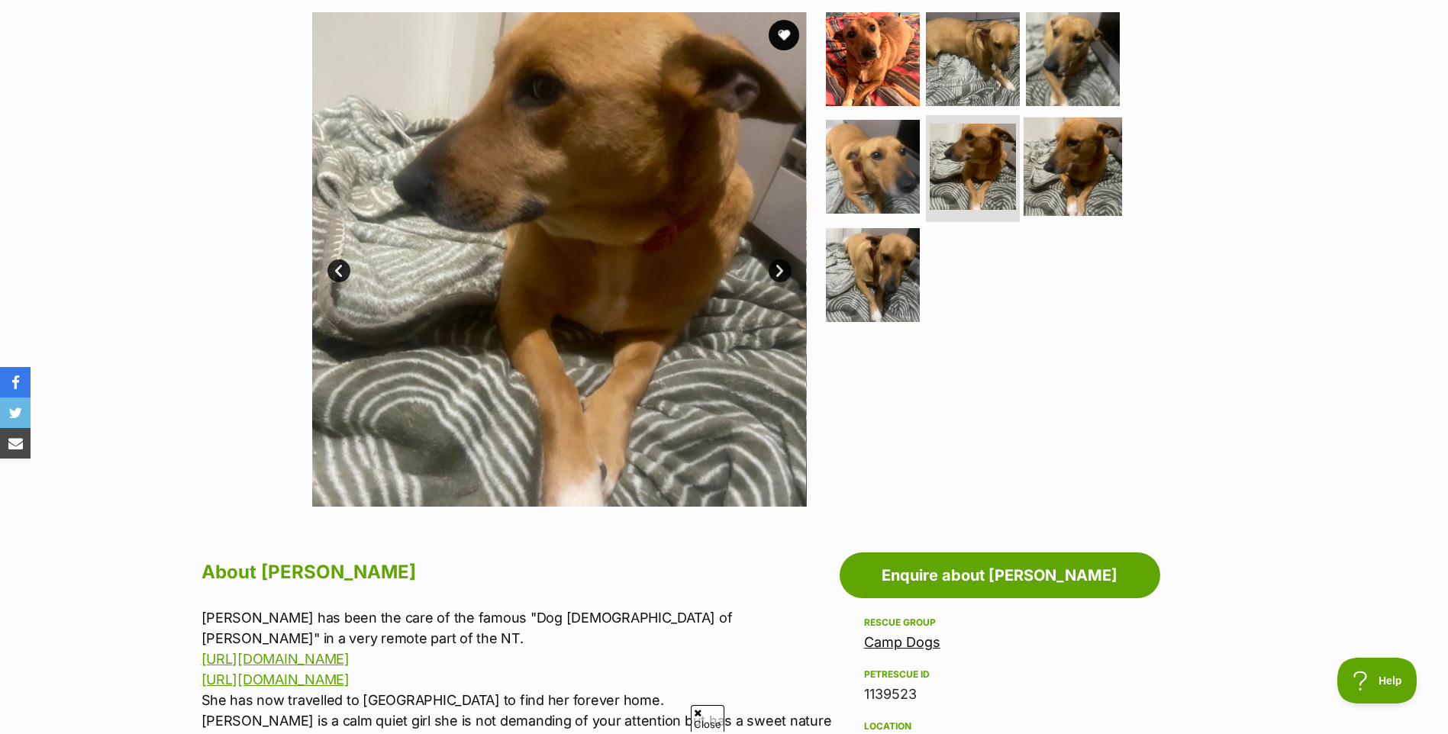
click at [1087, 169] on img at bounding box center [1072, 167] width 98 height 98
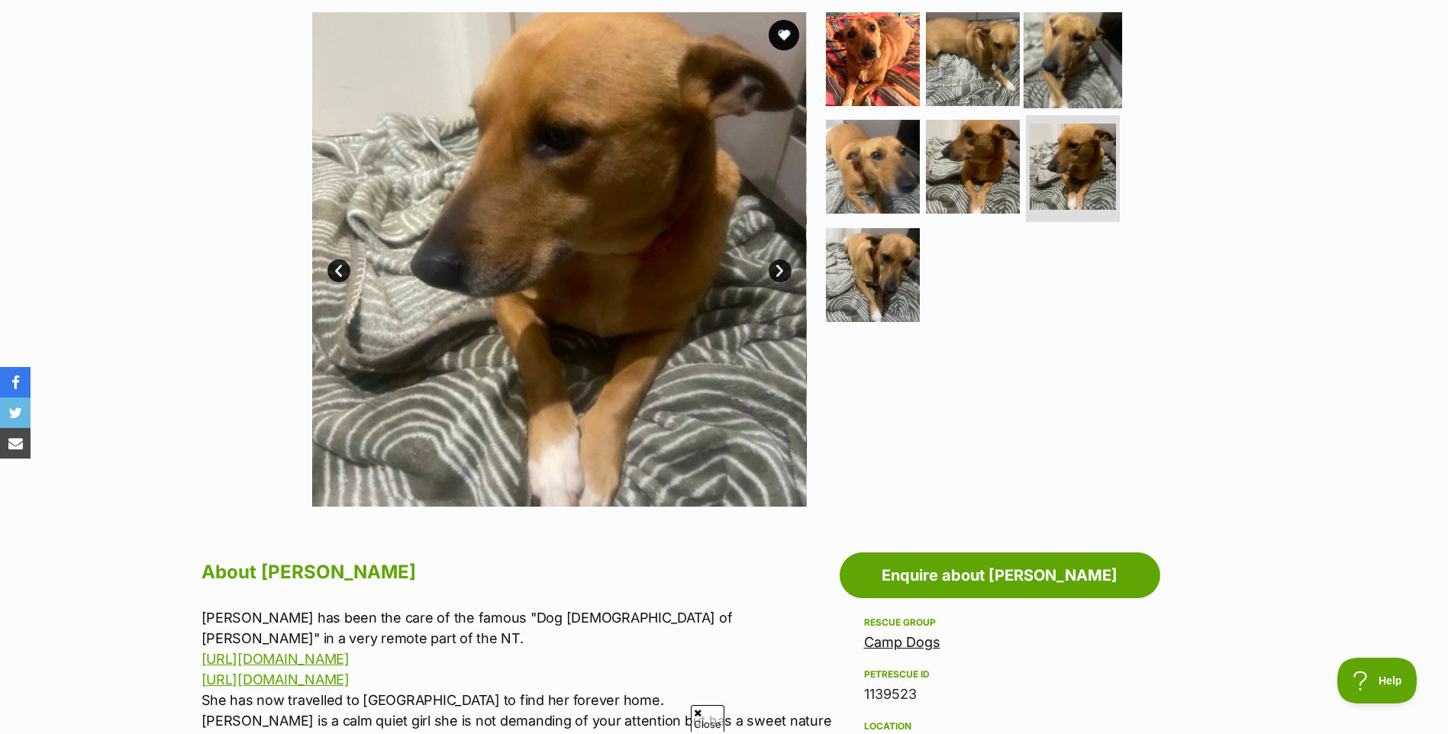
click at [1081, 81] on img at bounding box center [1072, 58] width 98 height 98
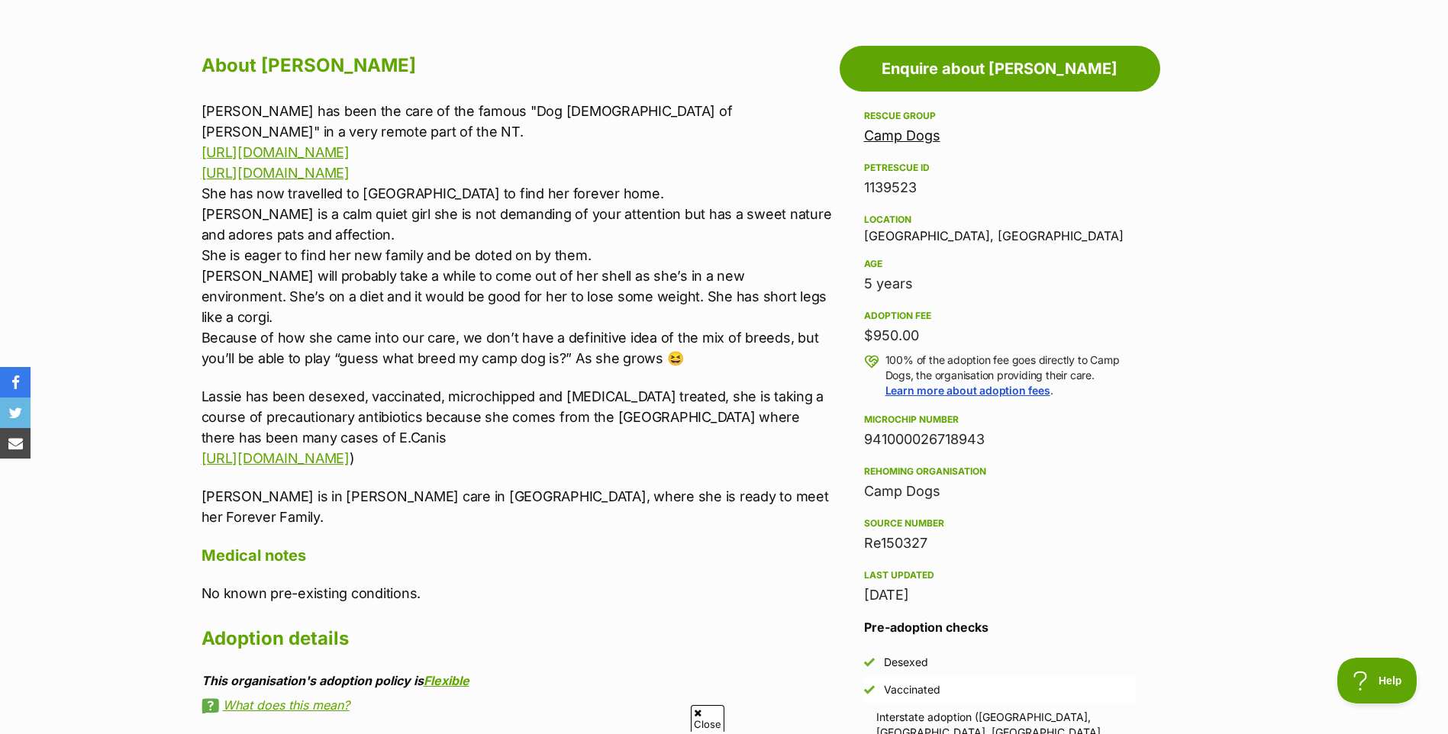
scroll to position [839, 0]
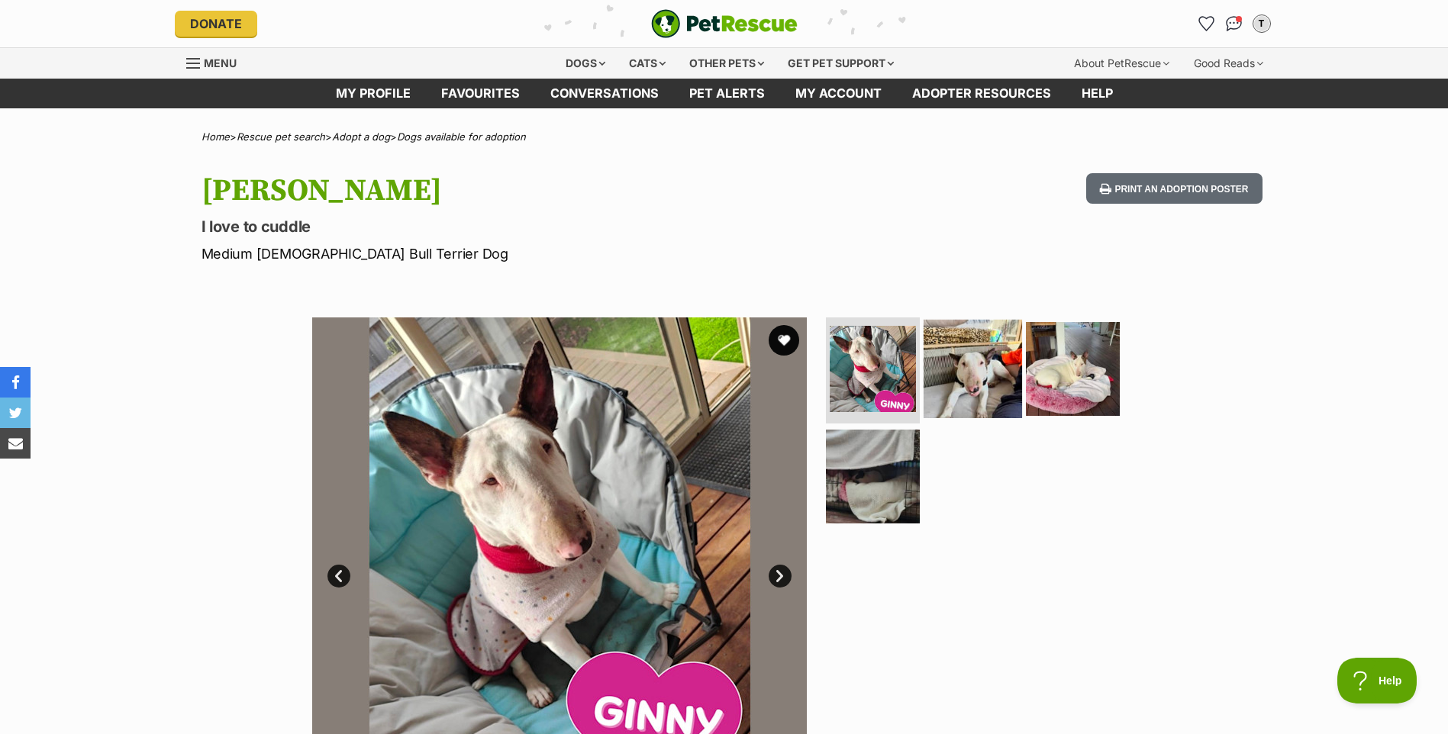
click at [935, 385] on img at bounding box center [972, 368] width 98 height 98
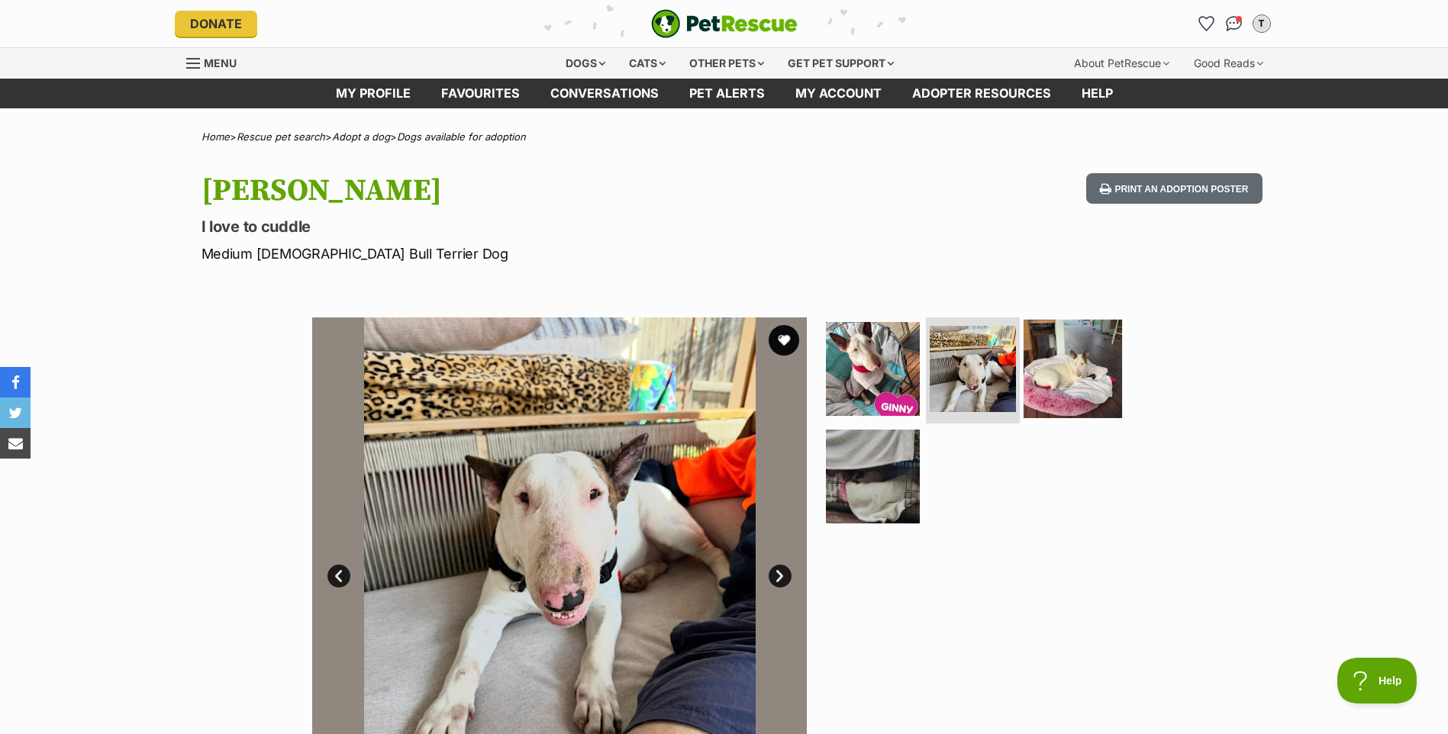
click at [1059, 391] on img at bounding box center [1072, 368] width 98 height 98
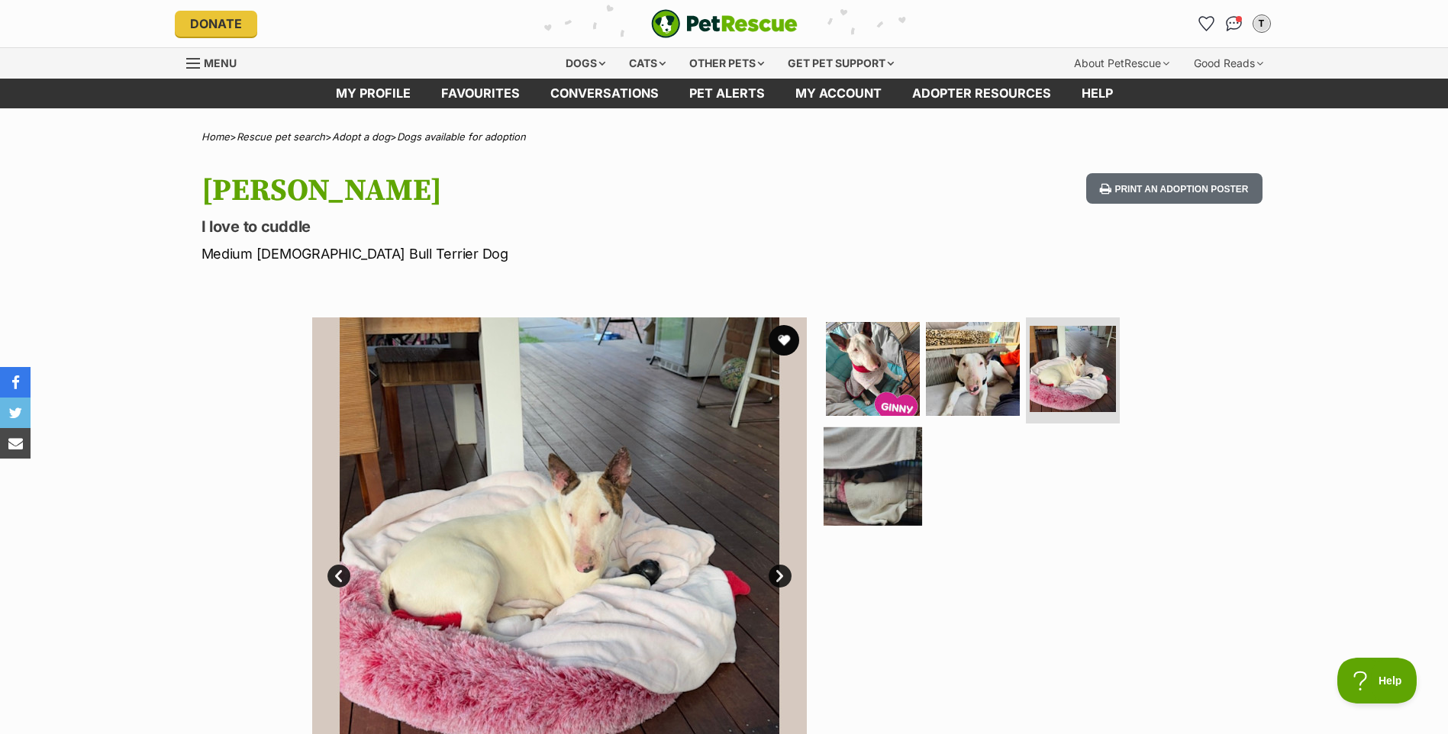
click at [869, 505] on img at bounding box center [872, 476] width 98 height 98
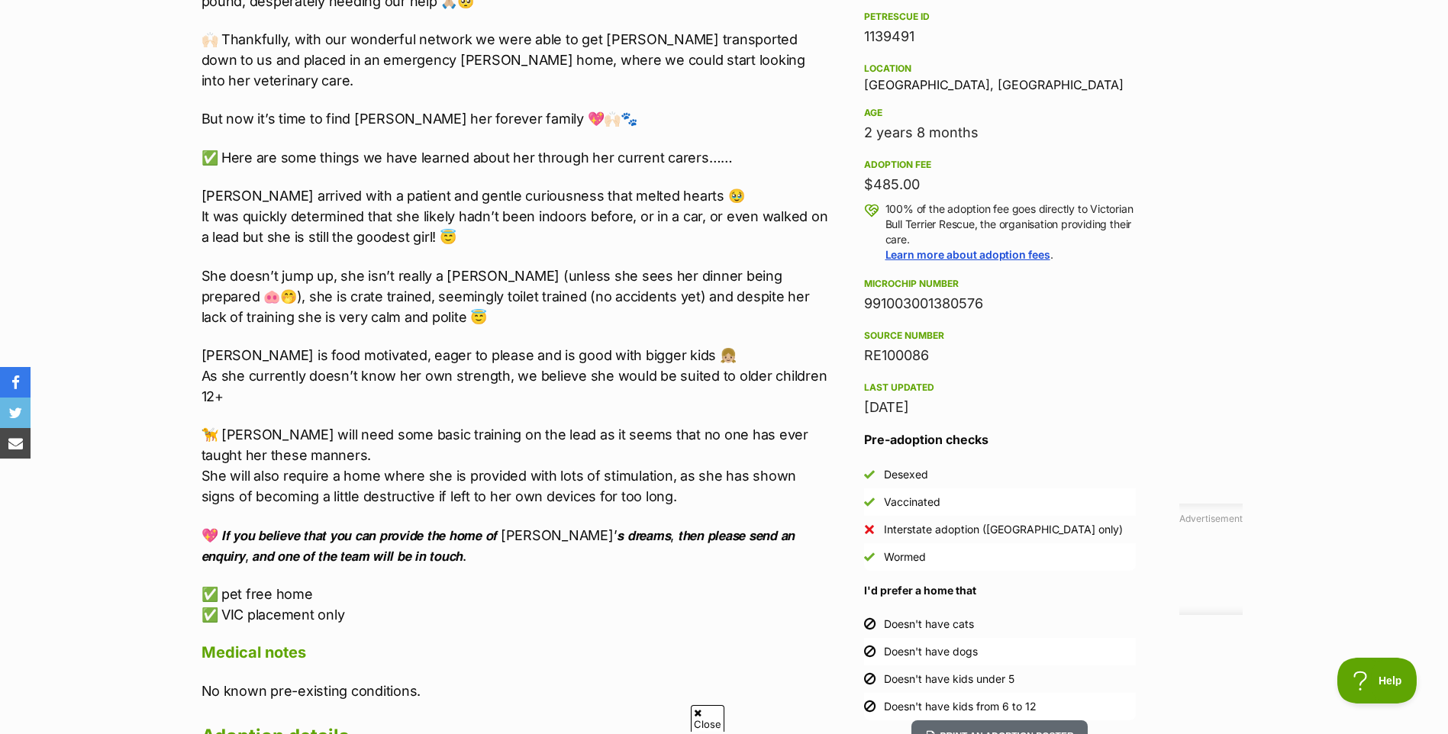
scroll to position [992, 0]
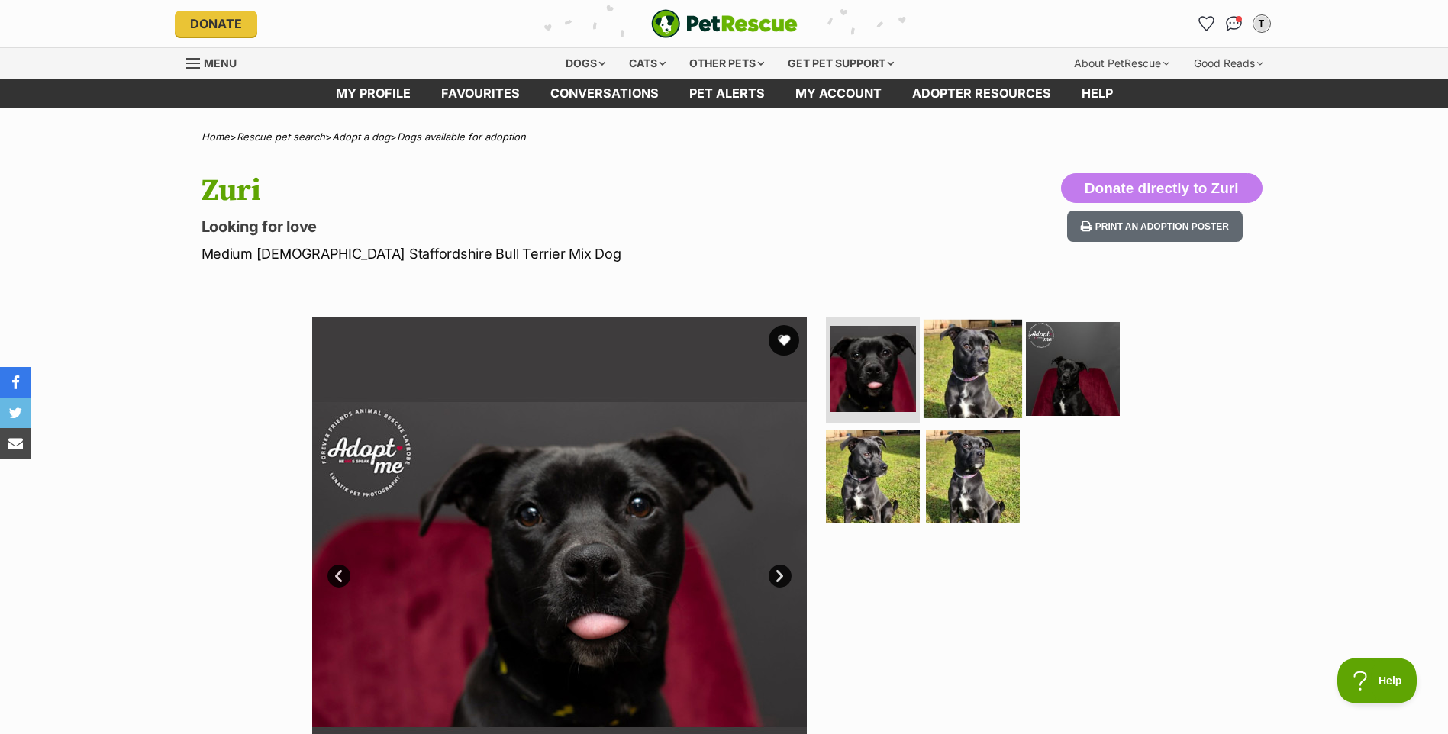
click at [975, 397] on img at bounding box center [972, 368] width 98 height 98
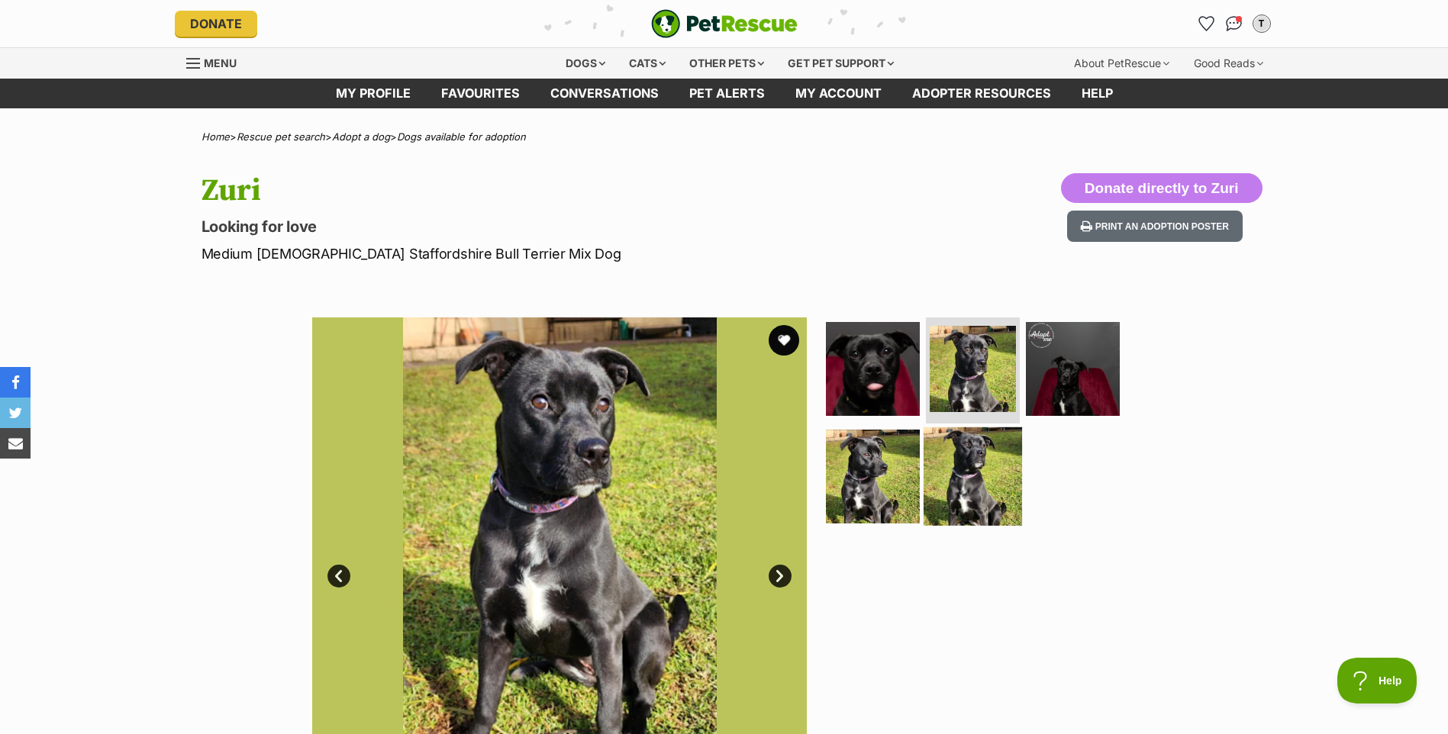
click at [985, 458] on img at bounding box center [972, 476] width 98 height 98
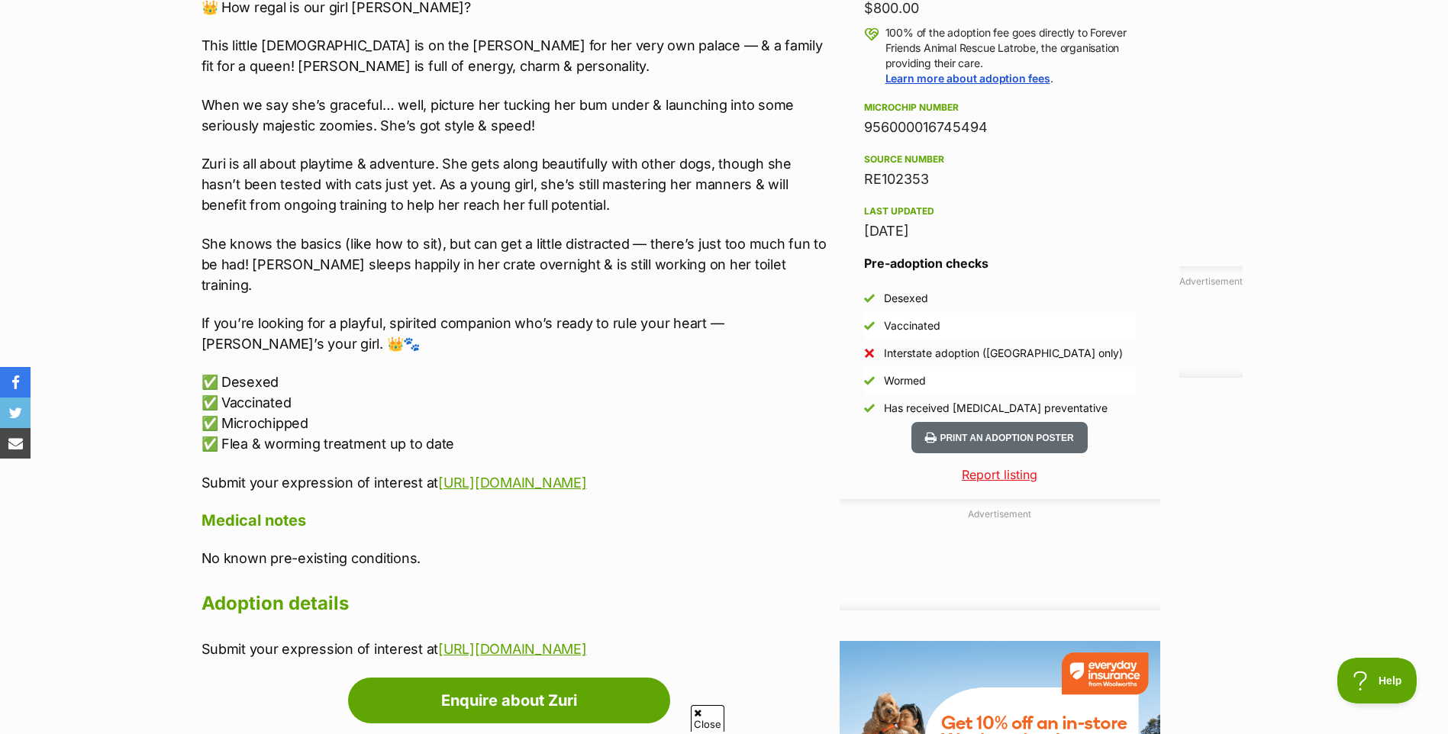
scroll to position [1145, 0]
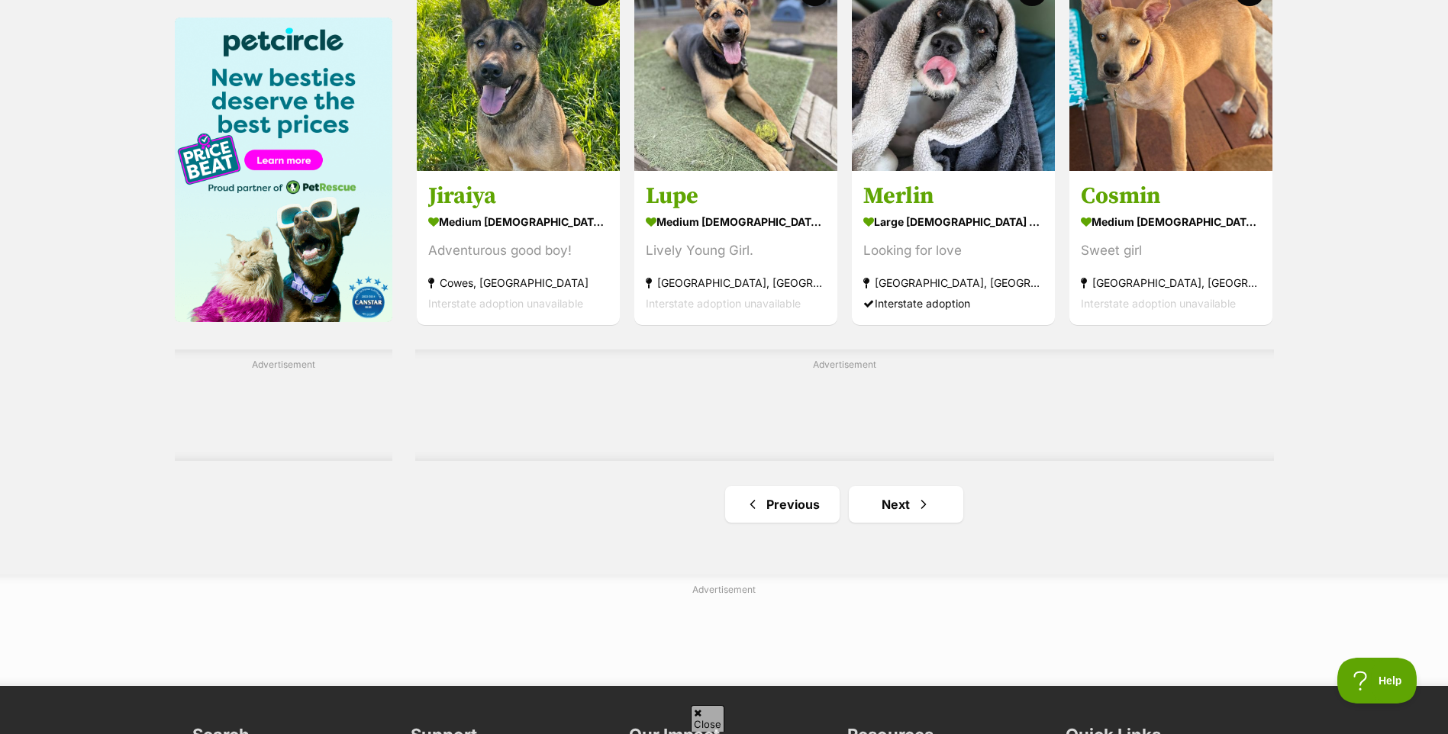
scroll to position [2289, 0]
